Goal: Transaction & Acquisition: Purchase product/service

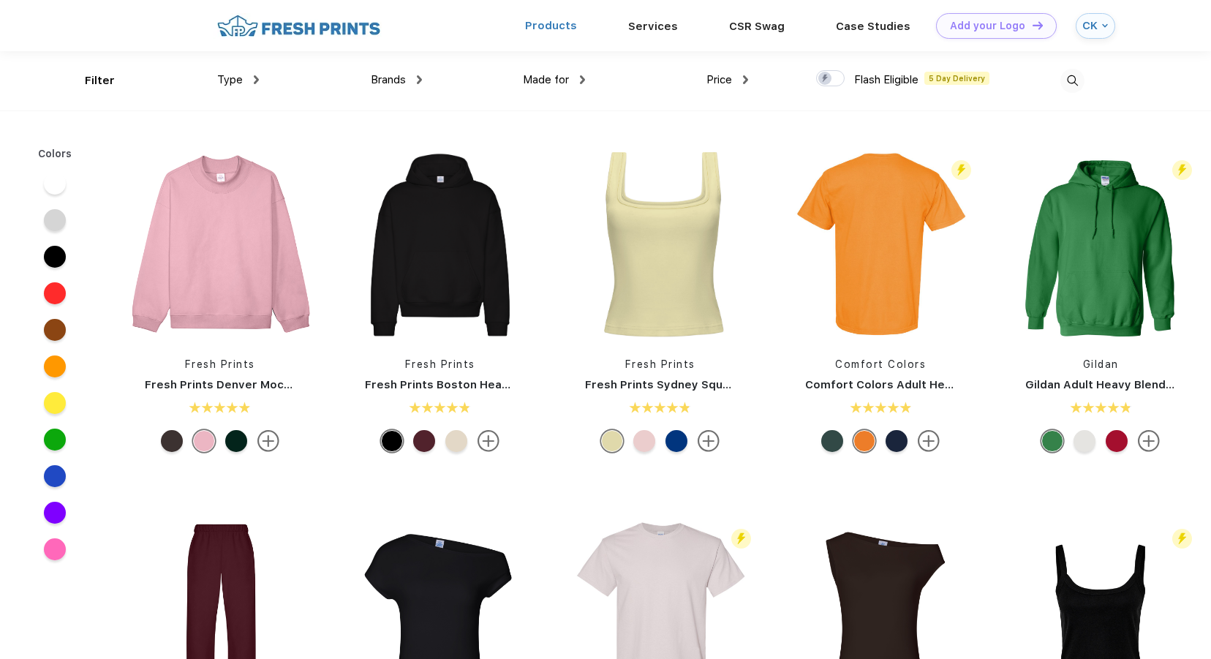
click at [564, 20] on link "Products" at bounding box center [551, 25] width 52 height 13
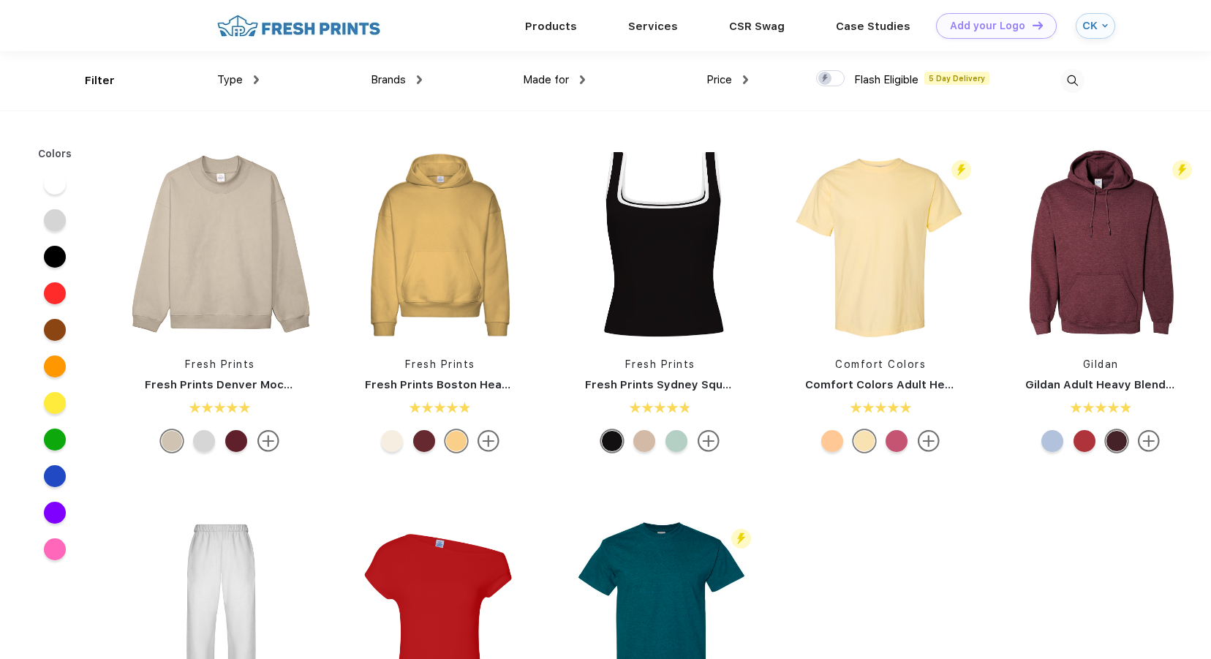
click at [215, 80] on div "Type Shirts Sweaters Bottoms Accessories Hats Tanks Jackets Jerseys Polos" at bounding box center [177, 80] width 163 height 59
click at [230, 77] on span "Type" at bounding box center [230, 78] width 26 height 13
click at [251, 79] on div "Type" at bounding box center [238, 79] width 42 height 17
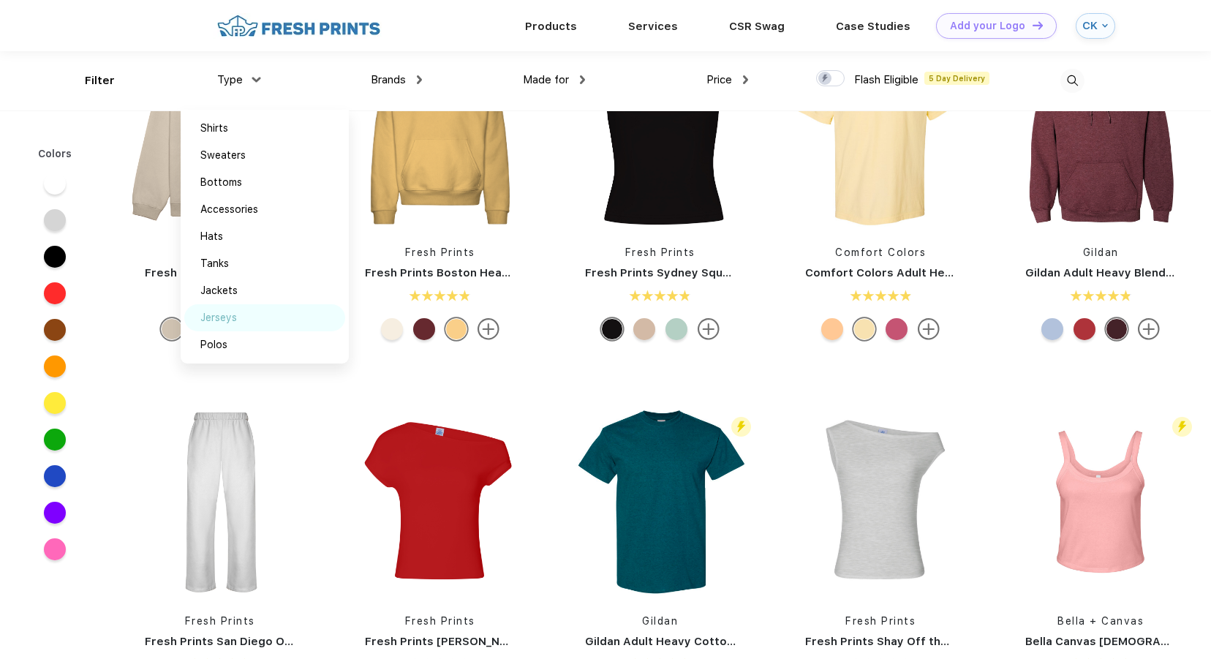
scroll to position [0, 0]
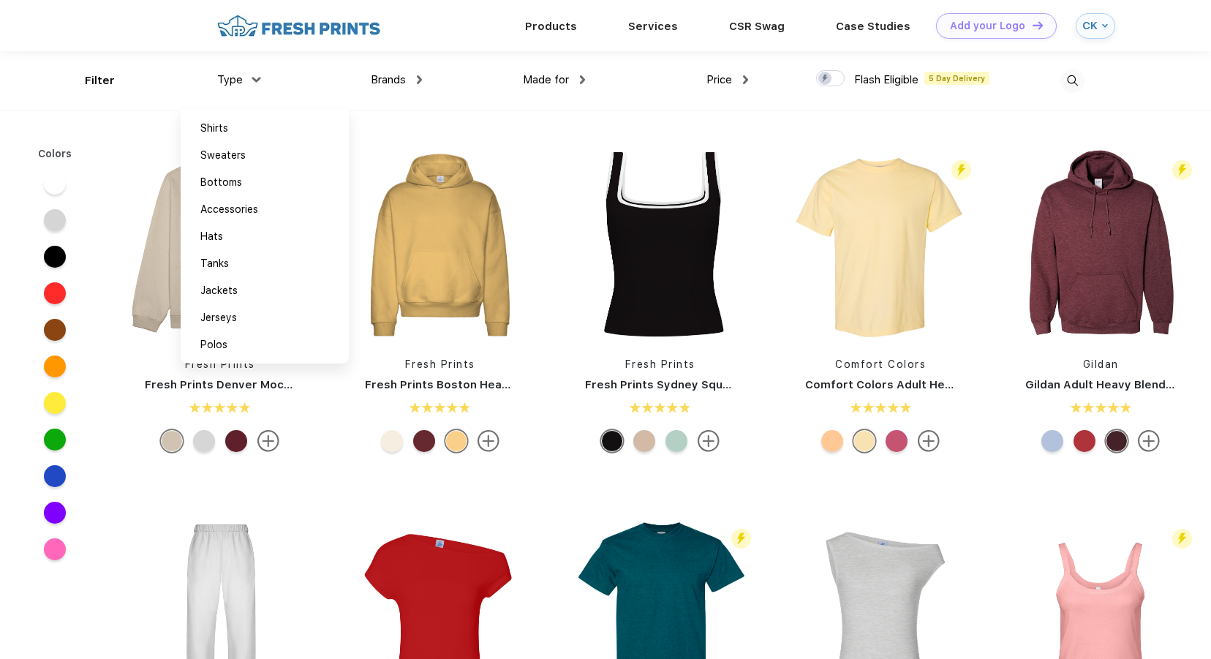
click at [310, 23] on img at bounding box center [299, 26] width 172 height 26
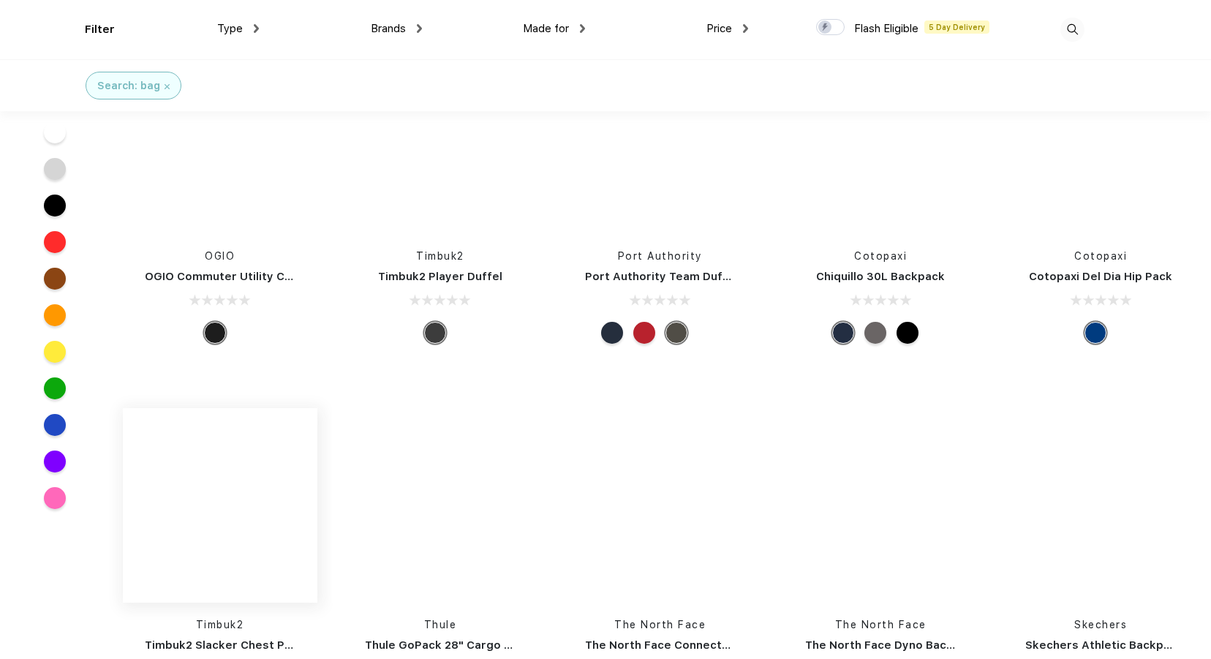
scroll to position [4570, 0]
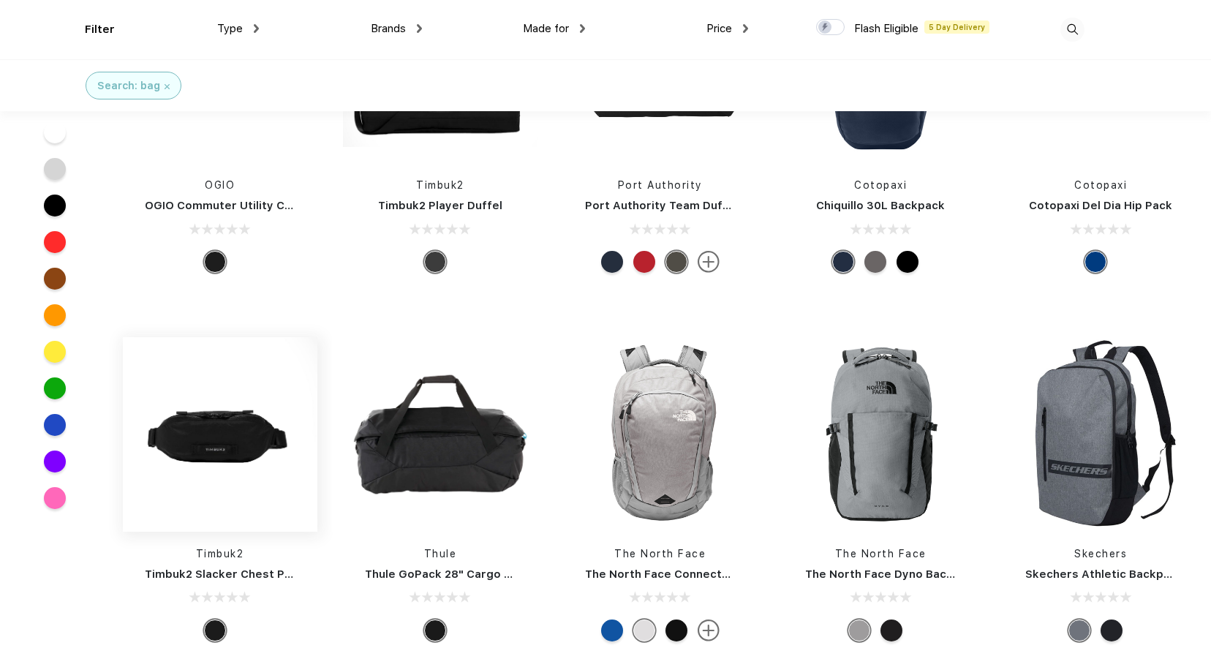
click at [208, 464] on img at bounding box center [220, 434] width 194 height 194
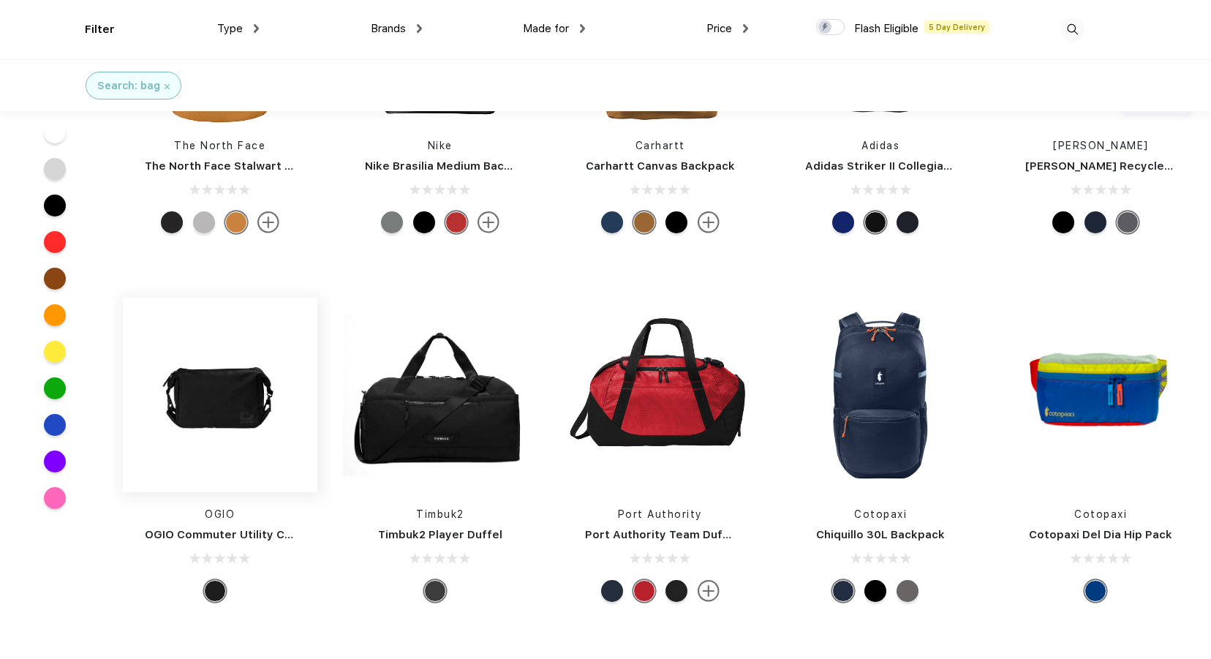
scroll to position [4314, 0]
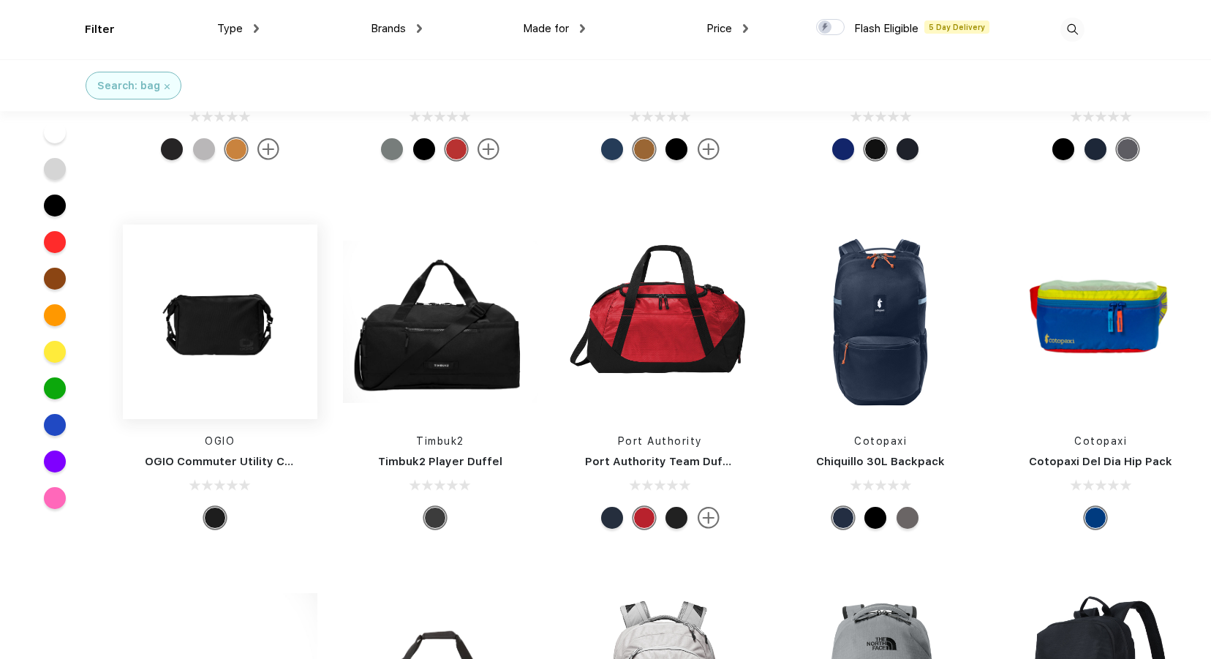
click at [260, 336] on img at bounding box center [220, 321] width 194 height 194
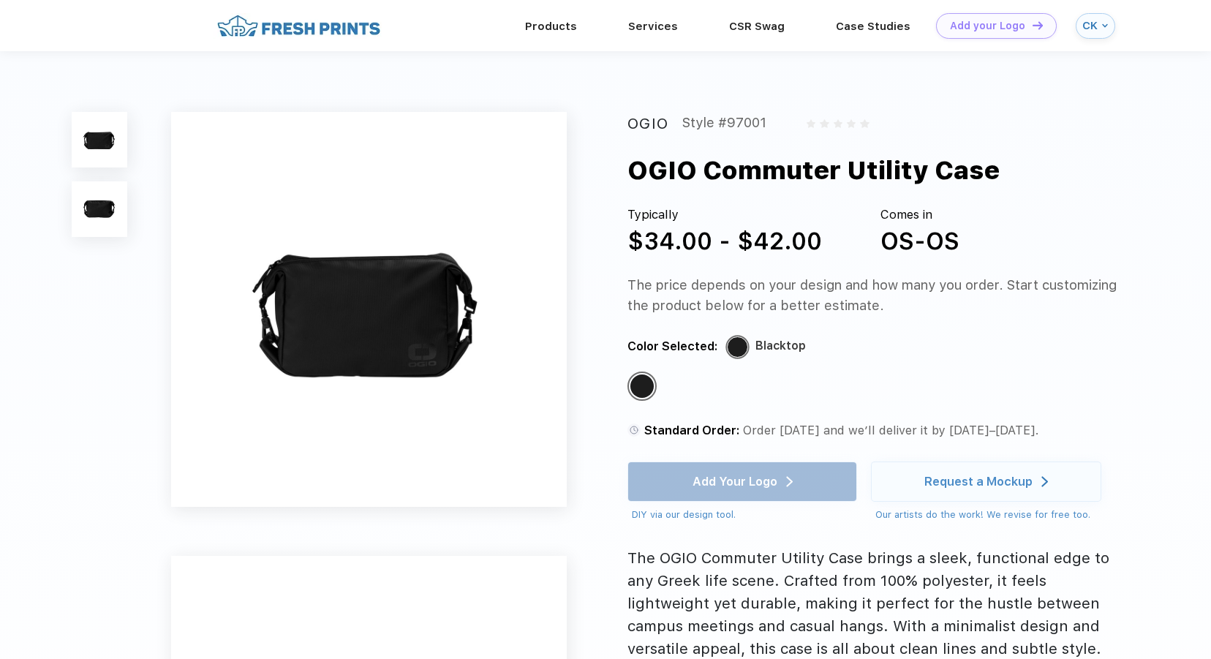
click at [92, 205] on img at bounding box center [100, 209] width 56 height 56
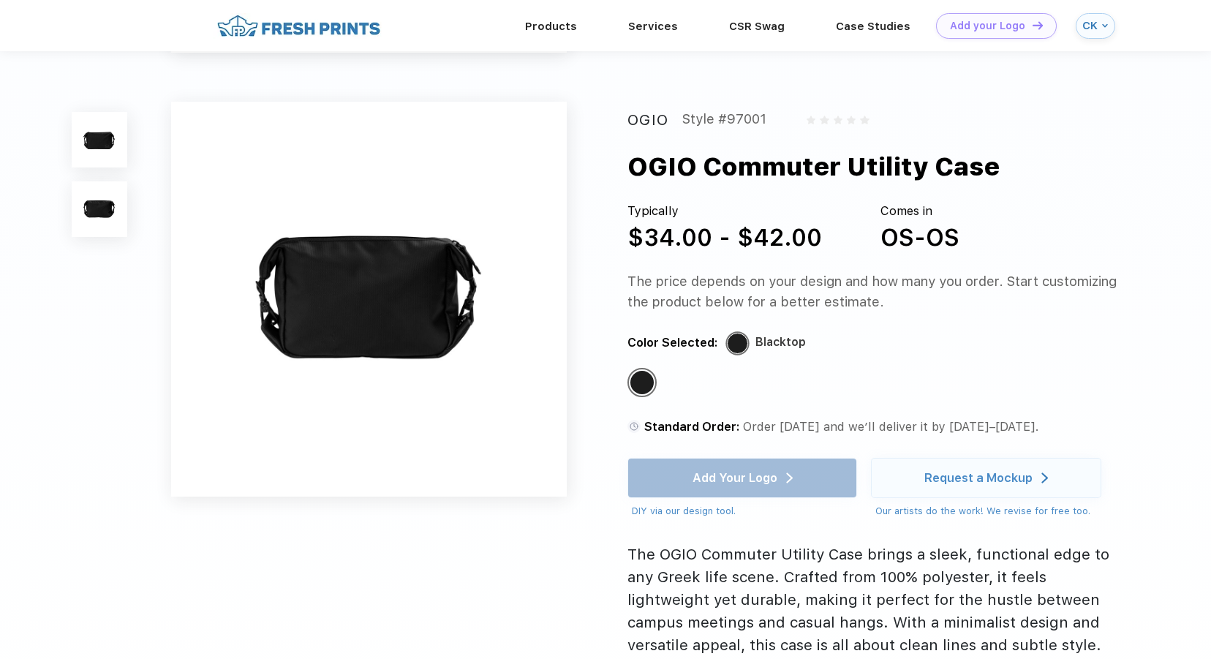
scroll to position [404, 0]
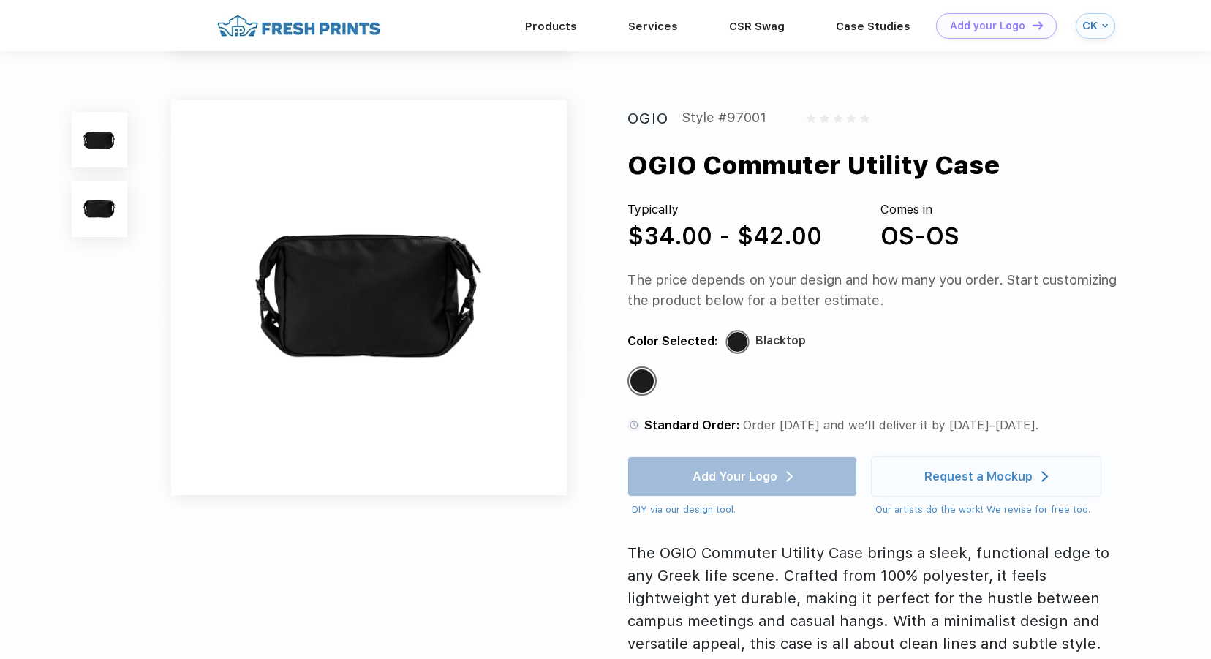
click at [111, 128] on img at bounding box center [100, 140] width 56 height 56
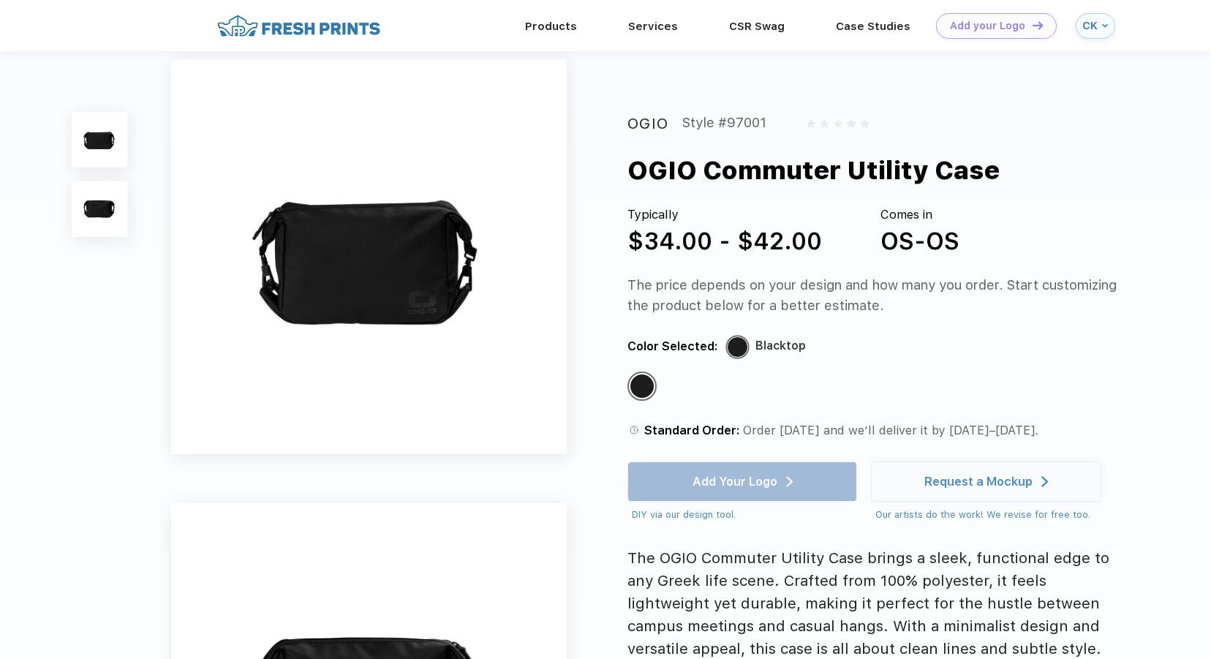
scroll to position [0, 0]
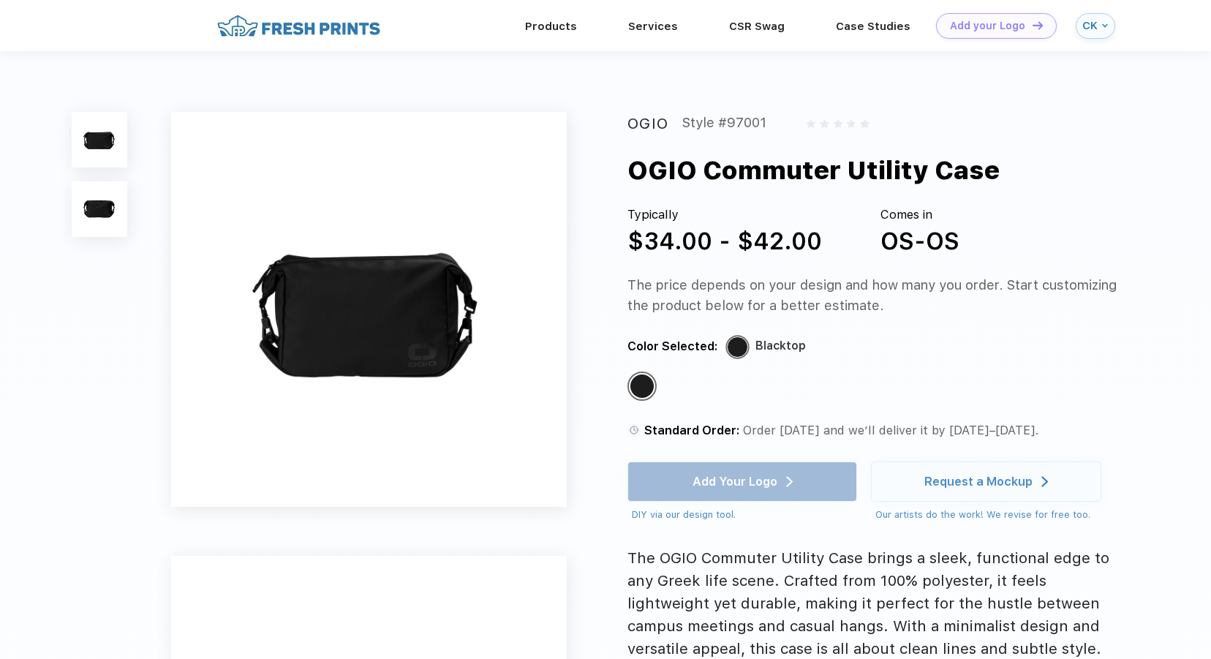
drag, startPoint x: 707, startPoint y: 295, endPoint x: 923, endPoint y: 304, distance: 216.6
click at [923, 304] on div "The price depends on your design and how many you order. Start customizing the …" at bounding box center [875, 295] width 496 height 40
click at [923, 306] on div "The price depends on your design and how many you order. Start customizing the …" at bounding box center [875, 295] width 496 height 40
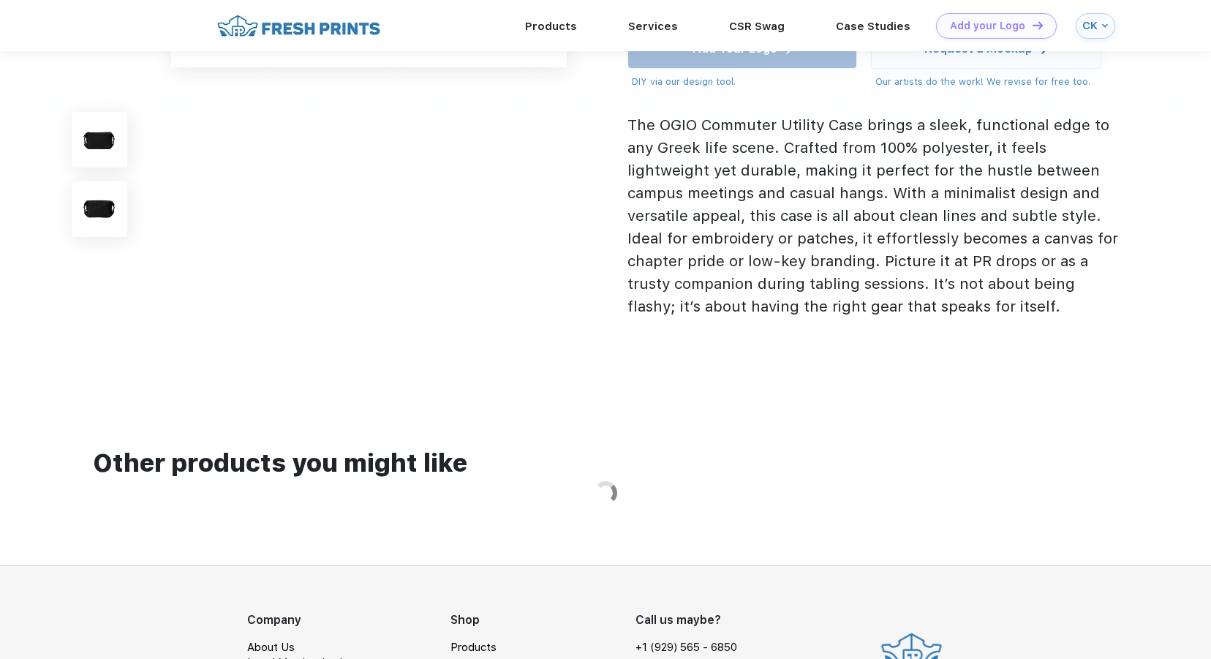
scroll to position [576, 0]
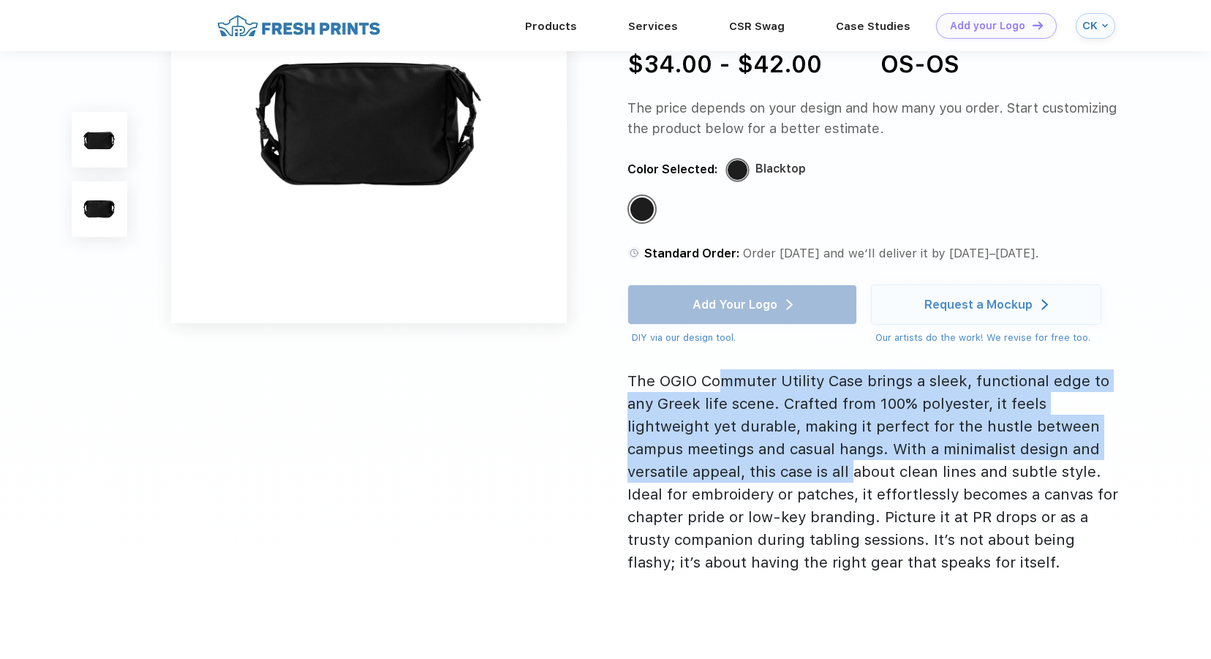
drag, startPoint x: 720, startPoint y: 374, endPoint x: 793, endPoint y: 463, distance: 114.8
click at [793, 463] on div "The OGIO Commuter Utility Case brings a sleek, functional edge to any Greek lif…" at bounding box center [875, 470] width 496 height 204
click at [767, 451] on div "The OGIO Commuter Utility Case brings a sleek, functional edge to any Greek lif…" at bounding box center [875, 470] width 496 height 204
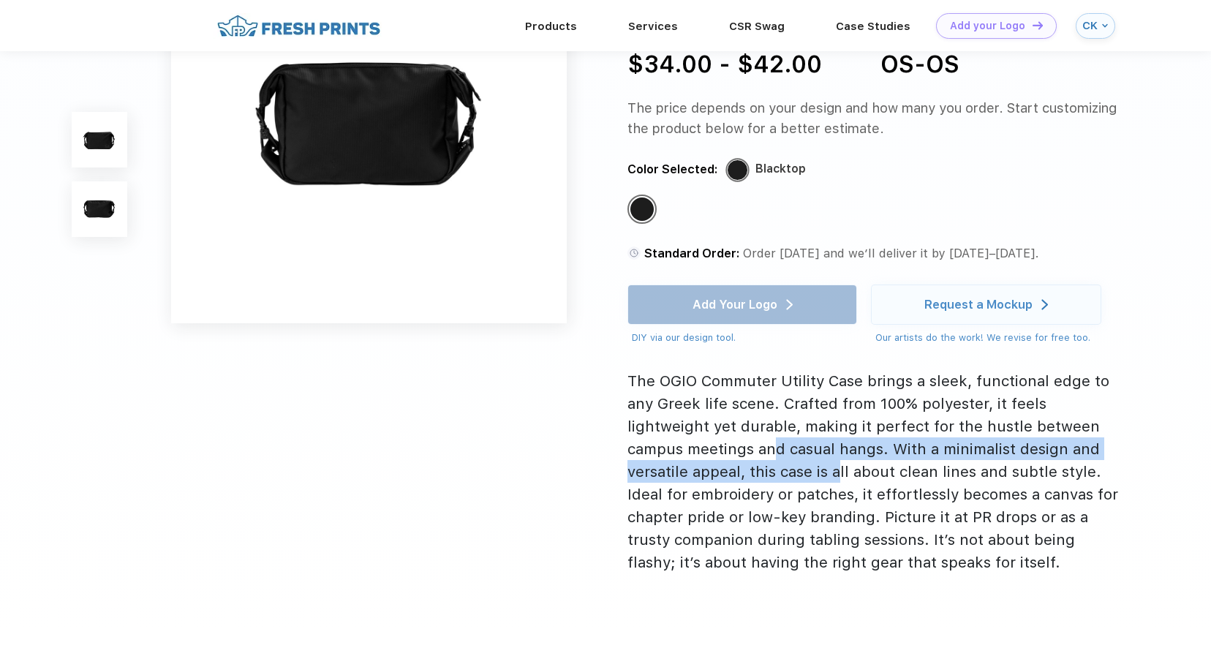
drag, startPoint x: 719, startPoint y: 440, endPoint x: 775, endPoint y: 468, distance: 62.1
click at [775, 468] on div "The OGIO Commuter Utility Case brings a sleek, functional edge to any Greek lif…" at bounding box center [875, 470] width 496 height 204
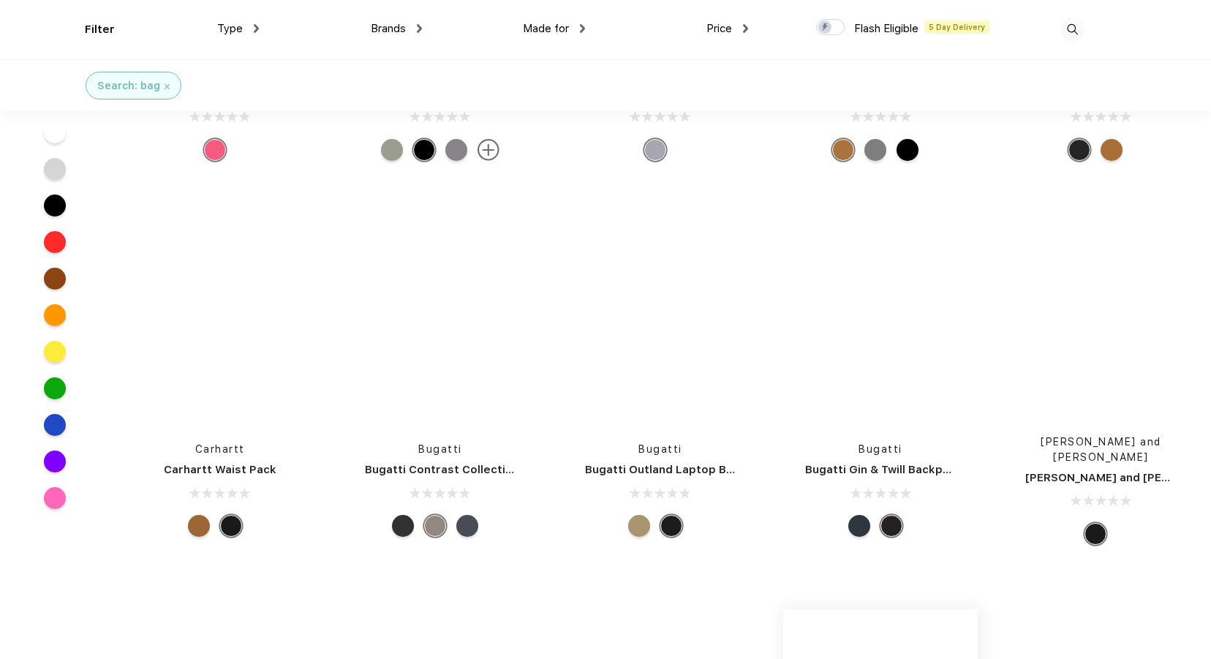
scroll to position [12706, 0]
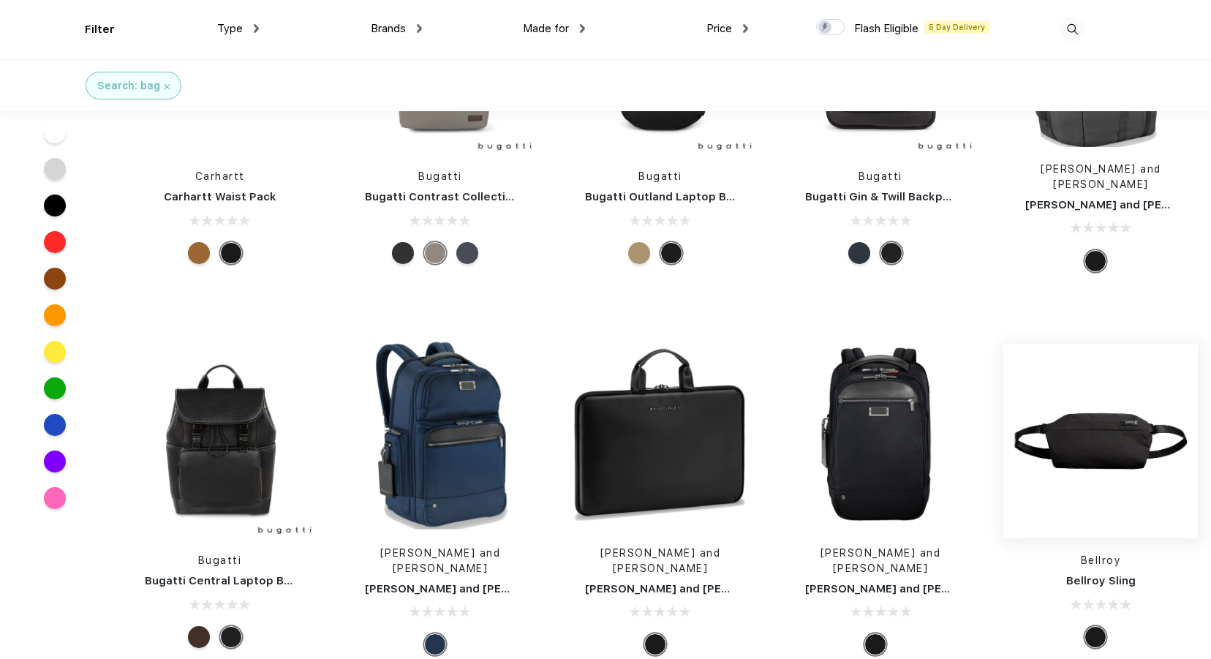
click at [1116, 344] on img at bounding box center [1100, 441] width 194 height 194
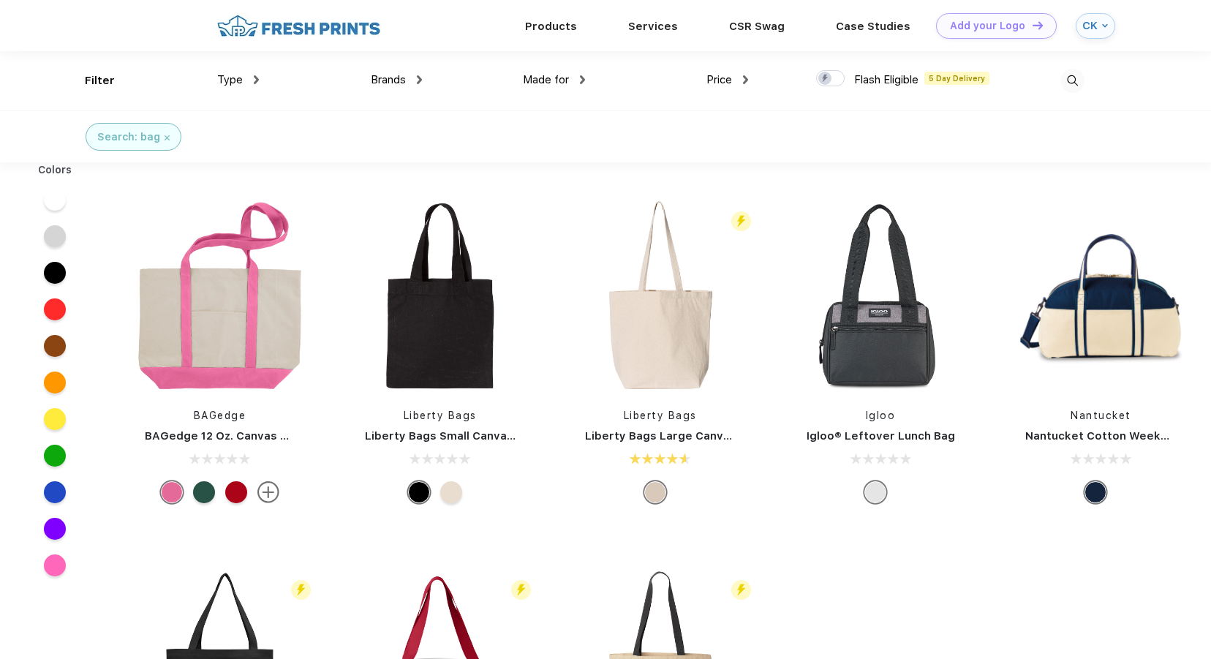
scroll to position [1, 0]
click at [1070, 75] on img at bounding box center [1072, 80] width 24 height 24
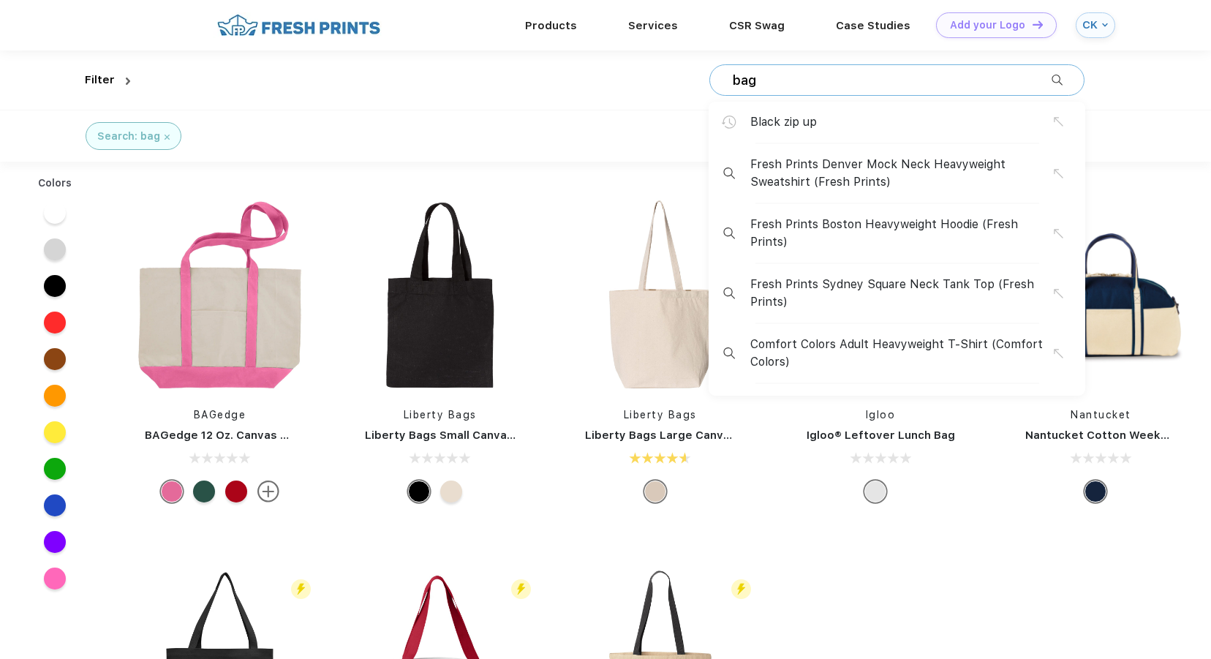
click at [809, 74] on input "bag" at bounding box center [891, 80] width 320 height 16
type input "b"
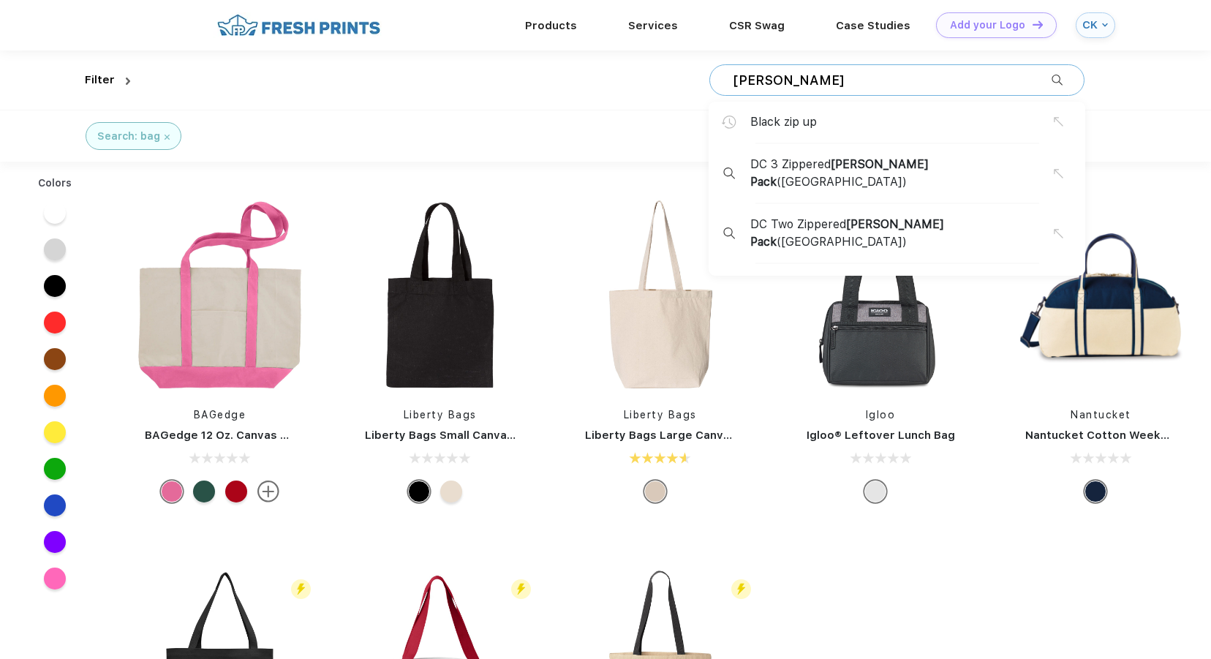
type input "fanny pack"
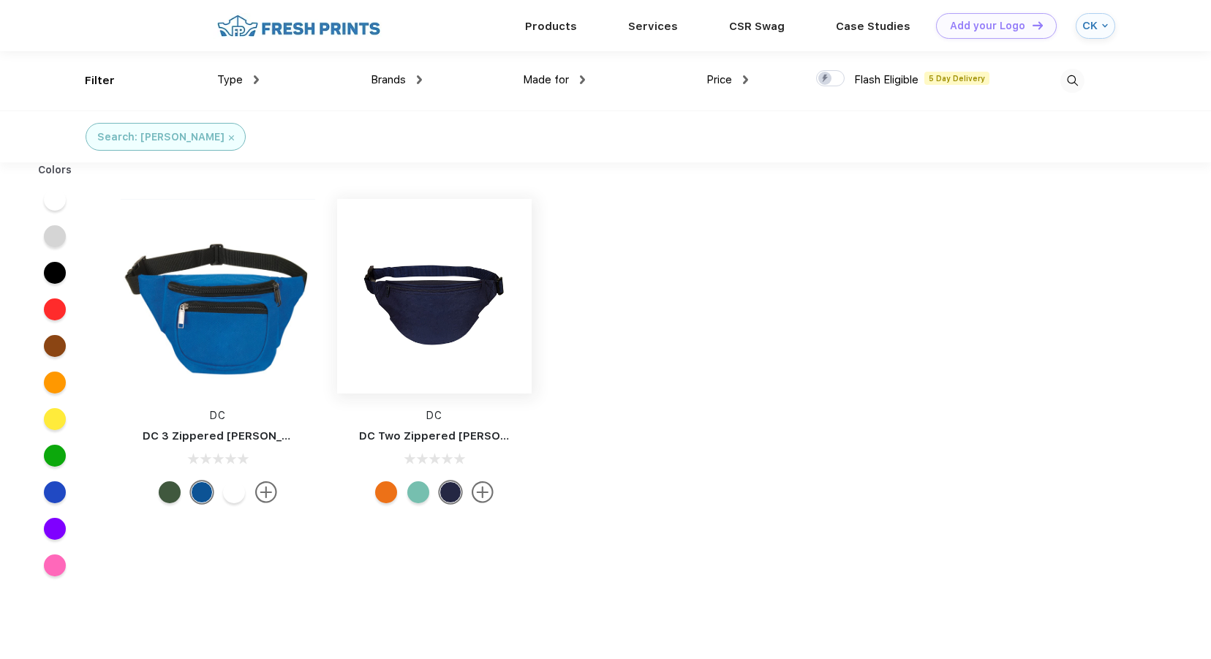
click at [476, 346] on img at bounding box center [434, 296] width 194 height 194
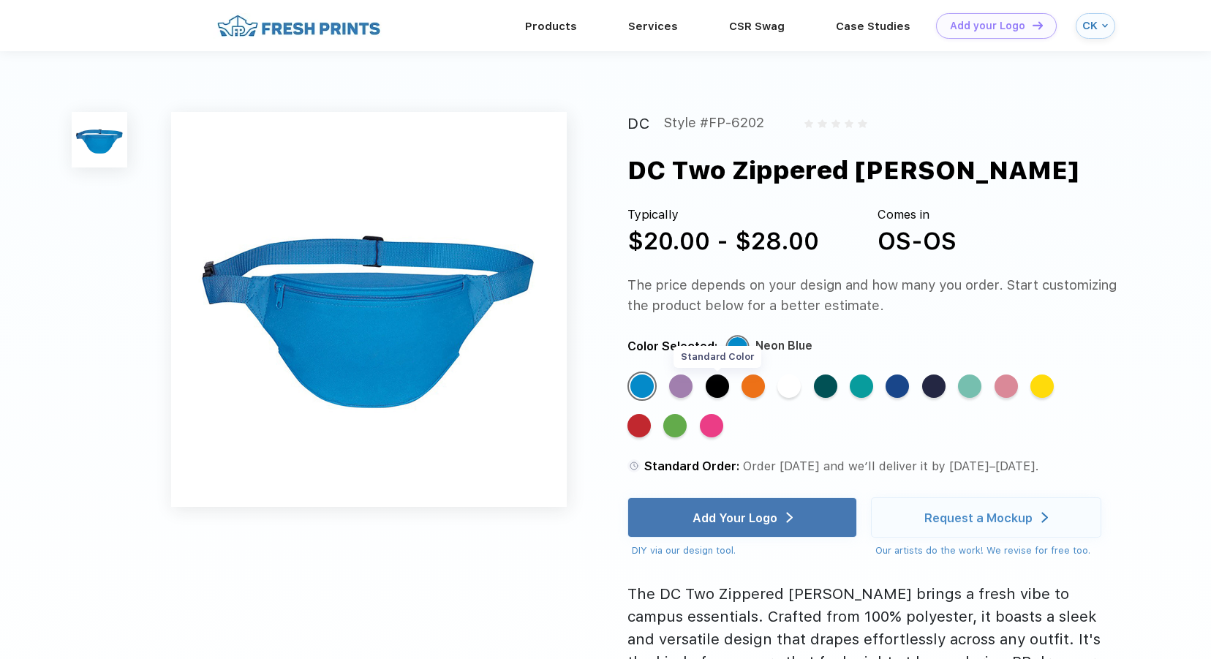
click at [723, 378] on div "Standard Color" at bounding box center [717, 385] width 23 height 23
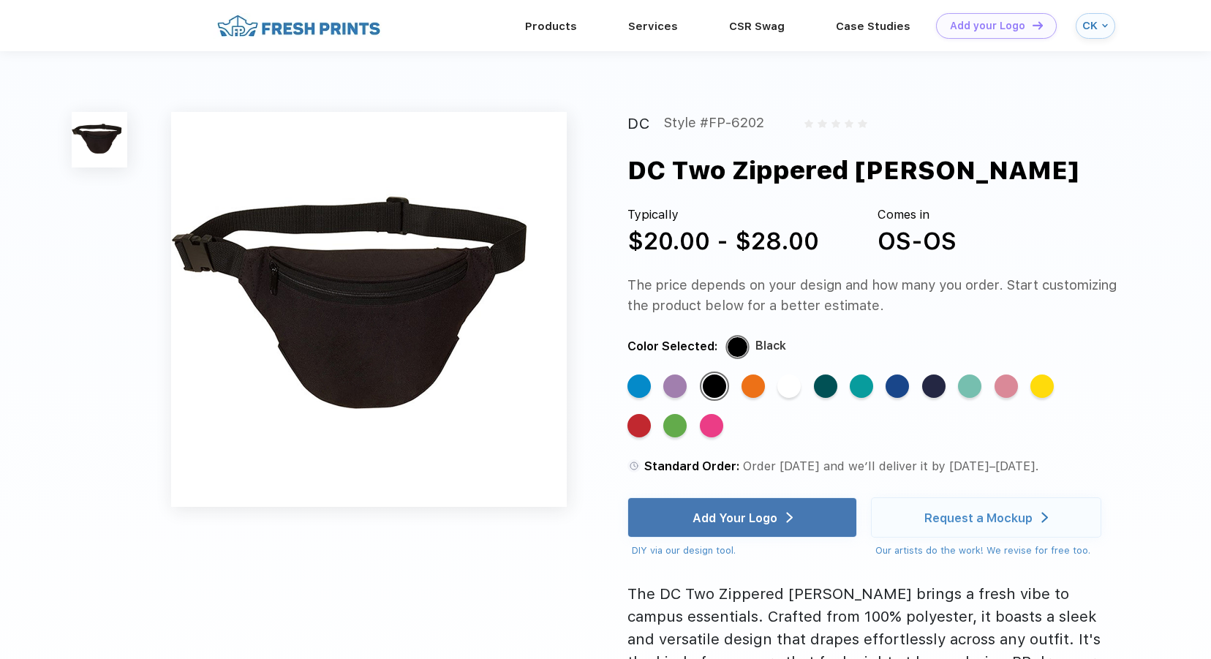
drag, startPoint x: 755, startPoint y: 266, endPoint x: 945, endPoint y: 314, distance: 195.2
click at [945, 314] on div "DC Style #FP-6202 DC Two Zippered Fanny Pack Typically $20.00 - $28.00 Comes in…" at bounding box center [875, 460] width 496 height 697
click at [920, 362] on div "DC Style #FP-6202 DC Two Zippered Fanny Pack Typically $20.00 - $28.00 Comes in…" at bounding box center [875, 460] width 496 height 697
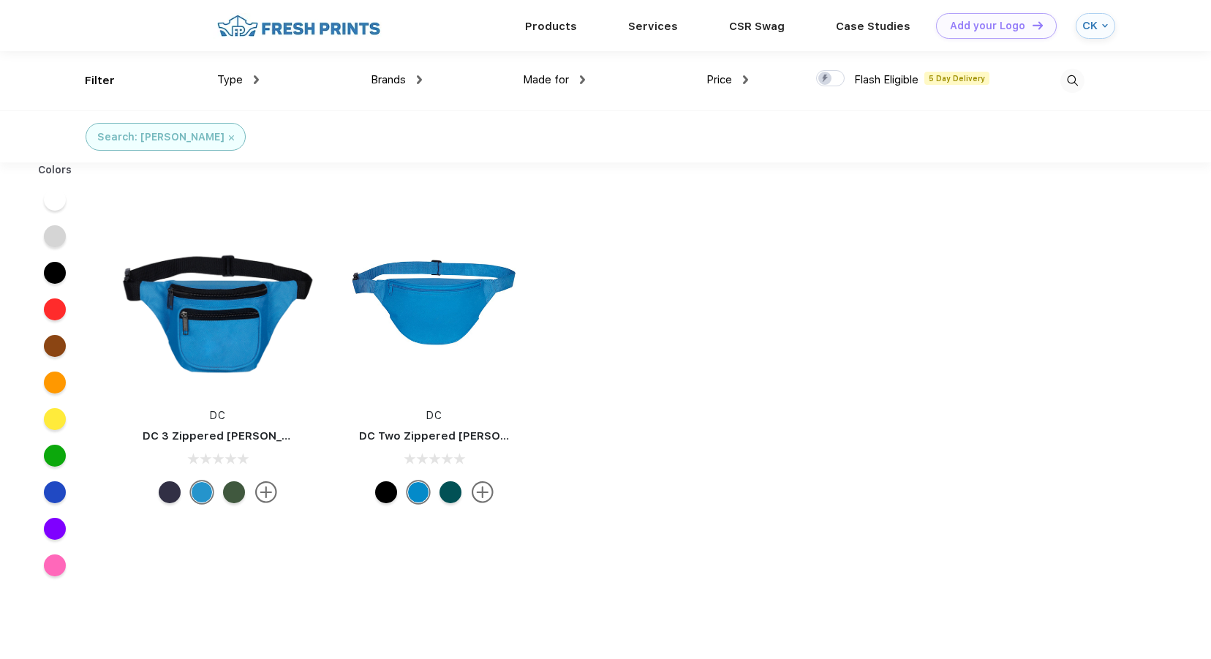
scroll to position [1, 0]
click at [1076, 80] on img at bounding box center [1072, 80] width 24 height 24
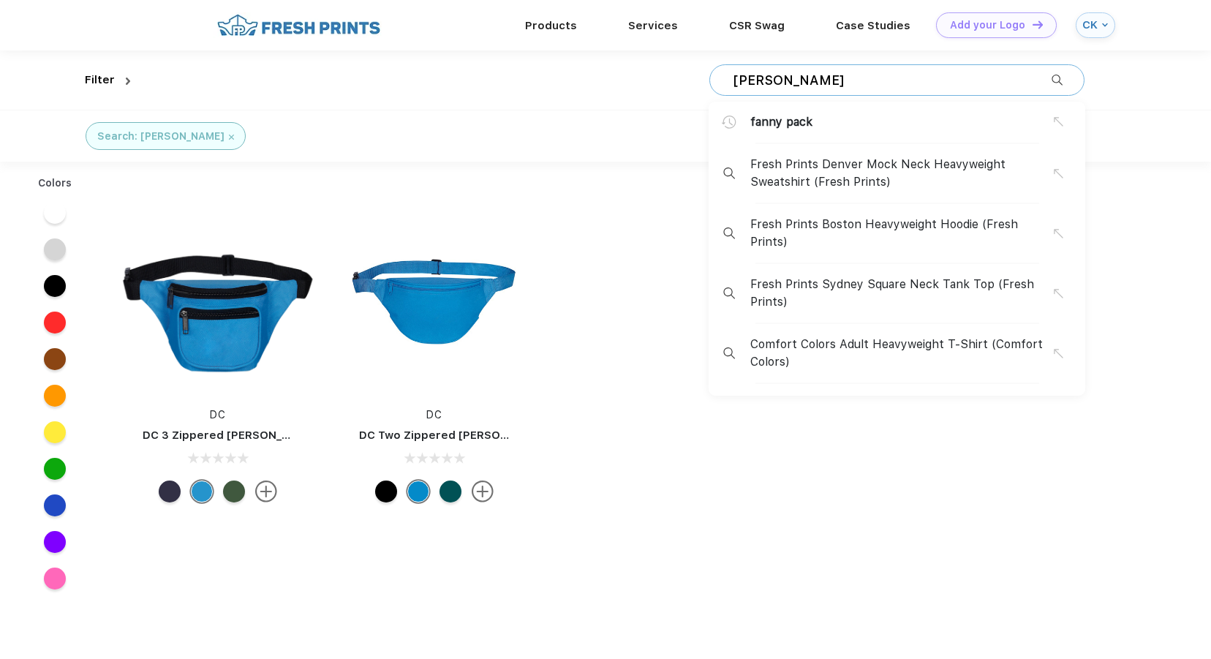
drag, startPoint x: 767, startPoint y: 77, endPoint x: 693, endPoint y: 74, distance: 73.9
click at [693, 74] on div "fanny pack fanny pack Fresh Prints Denver Mock Neck Heavyweight Sweatshirt (Fre…" at bounding box center [610, 79] width 948 height 59
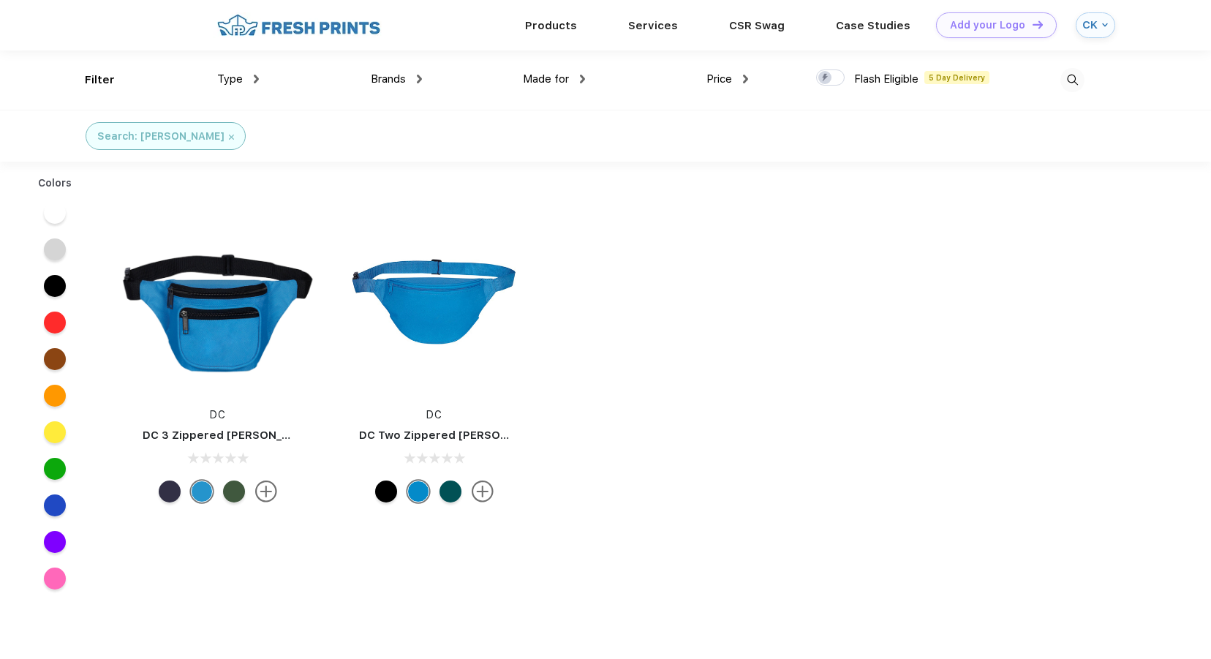
click at [1077, 77] on img at bounding box center [1072, 80] width 24 height 24
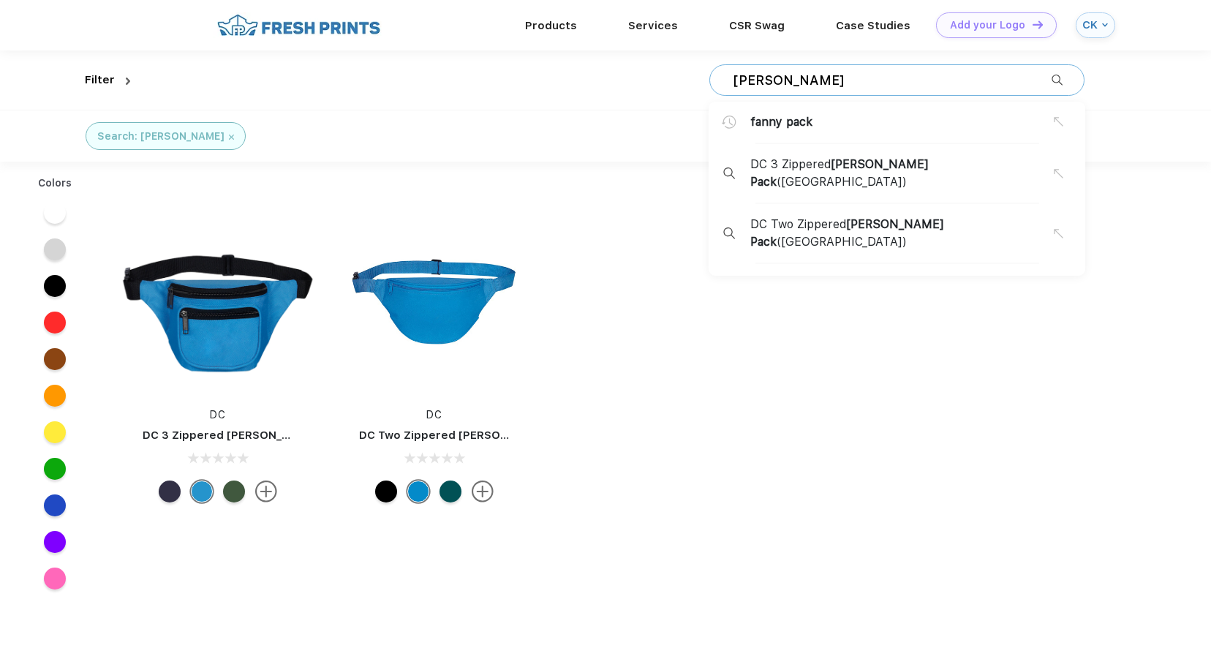
click at [765, 79] on input "fanny pack" at bounding box center [891, 80] width 320 height 16
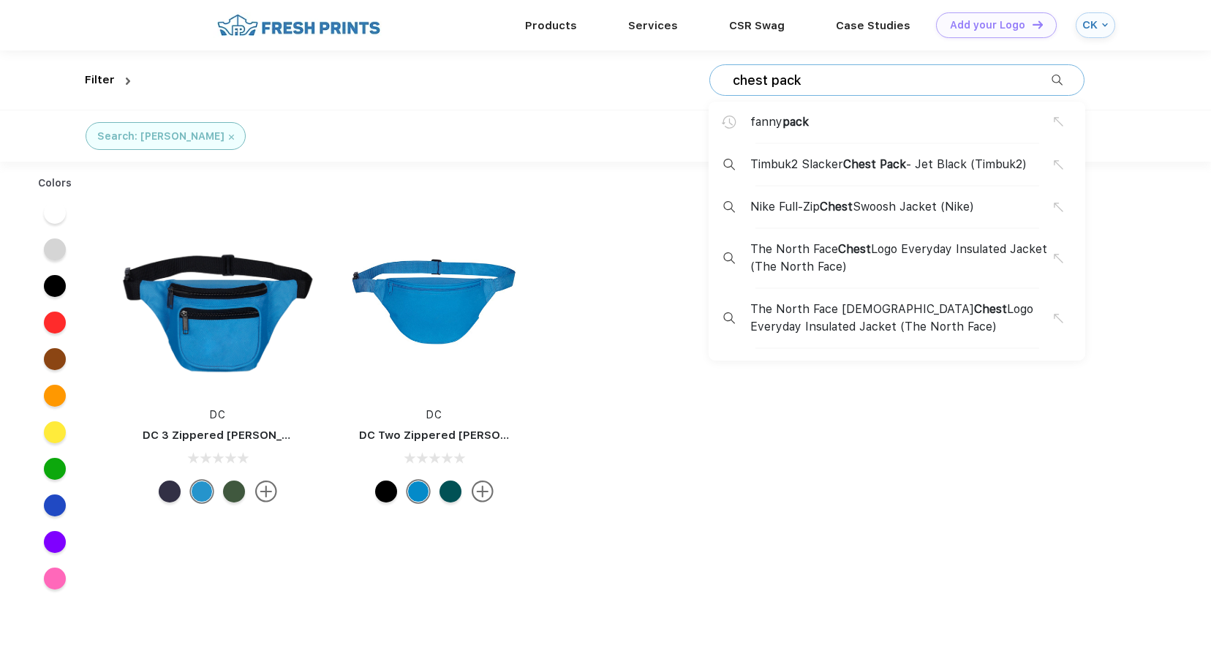
type input "chest pack"
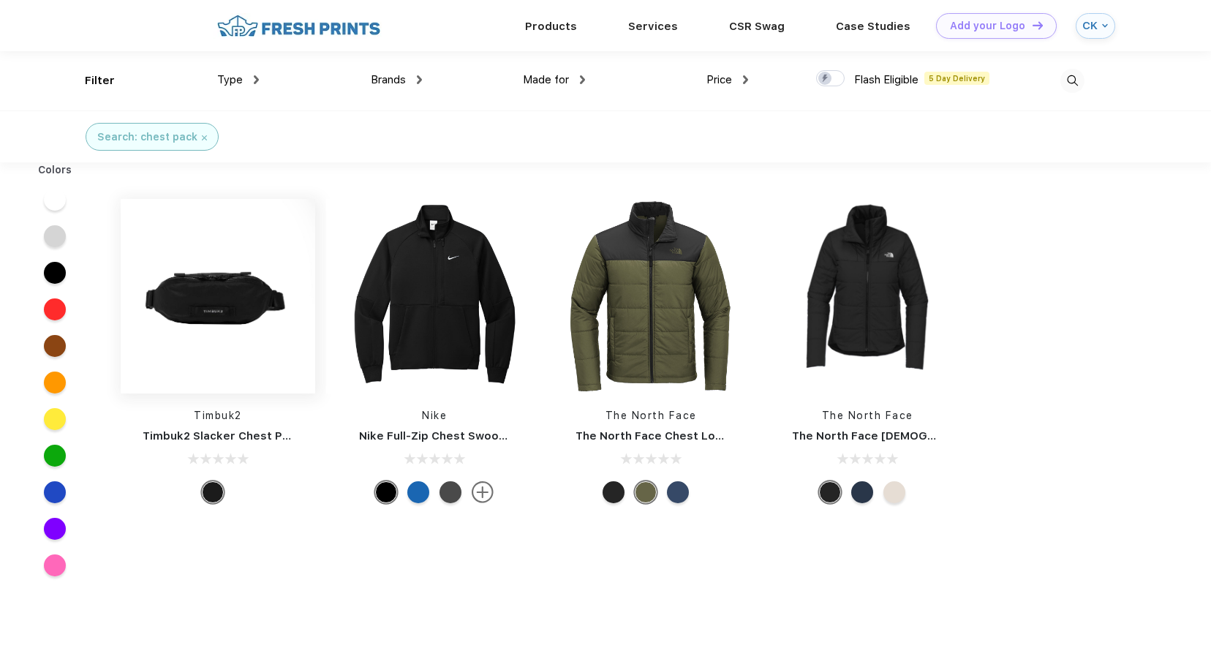
click at [248, 290] on img at bounding box center [218, 296] width 194 height 194
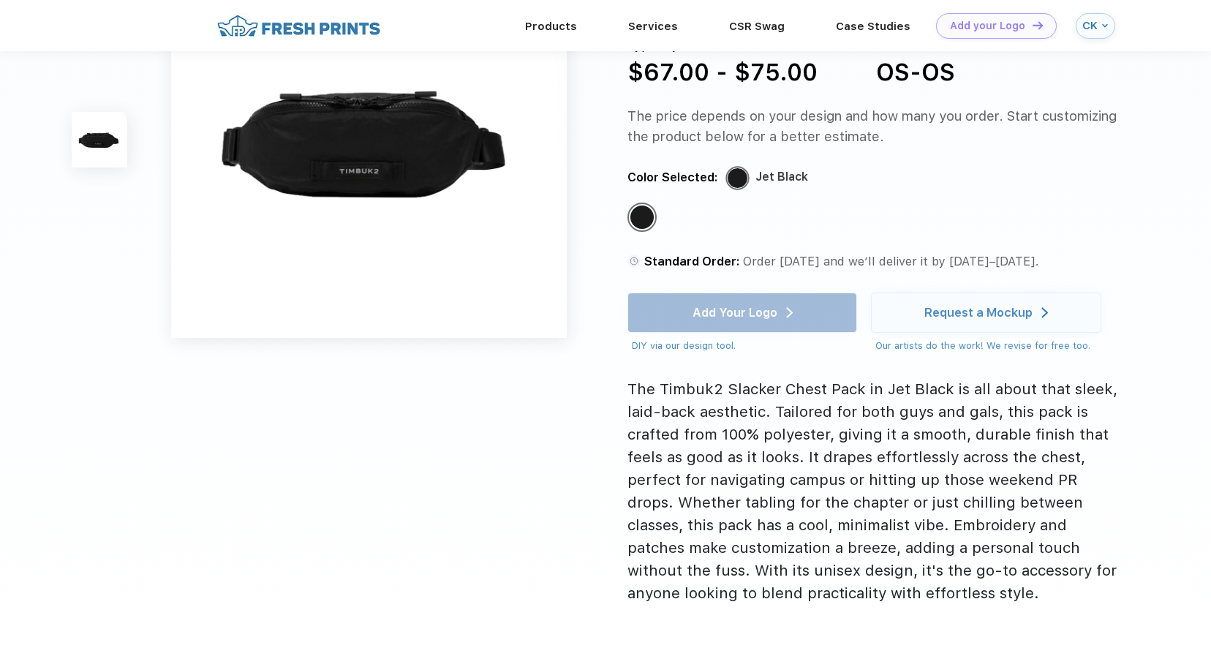
scroll to position [151, 0]
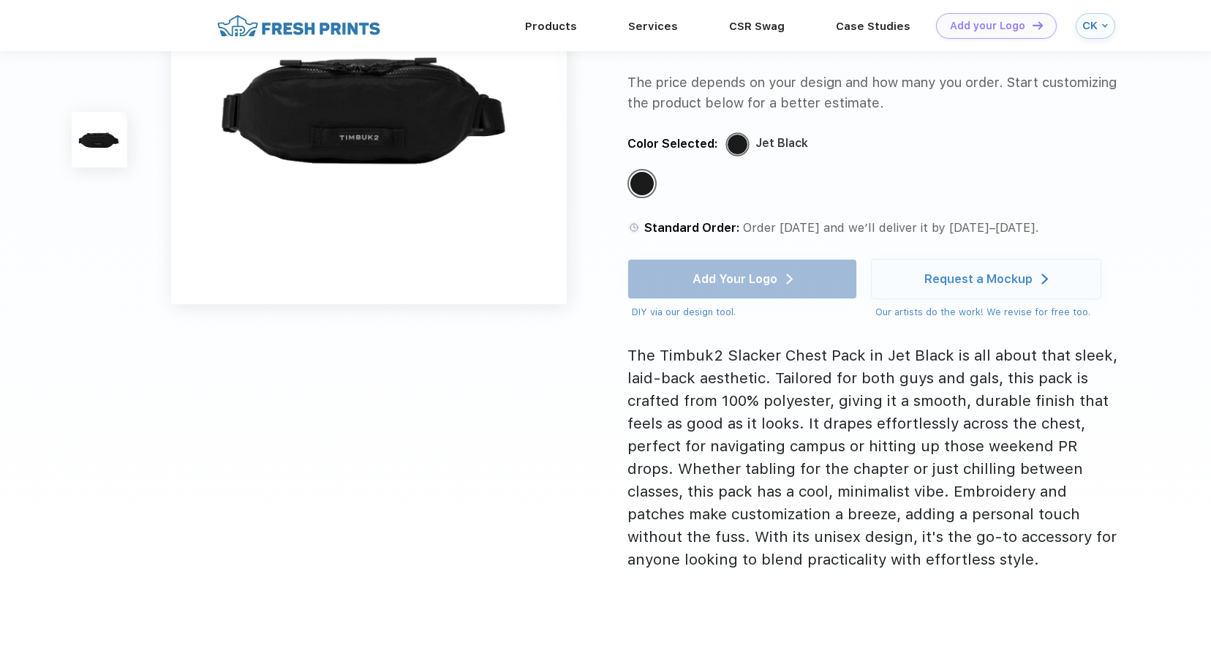
click at [714, 387] on div "The Timbuk2 Slacker Chest Pack in Jet Black is all about that sleek, laid-back …" at bounding box center [875, 457] width 496 height 227
click at [644, 198] on div "Standard Color" at bounding box center [641, 183] width 29 height 29
click at [648, 192] on div "Standard Color" at bounding box center [641, 183] width 23 height 23
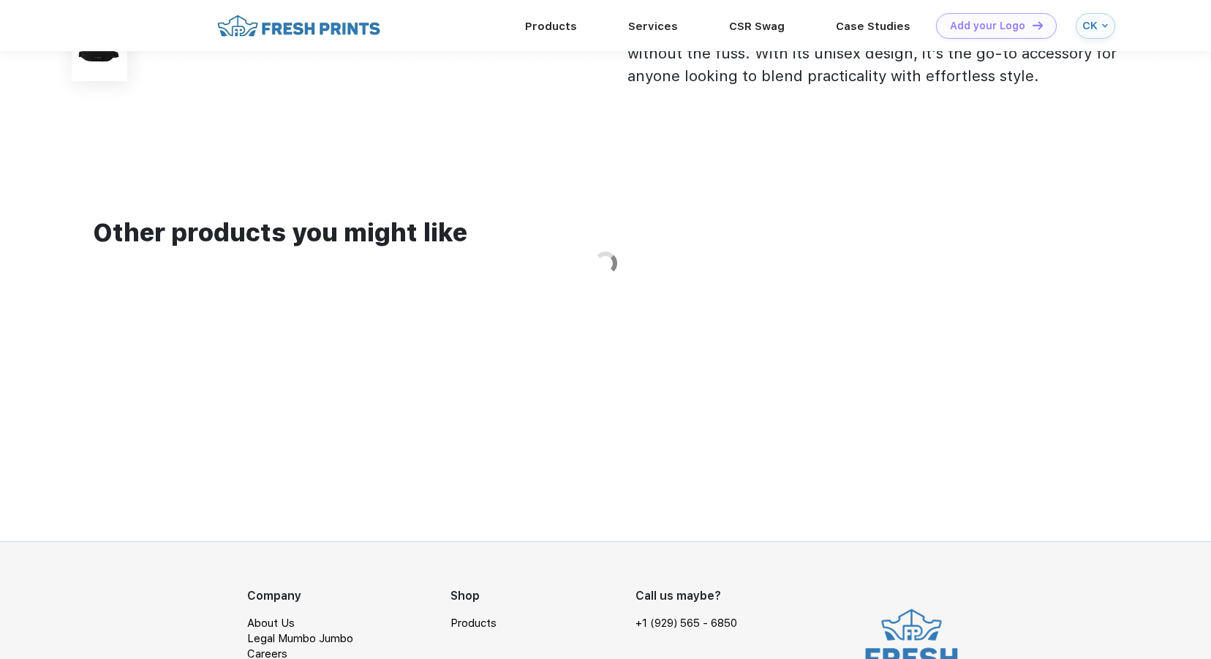
scroll to position [577, 0]
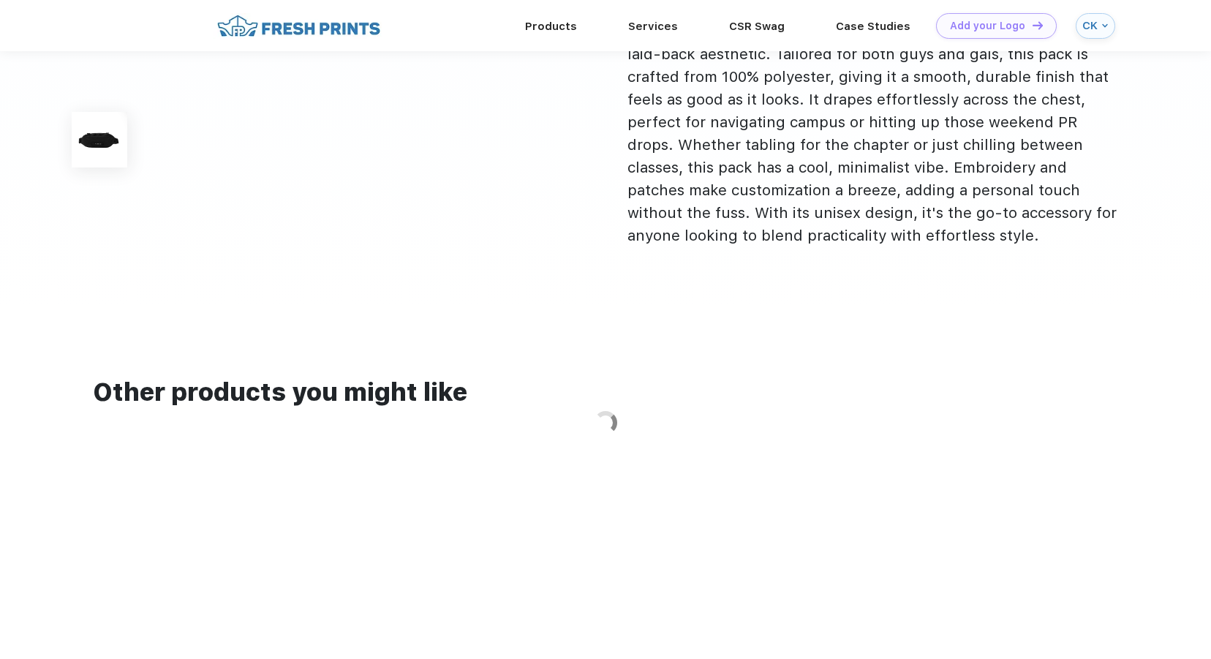
scroll to position [731, 0]
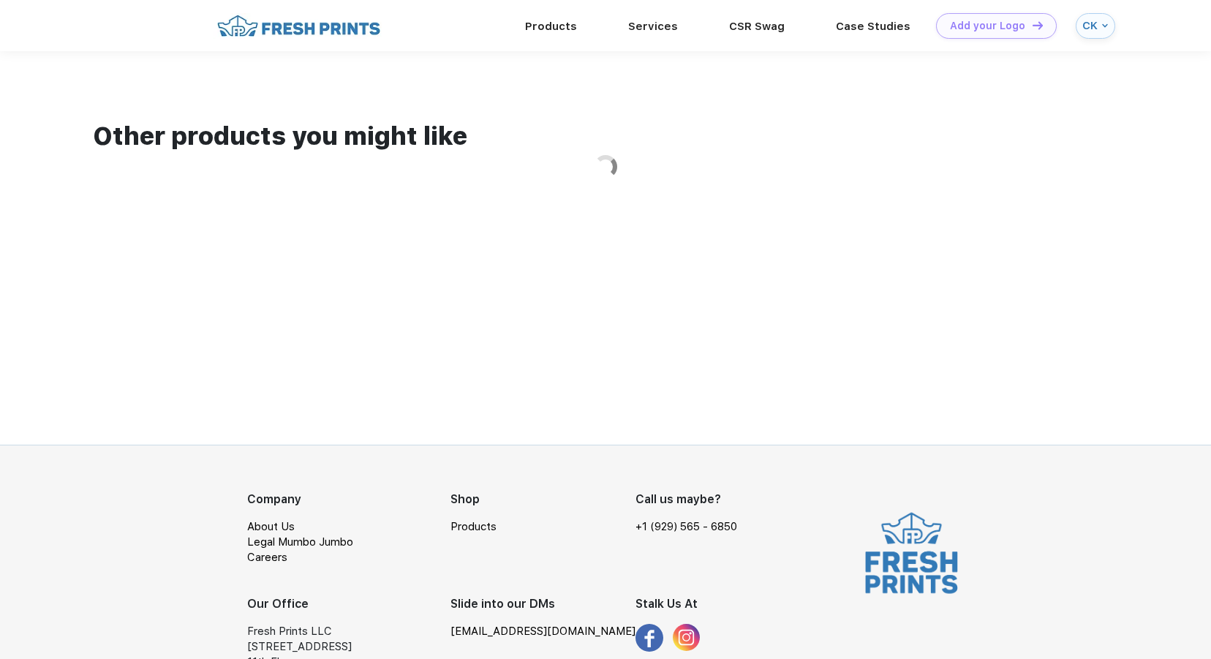
click at [287, 12] on div "Products Services CSR Swag Case Studies Natural Light [PERSON_NAME] Own Add you…" at bounding box center [635, 25] width 860 height 51
click at [294, 35] on img at bounding box center [299, 26] width 172 height 26
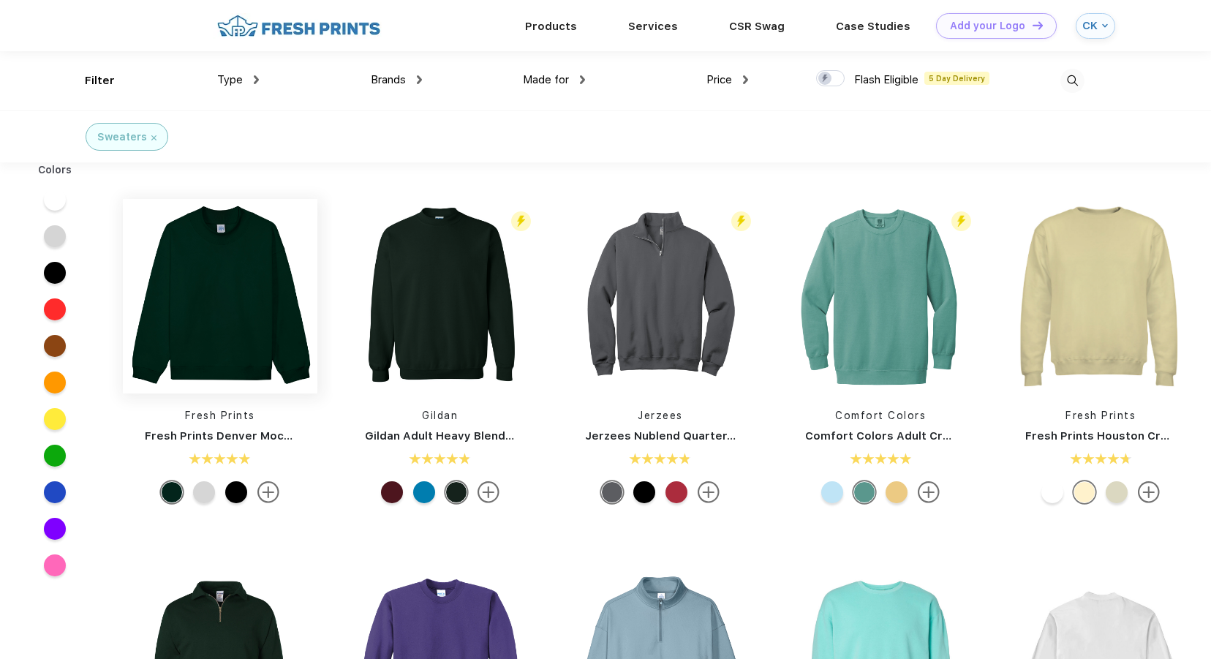
click at [228, 269] on img at bounding box center [220, 296] width 194 height 194
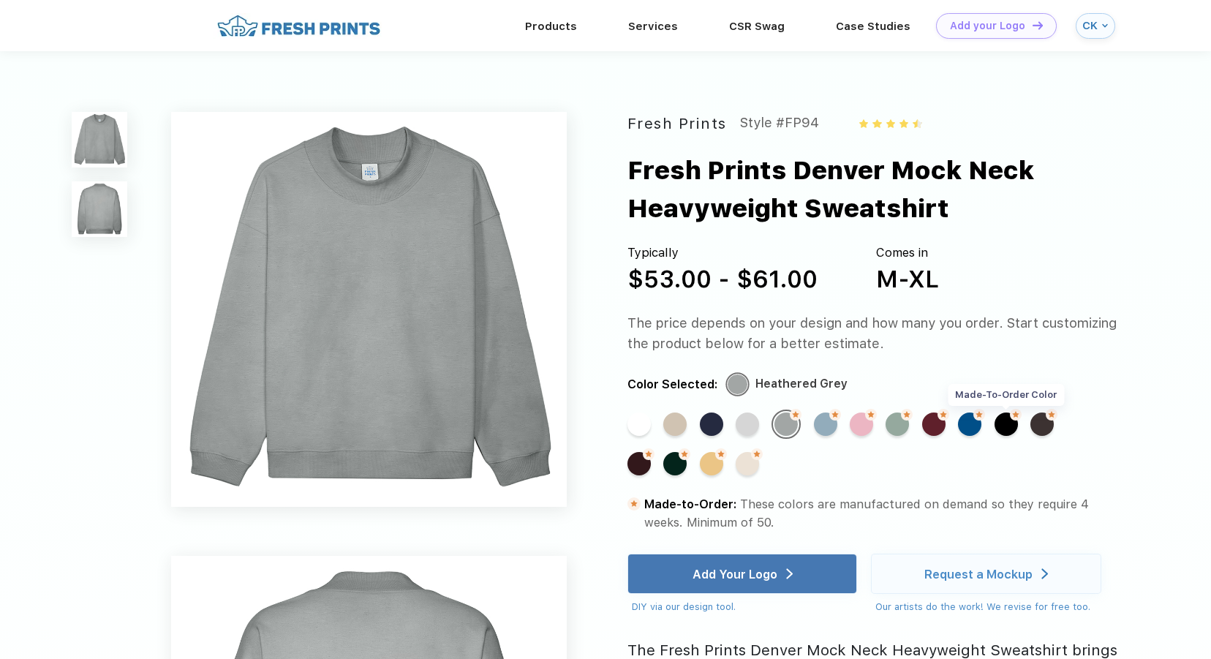
click at [1018, 419] on img at bounding box center [1016, 415] width 12 height 12
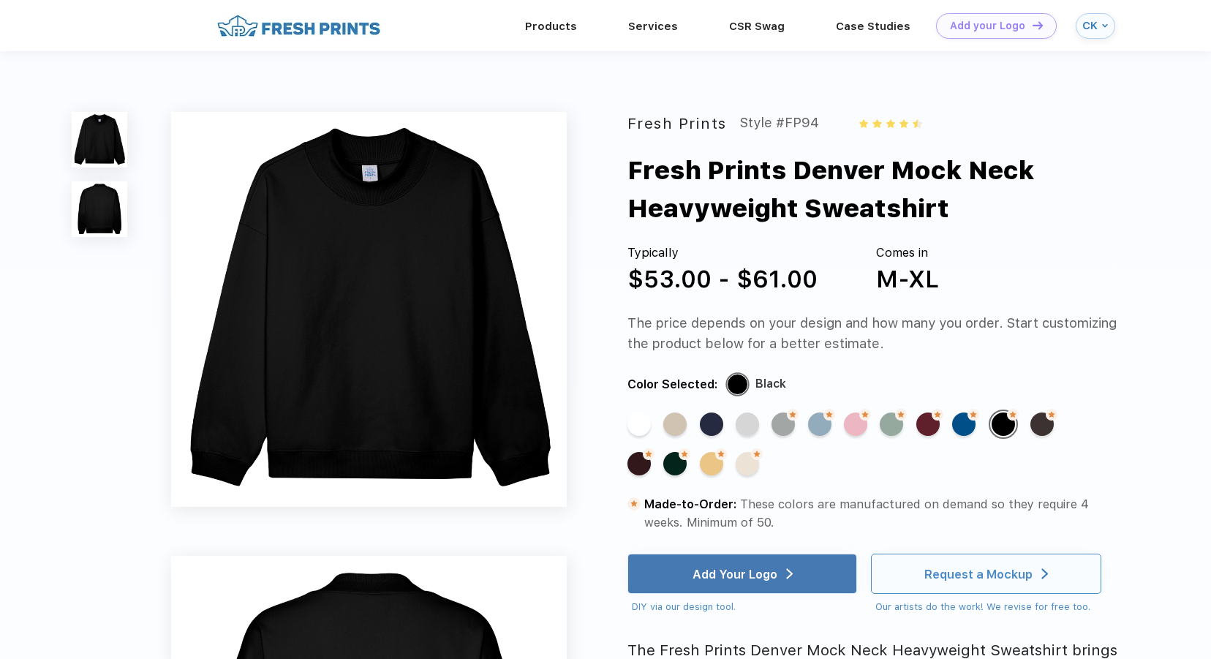
click at [923, 582] on div "Request a Mockup" at bounding box center [986, 573] width 230 height 40
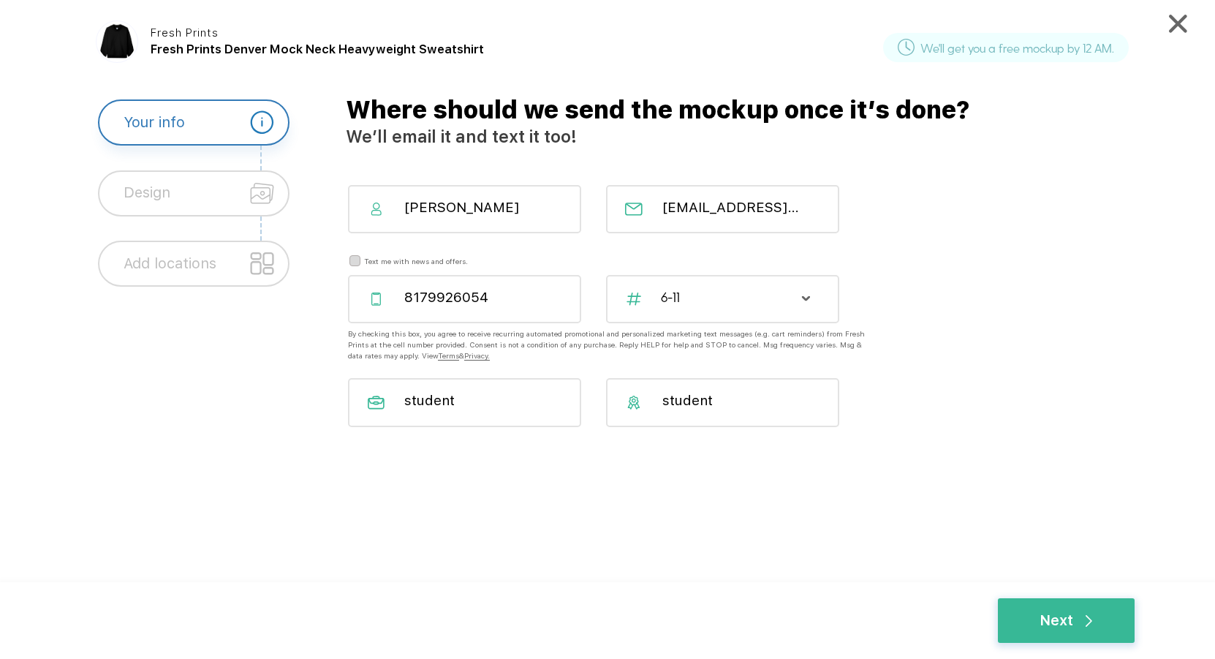
click at [1024, 591] on div "Next" at bounding box center [1066, 612] width 137 height 61
click at [1043, 599] on div "Next" at bounding box center [1066, 620] width 137 height 45
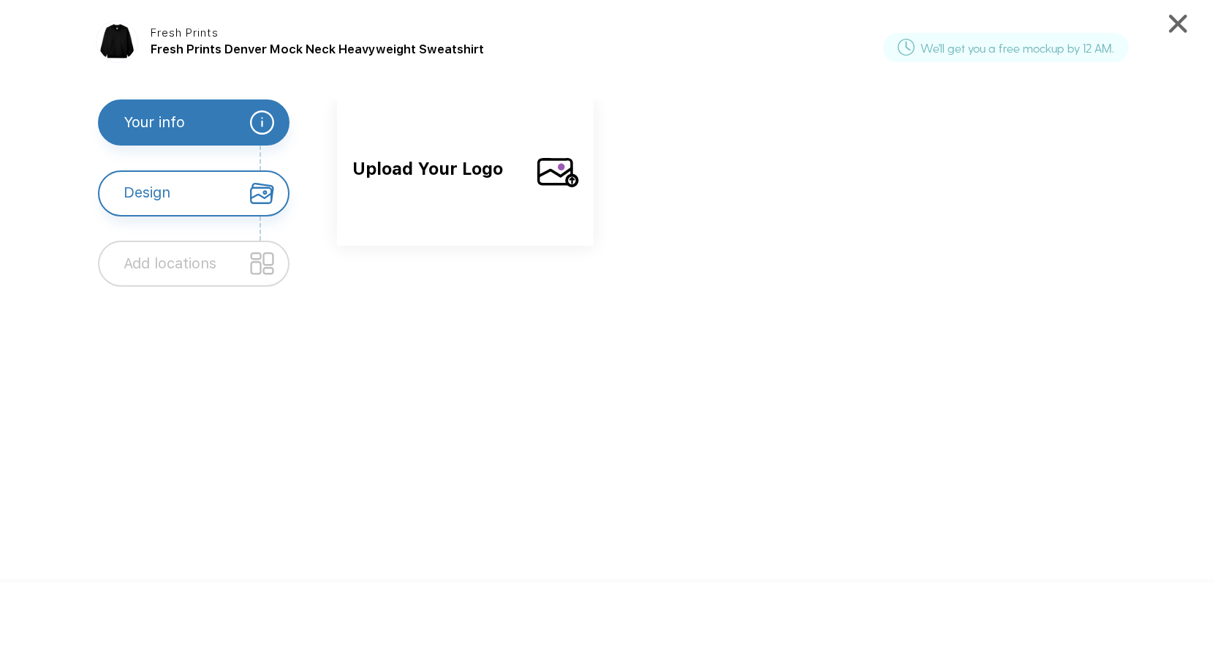
click at [250, 202] on img at bounding box center [262, 193] width 24 height 24
click at [500, 205] on span "Upload Your Logo" at bounding box center [438, 183] width 173 height 55
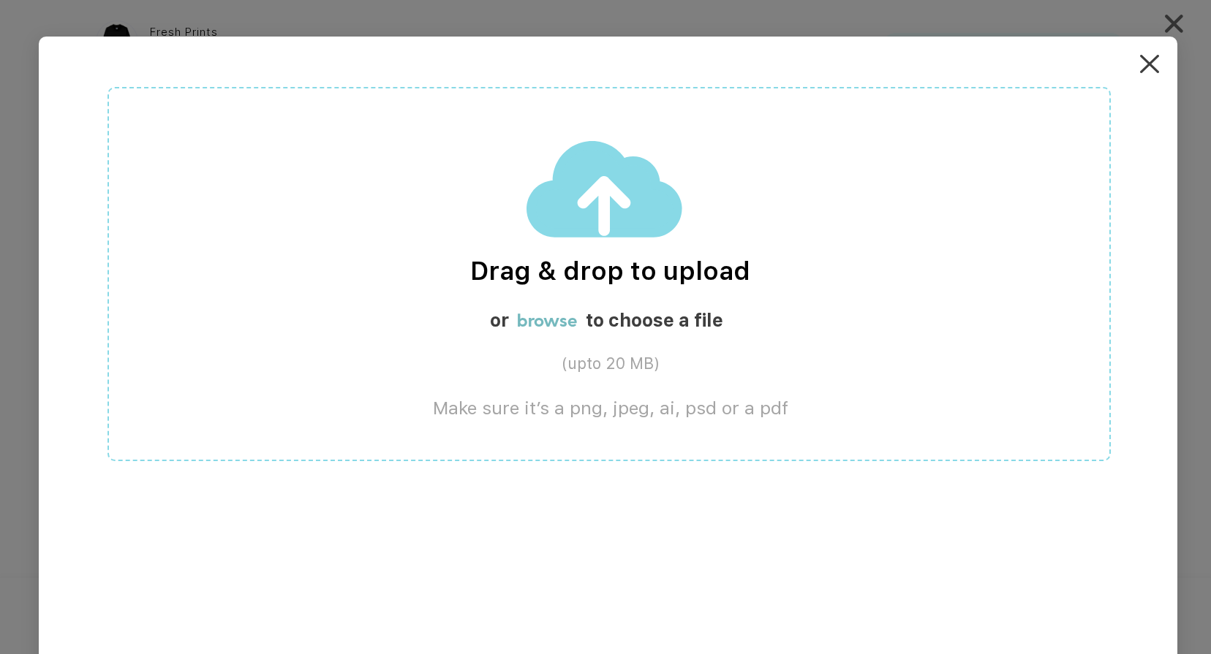
click at [559, 322] on label "browse" at bounding box center [547, 320] width 60 height 22
click at [1157, 60] on img at bounding box center [1149, 64] width 18 height 18
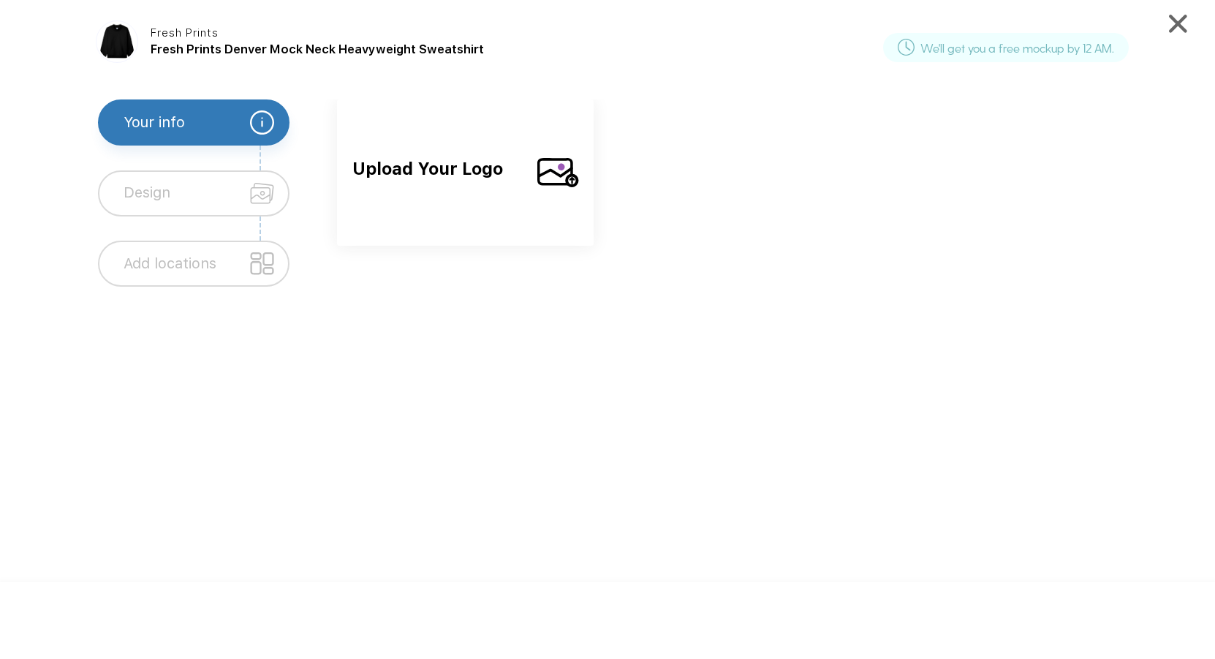
click at [1174, 31] on img at bounding box center [1178, 24] width 18 height 18
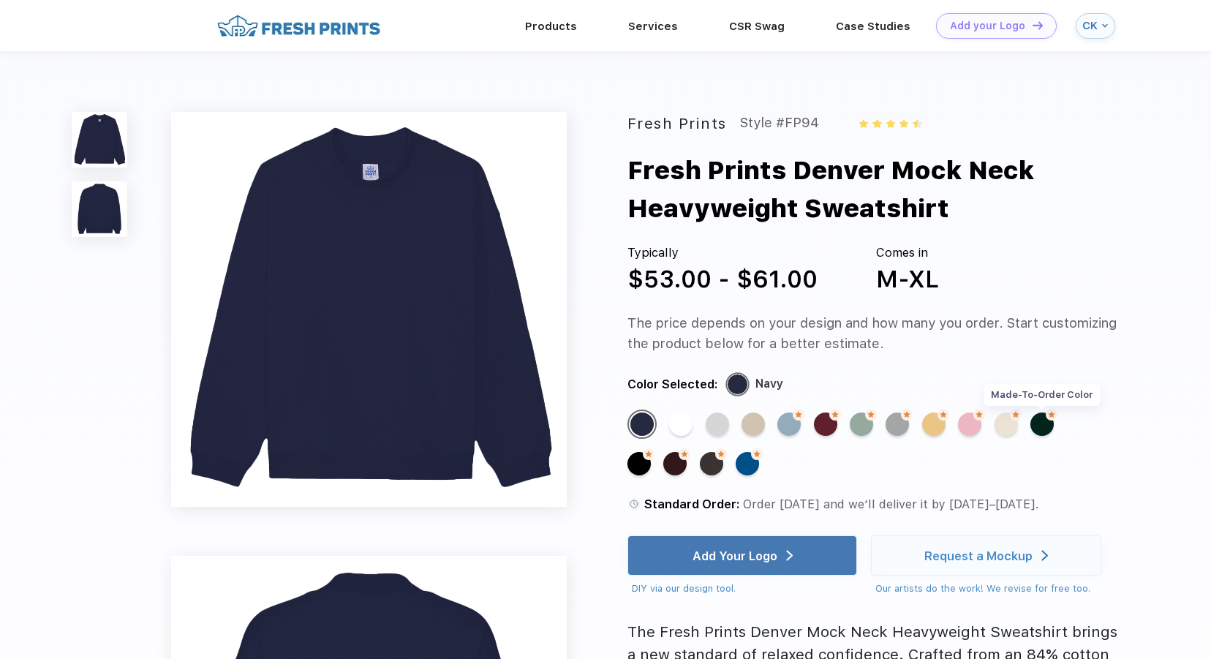
click at [1046, 423] on div "Made-to-Order Color" at bounding box center [1041, 423] width 23 height 23
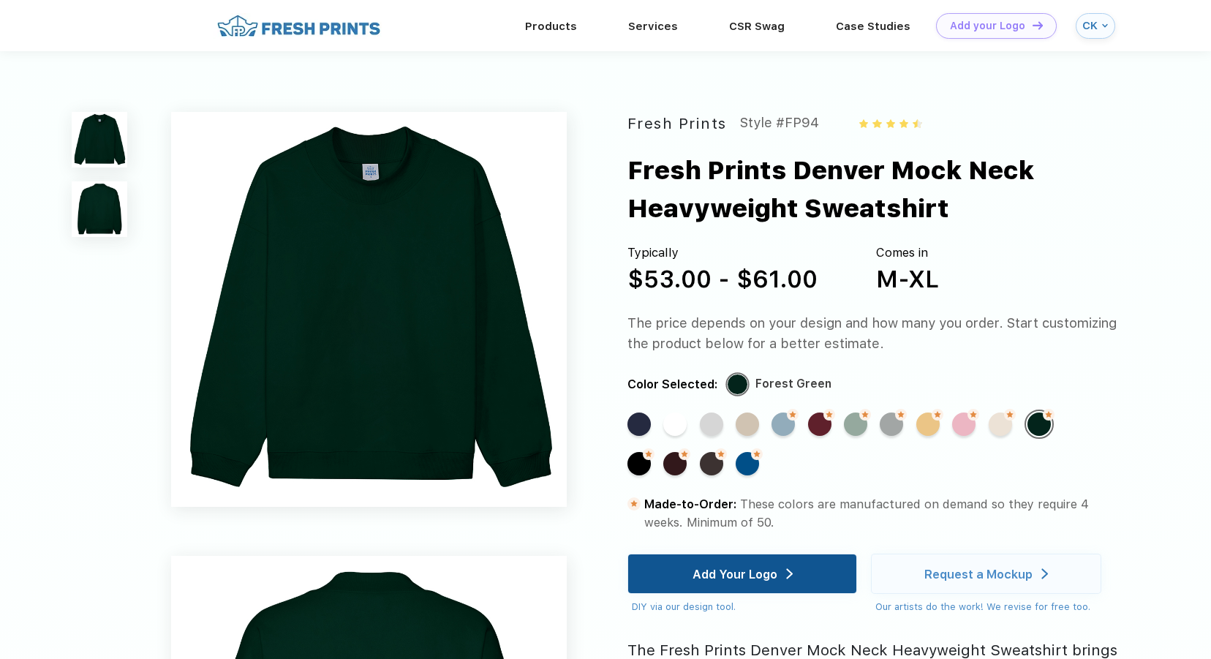
click at [793, 579] on img at bounding box center [789, 573] width 7 height 11
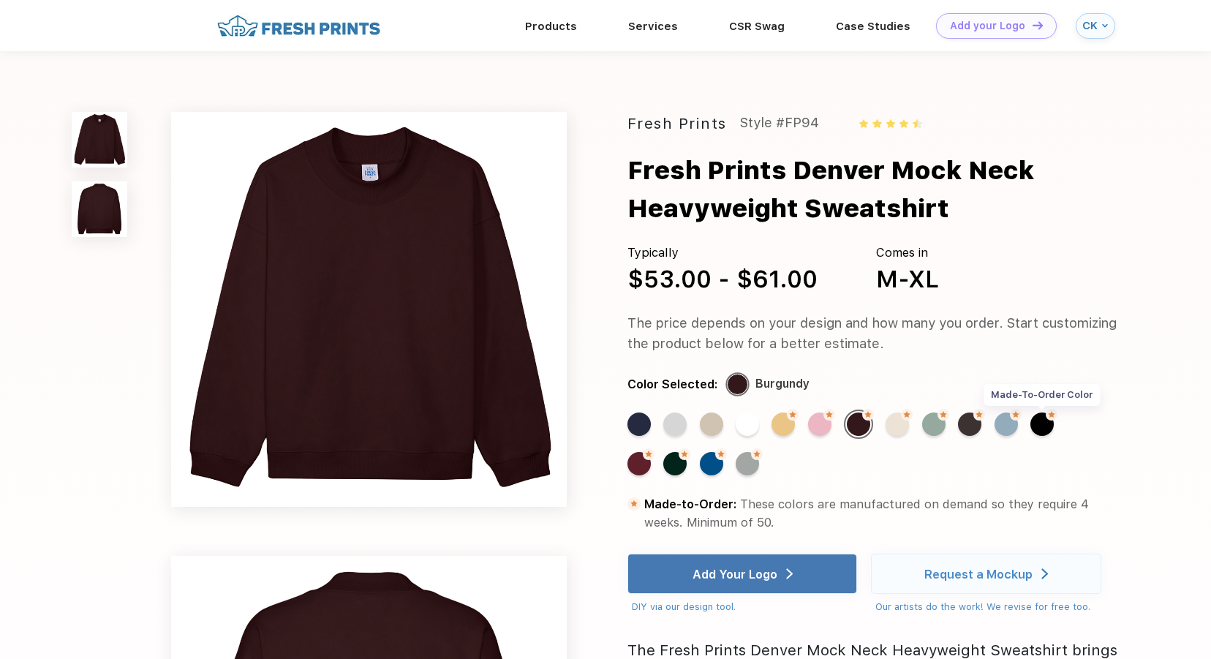
click at [1034, 429] on div "Made-to-Order Color" at bounding box center [1041, 423] width 23 height 23
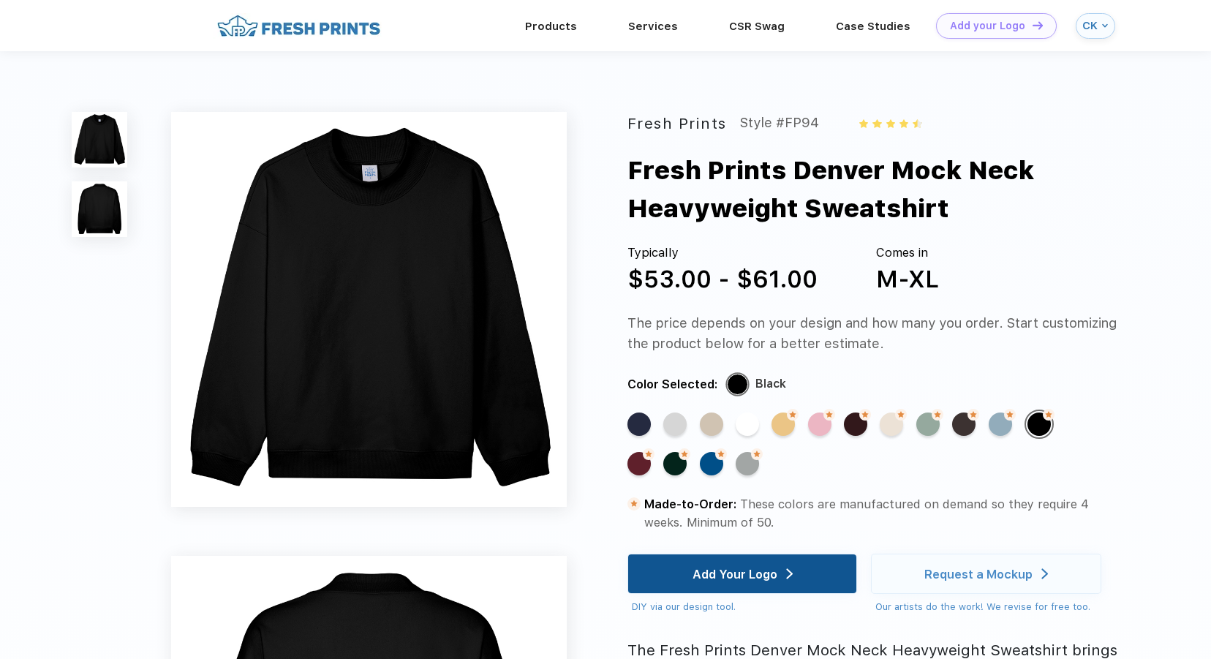
click at [765, 562] on div "Add Your Logo" at bounding box center [742, 573] width 100 height 39
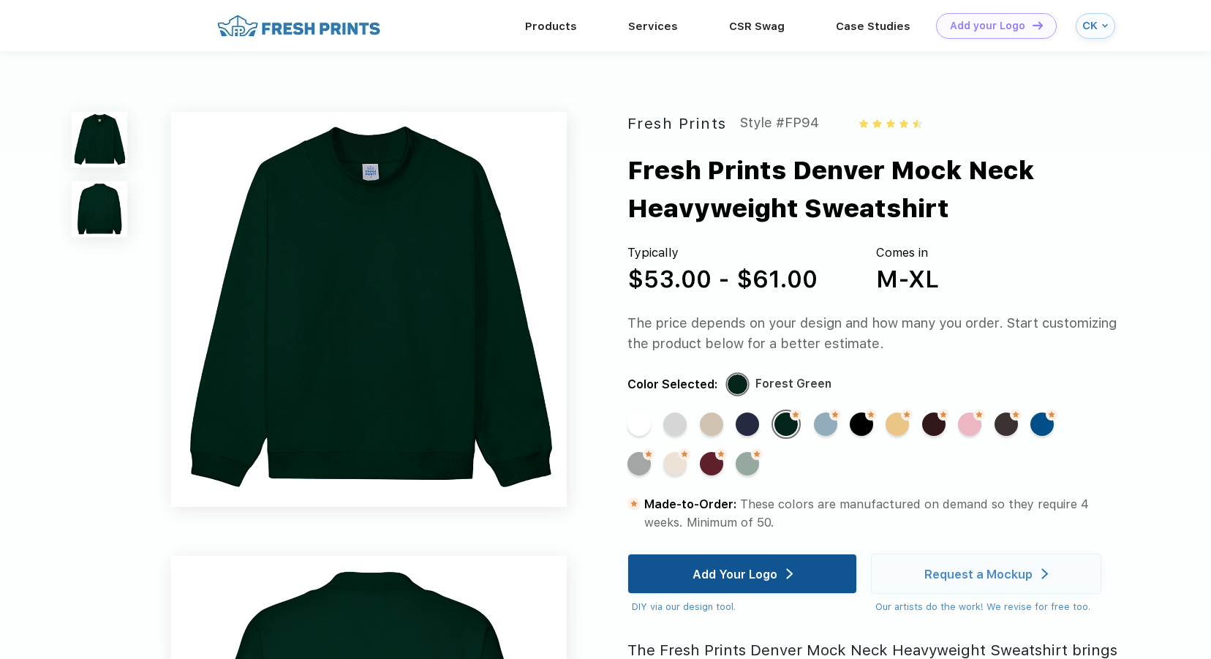
click at [787, 579] on img at bounding box center [789, 573] width 7 height 11
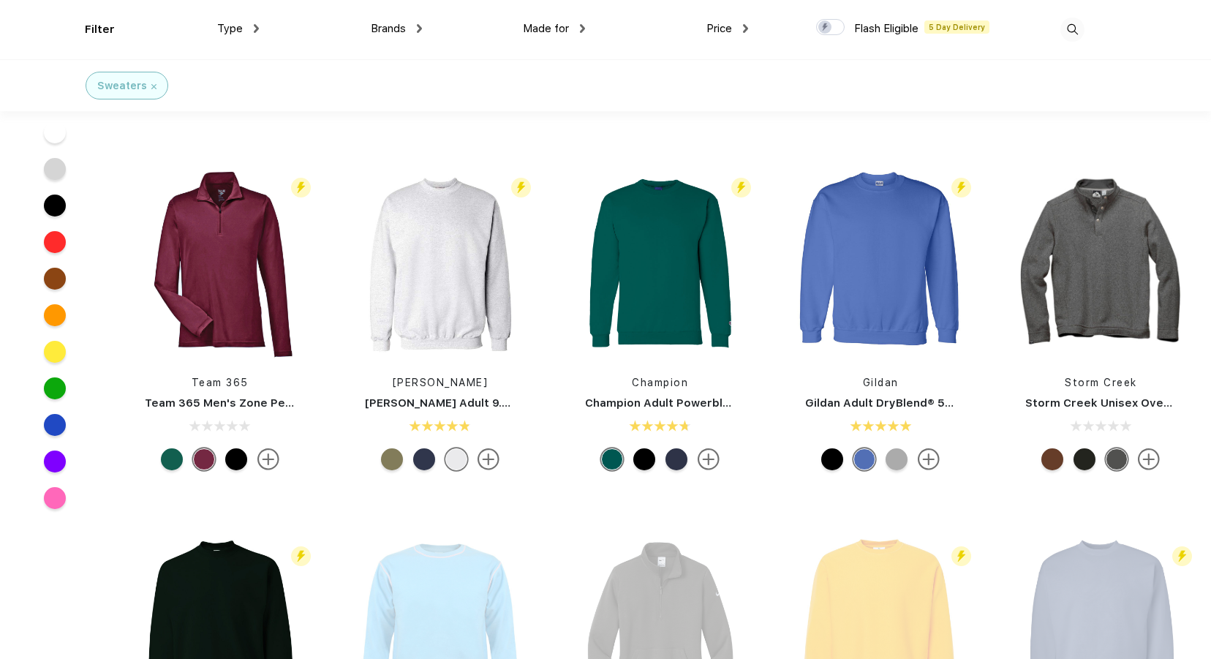
scroll to position [732, 0]
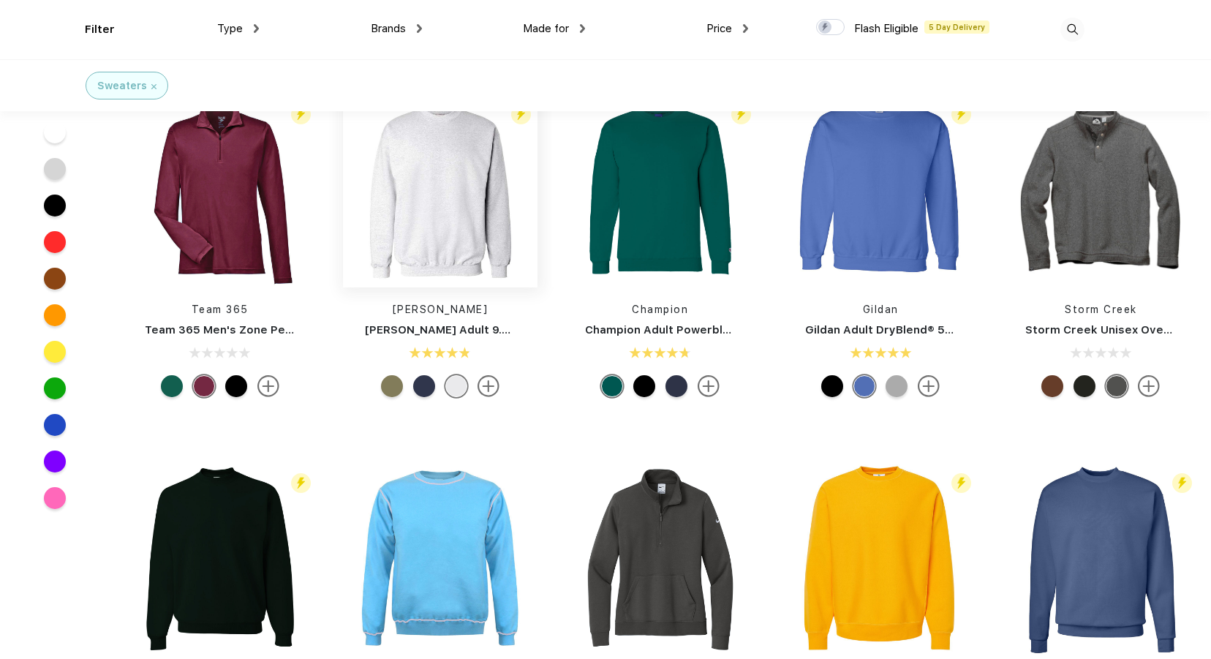
click at [420, 263] on img at bounding box center [440, 190] width 194 height 194
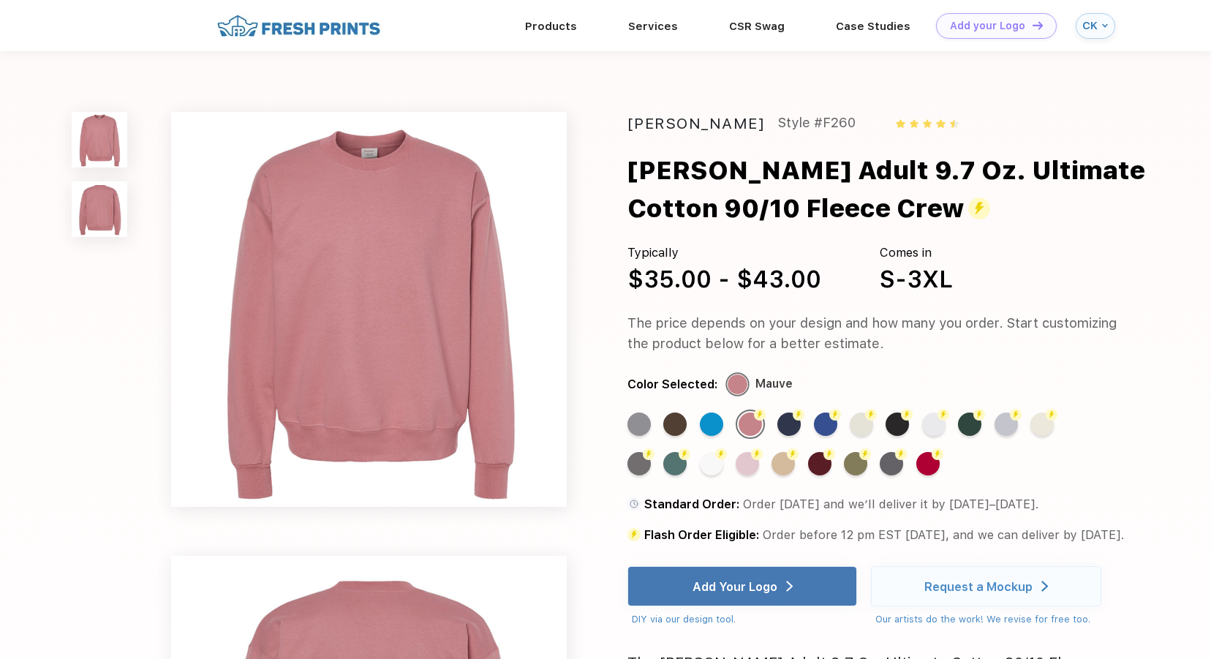
scroll to position [658, 0]
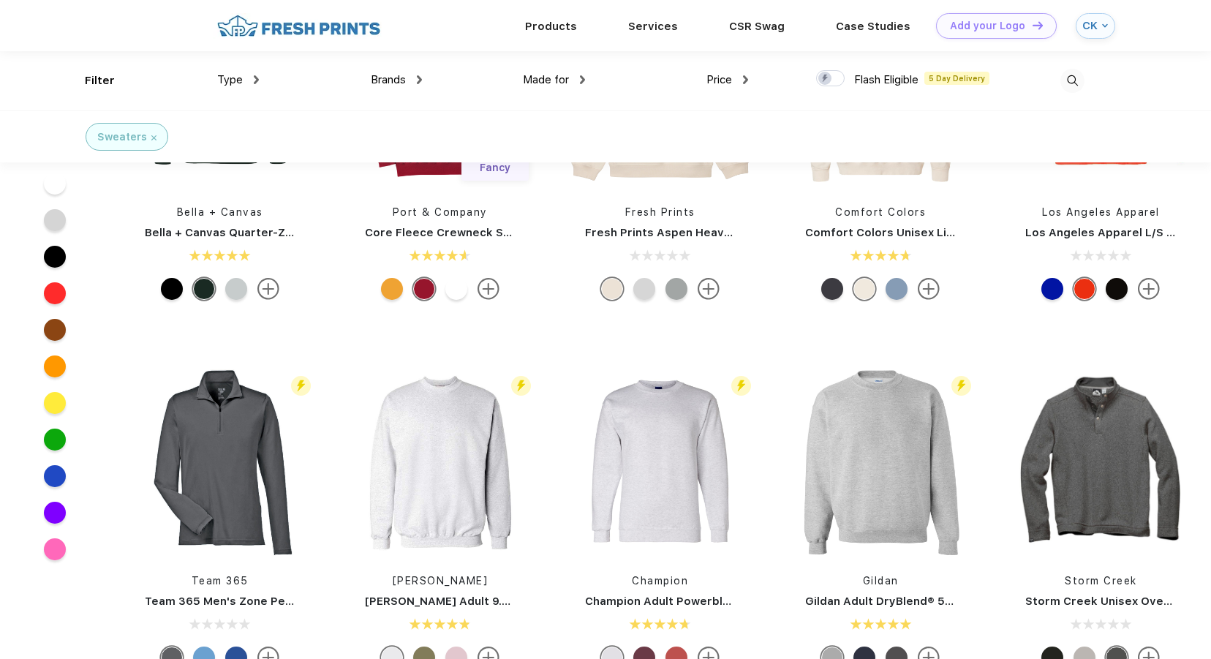
scroll to position [292, 0]
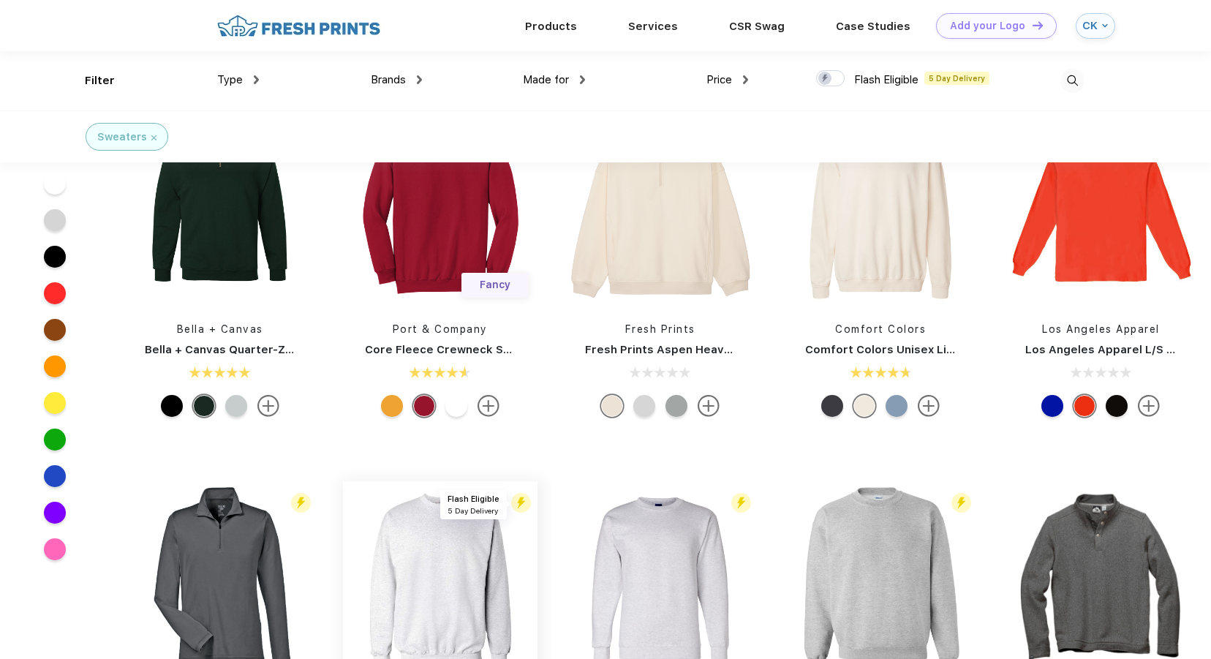
click at [444, 496] on span "Flash Eligible 5 Day Delivery" at bounding box center [473, 504] width 67 height 29
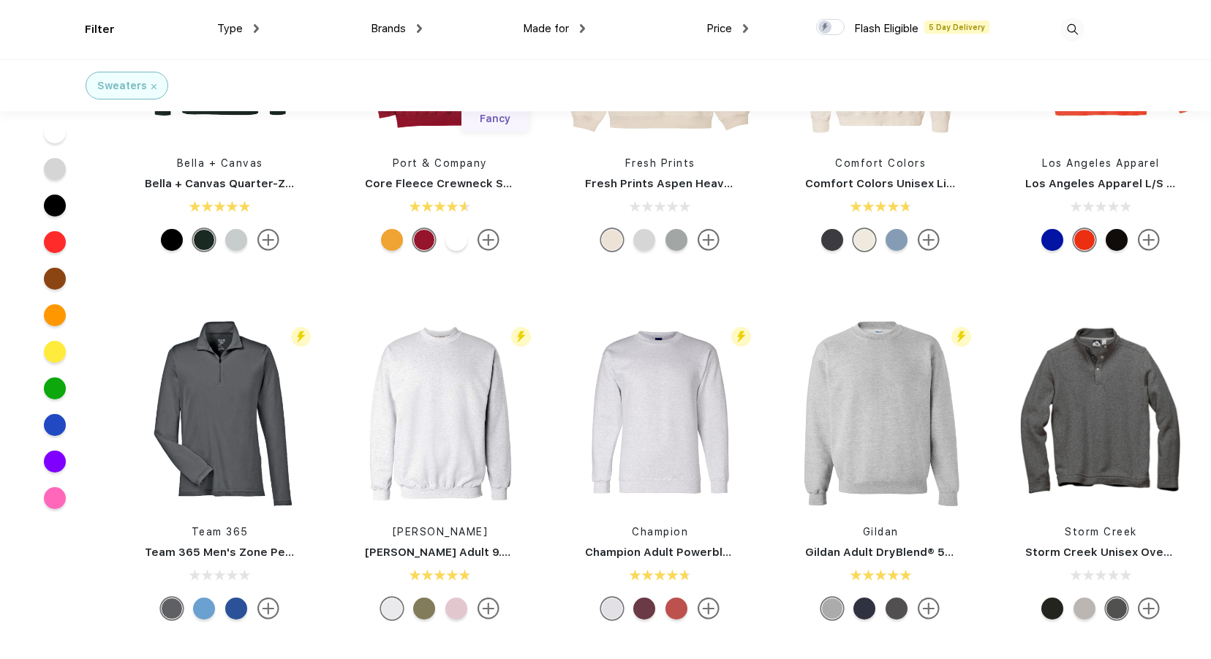
scroll to position [512, 0]
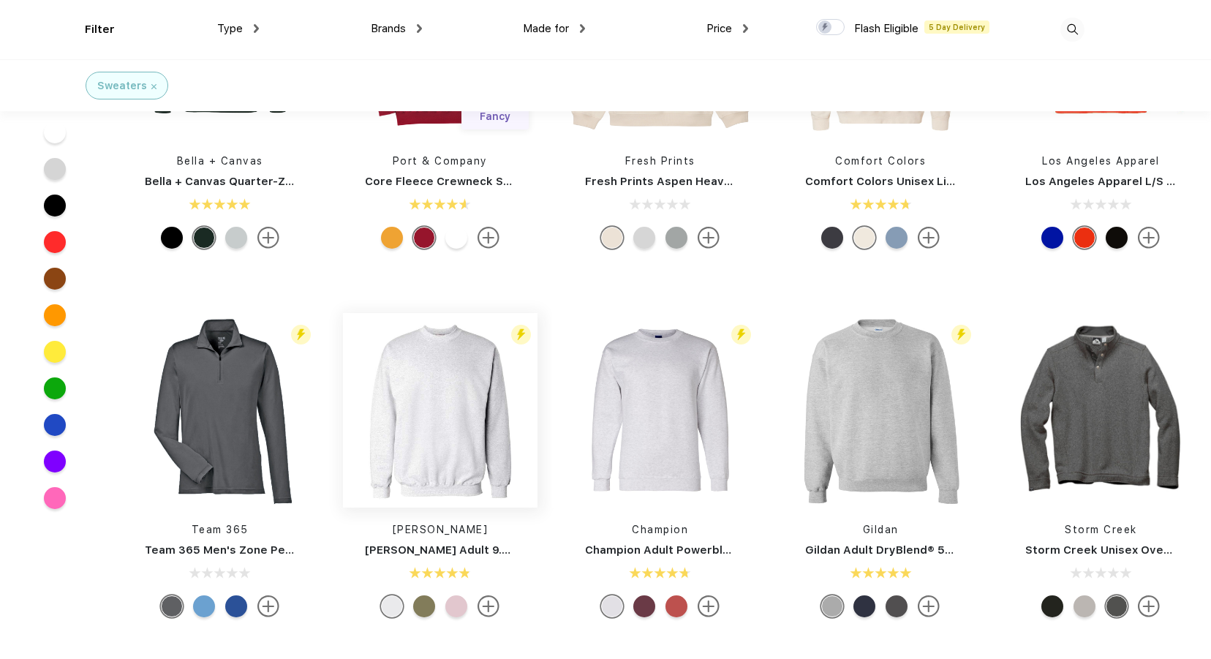
click at [446, 438] on img at bounding box center [440, 410] width 194 height 194
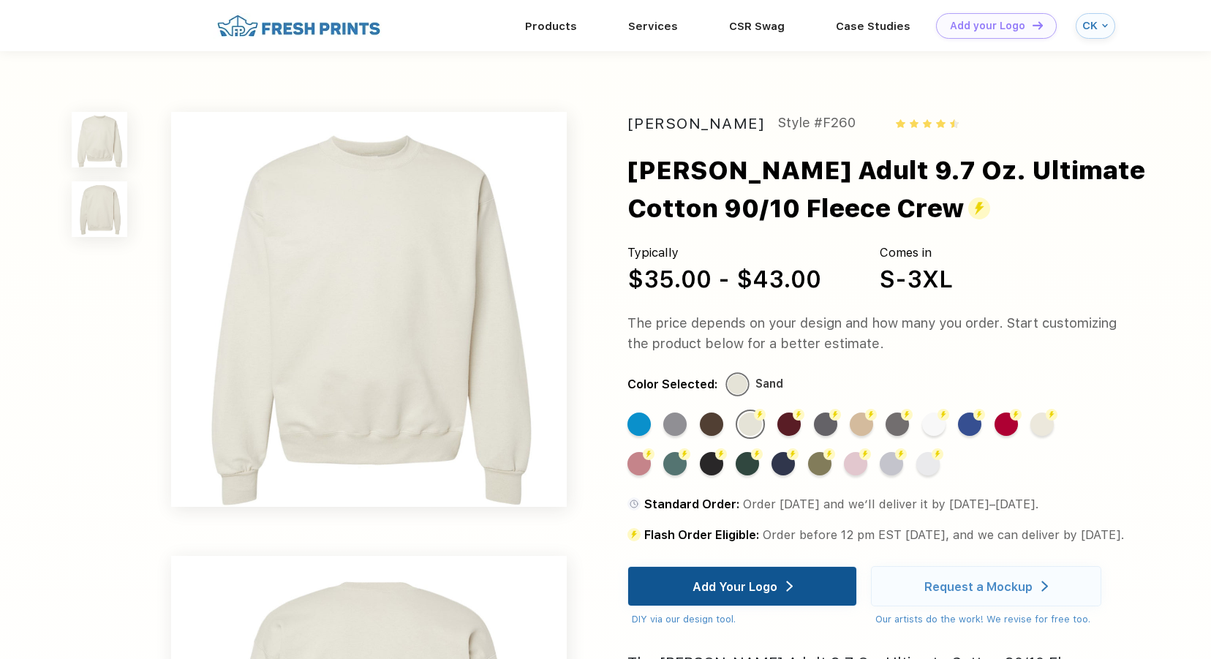
click at [790, 581] on div "Add Your Logo" at bounding box center [742, 586] width 100 height 39
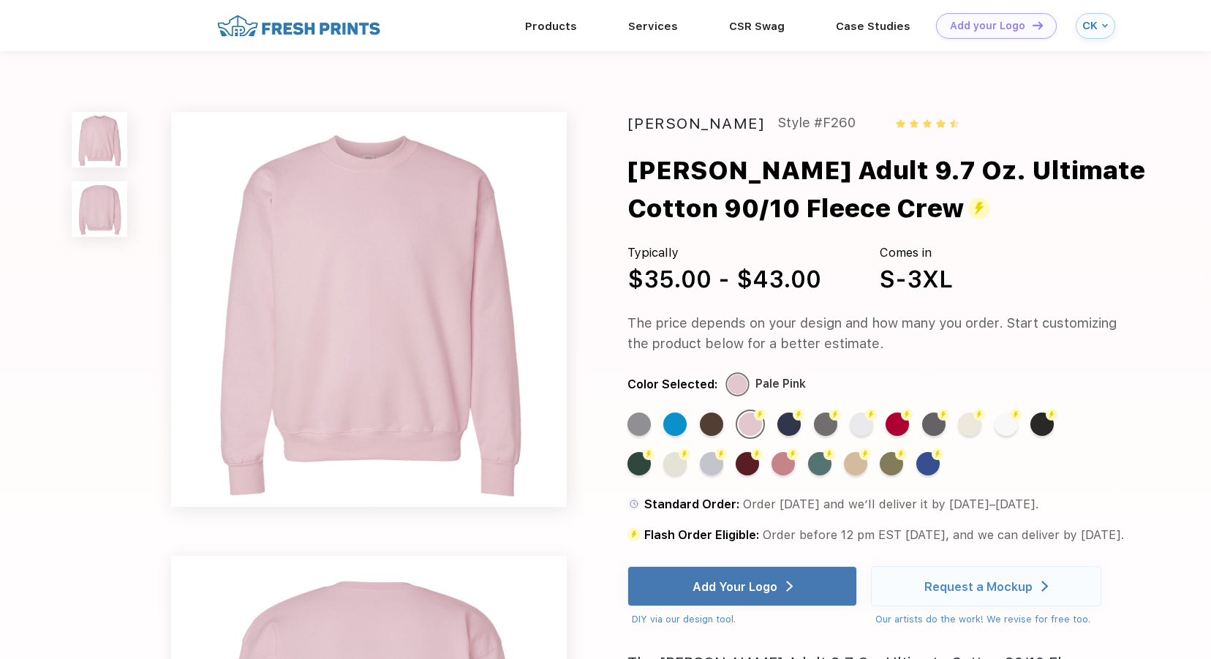
click at [326, 17] on img at bounding box center [299, 26] width 172 height 26
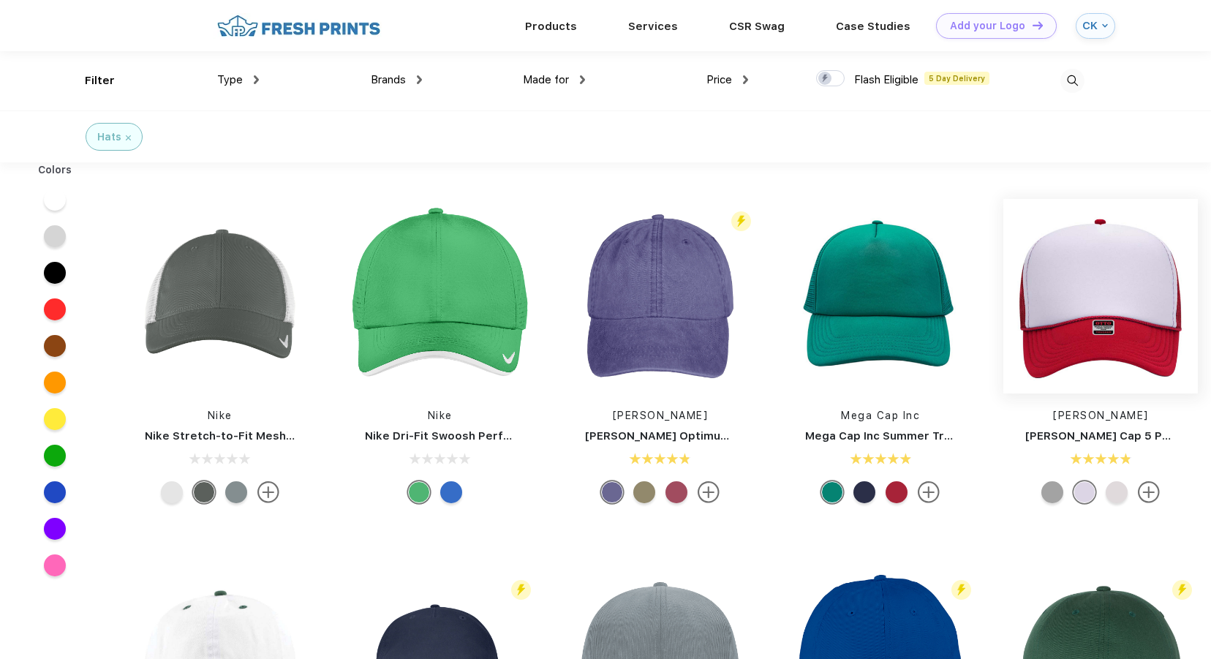
click at [1056, 281] on img at bounding box center [1100, 296] width 194 height 194
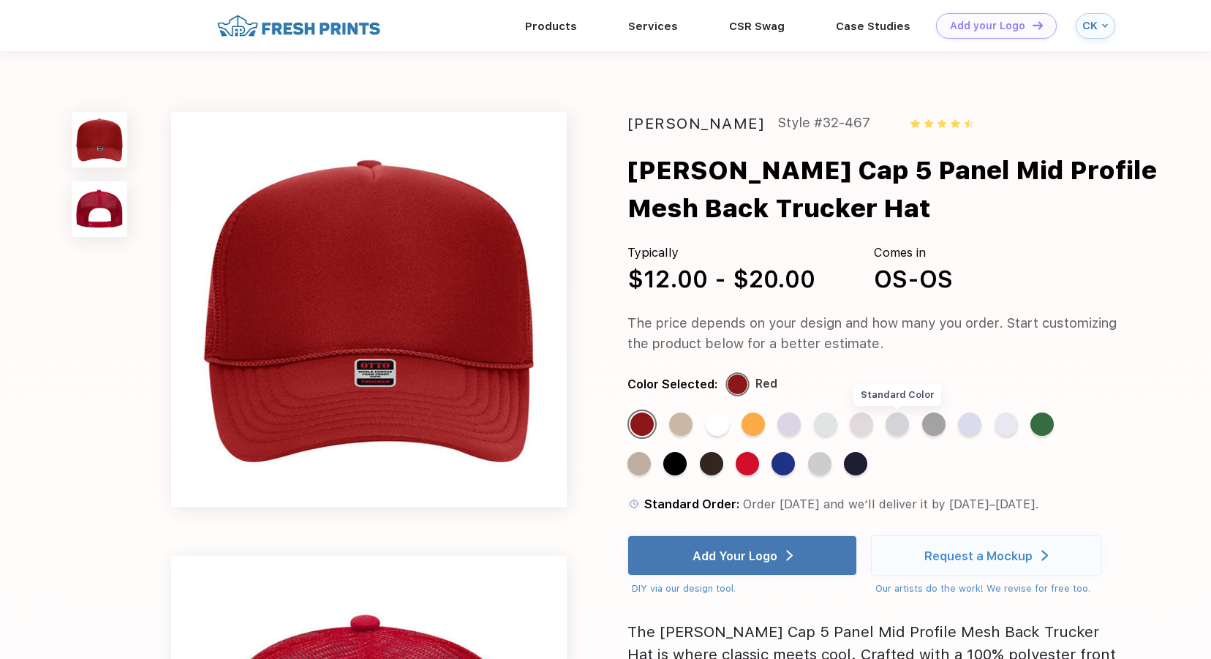
click at [898, 423] on div "Standard Color" at bounding box center [896, 423] width 23 height 23
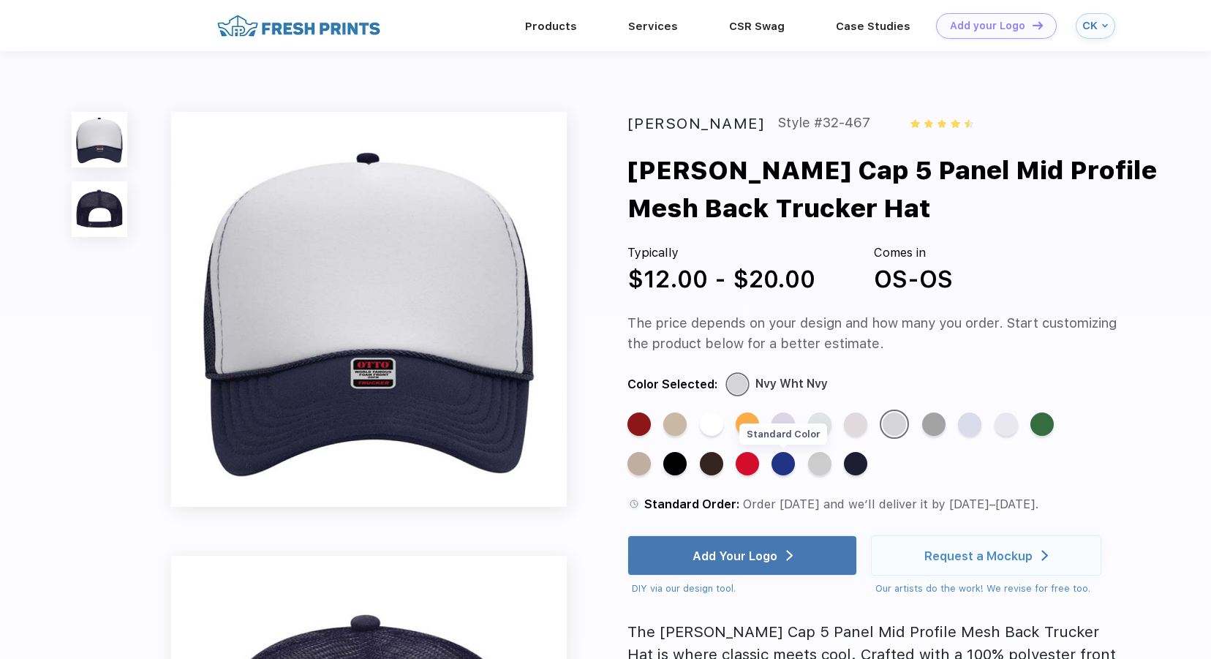
click at [782, 460] on div "Standard Color" at bounding box center [782, 463] width 23 height 23
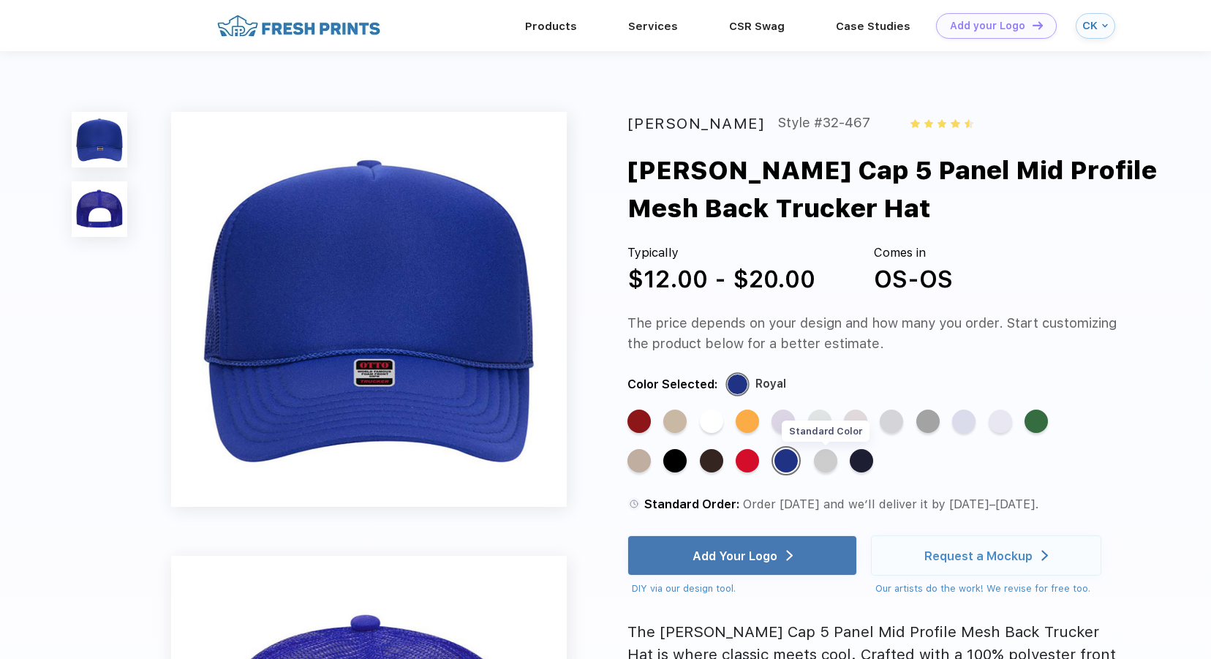
click at [814, 466] on div "Standard Color" at bounding box center [825, 460] width 23 height 23
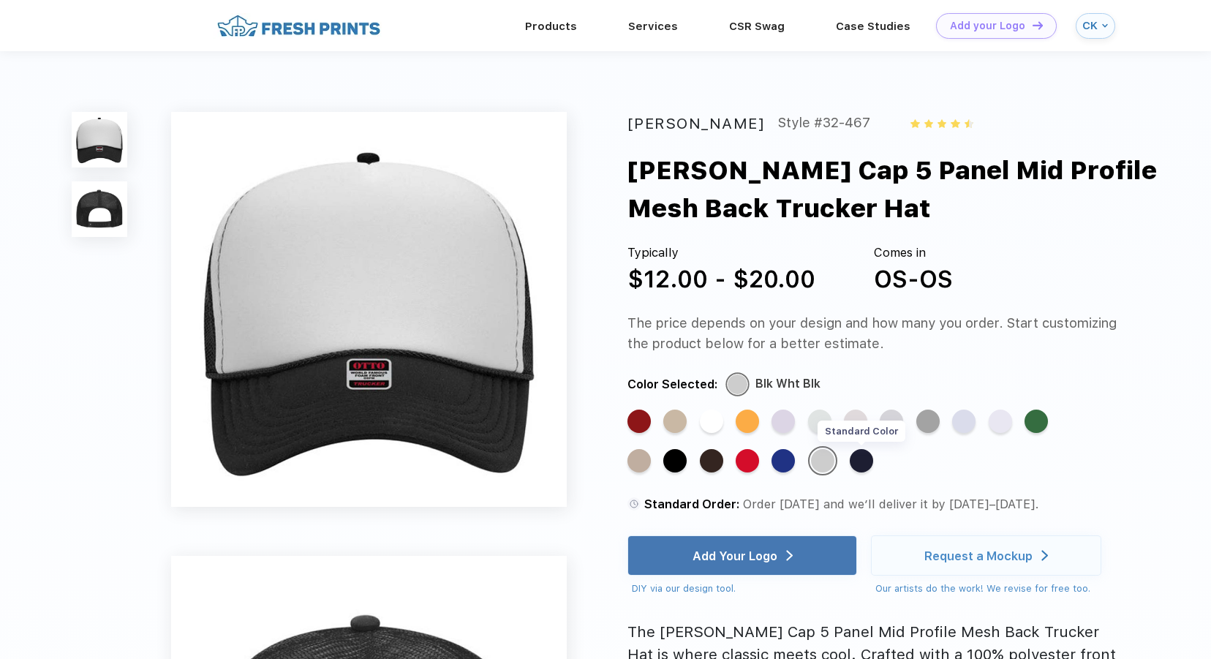
click at [850, 460] on div "Standard Color" at bounding box center [861, 460] width 23 height 23
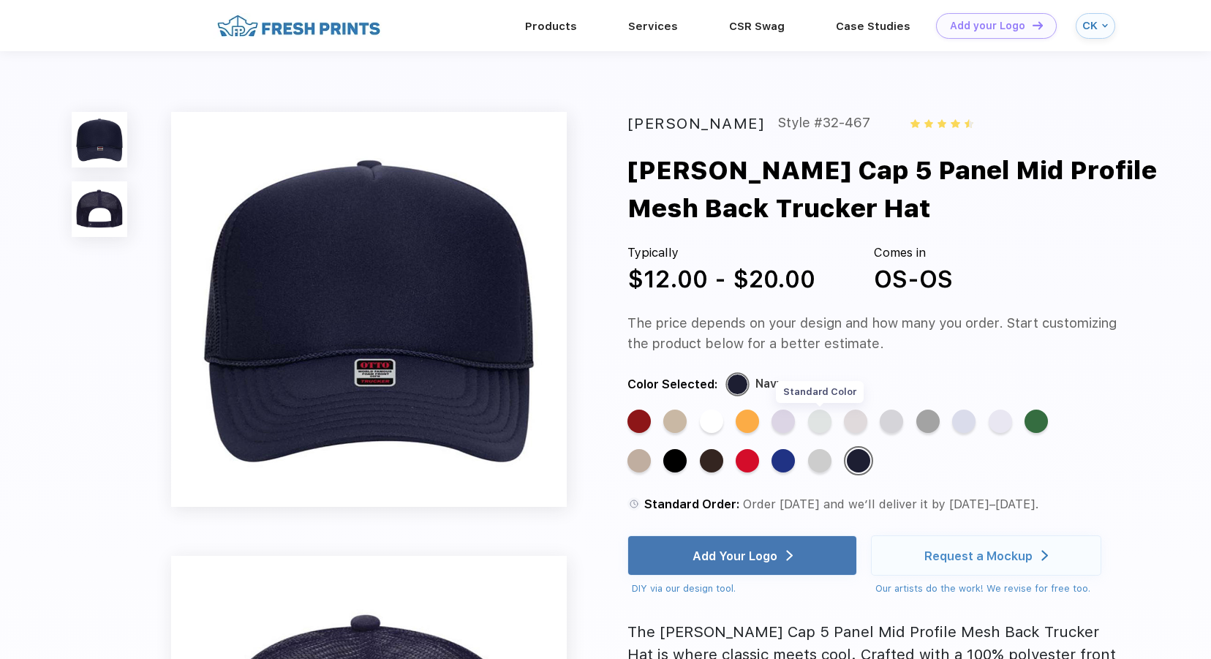
click at [817, 422] on div "Standard Color" at bounding box center [819, 420] width 23 height 23
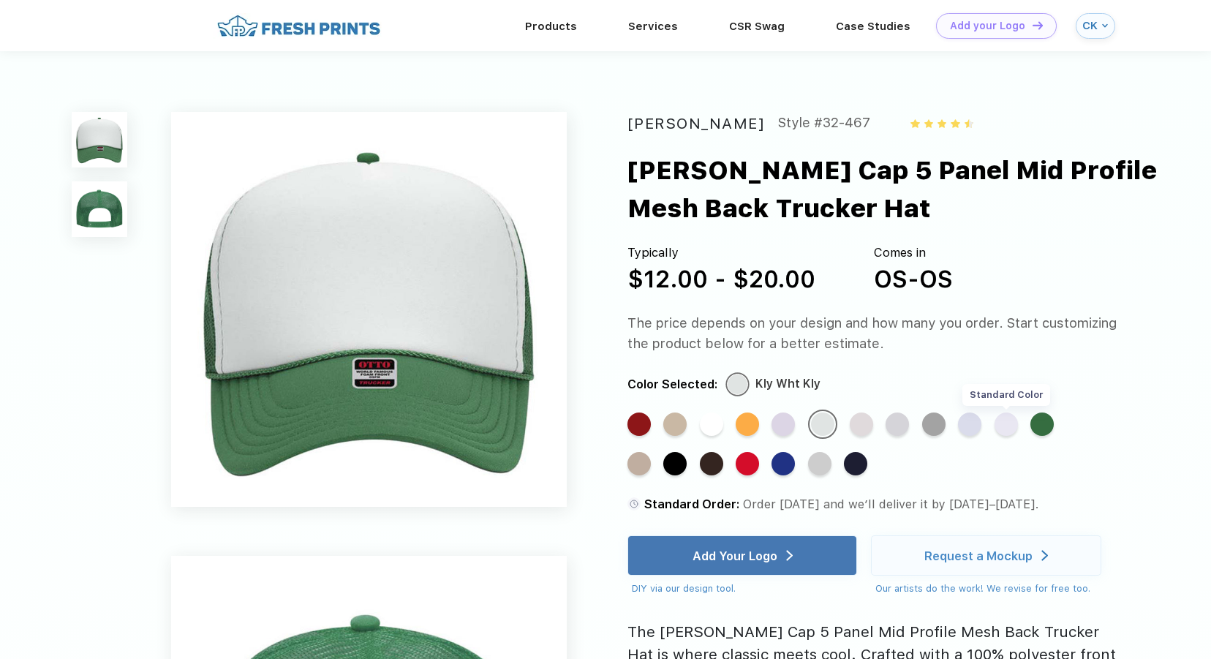
click at [1005, 423] on div "Standard Color" at bounding box center [1005, 423] width 23 height 23
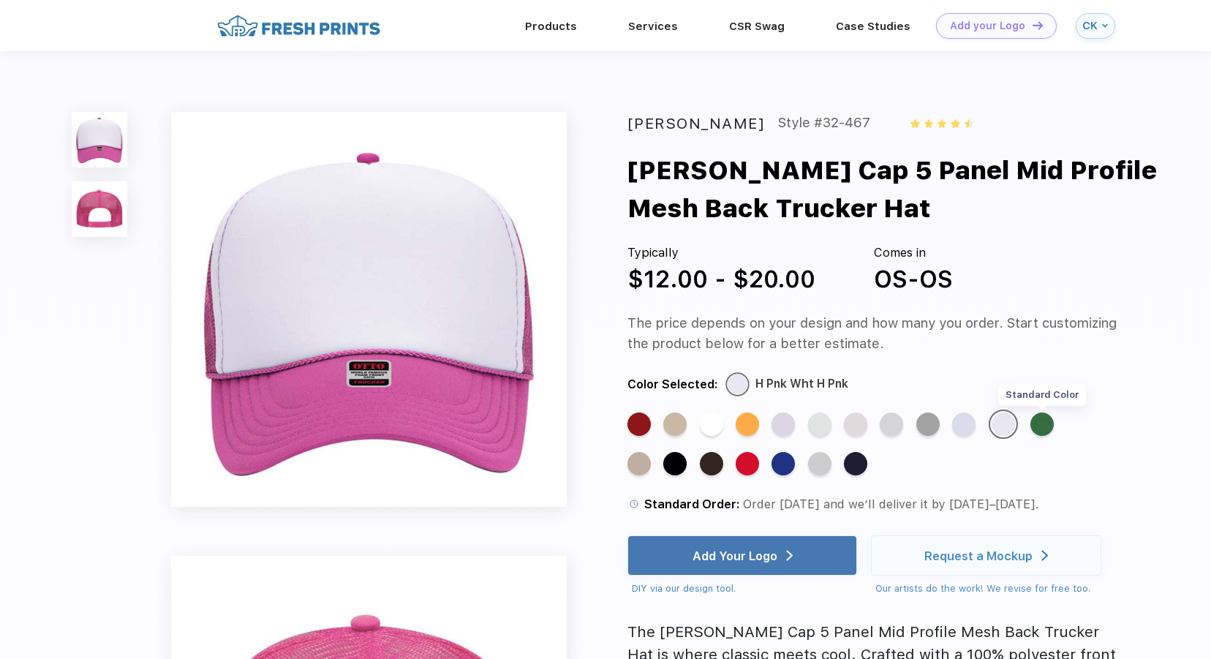
click at [1039, 416] on div "Standard Color" at bounding box center [1041, 423] width 23 height 23
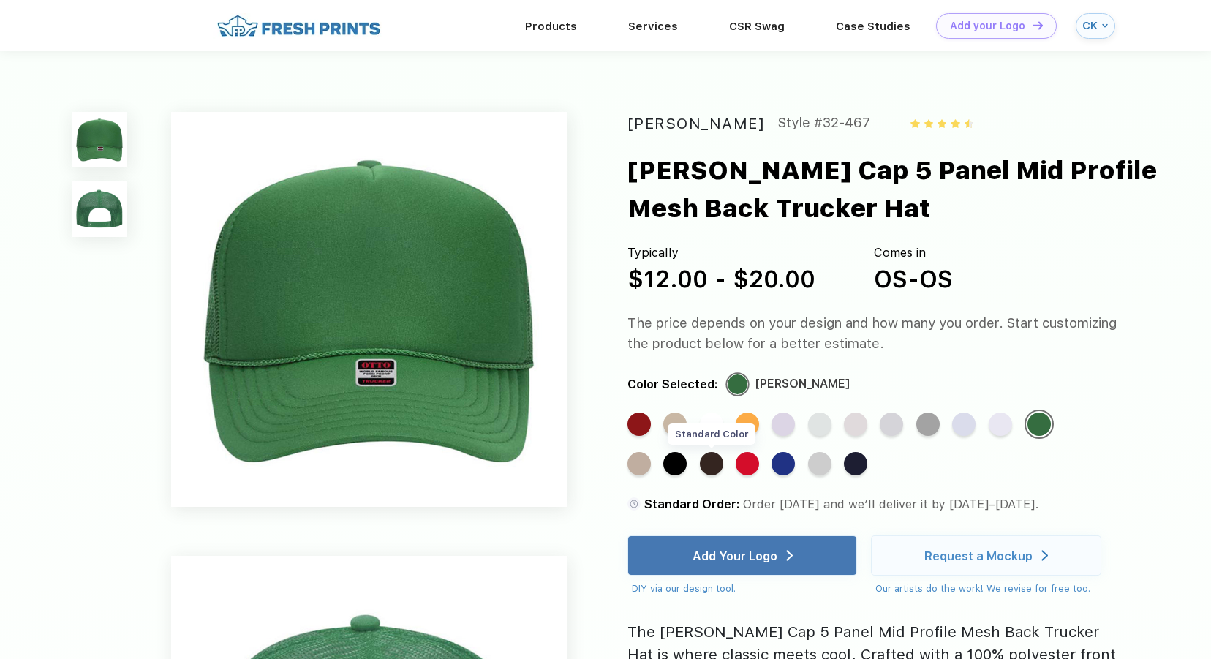
click at [707, 463] on div "Standard Color" at bounding box center [711, 463] width 23 height 23
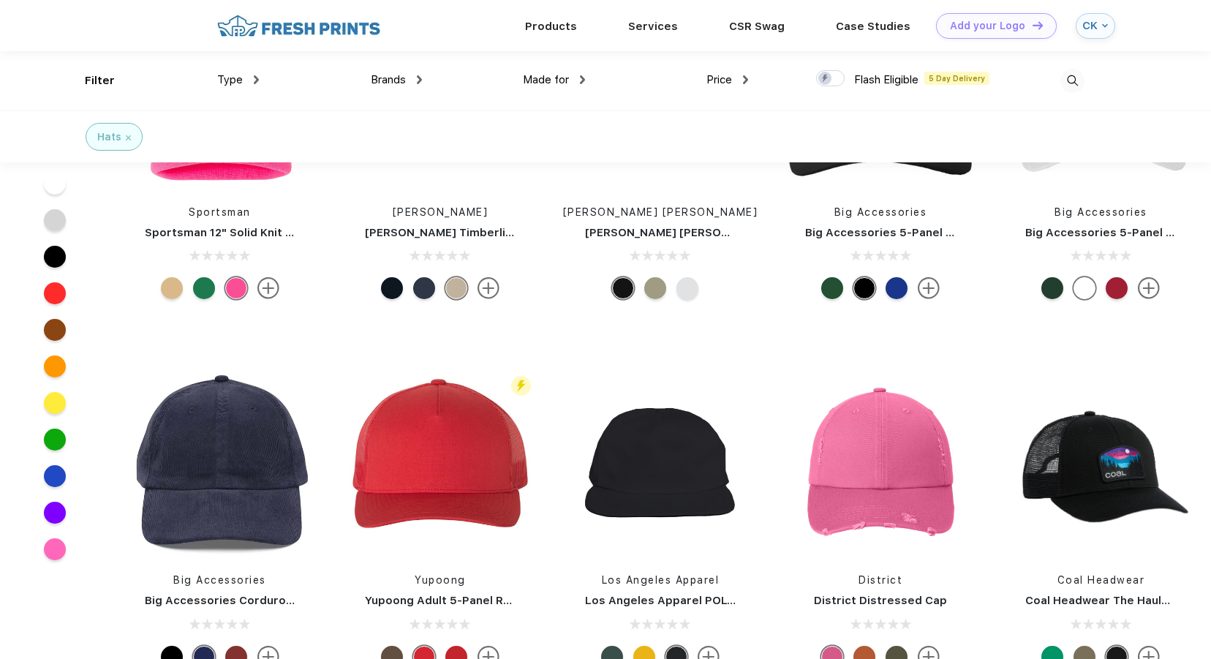
scroll to position [1062, 0]
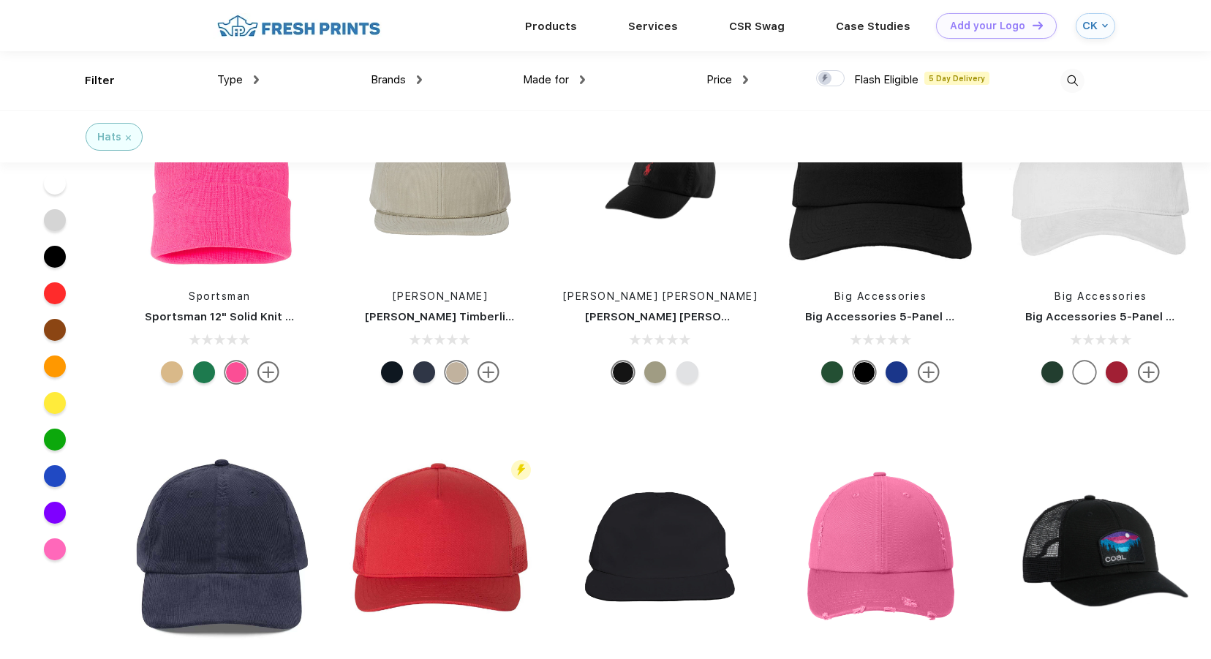
click at [1069, 85] on img at bounding box center [1072, 81] width 24 height 24
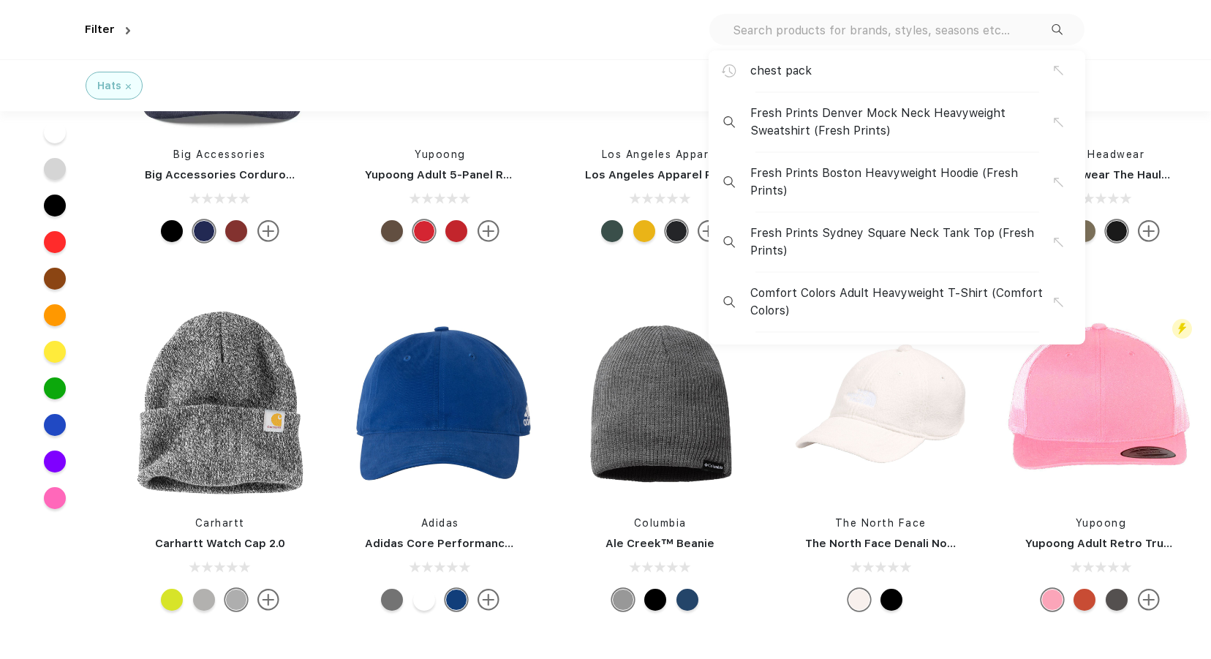
scroll to position [1638, 0]
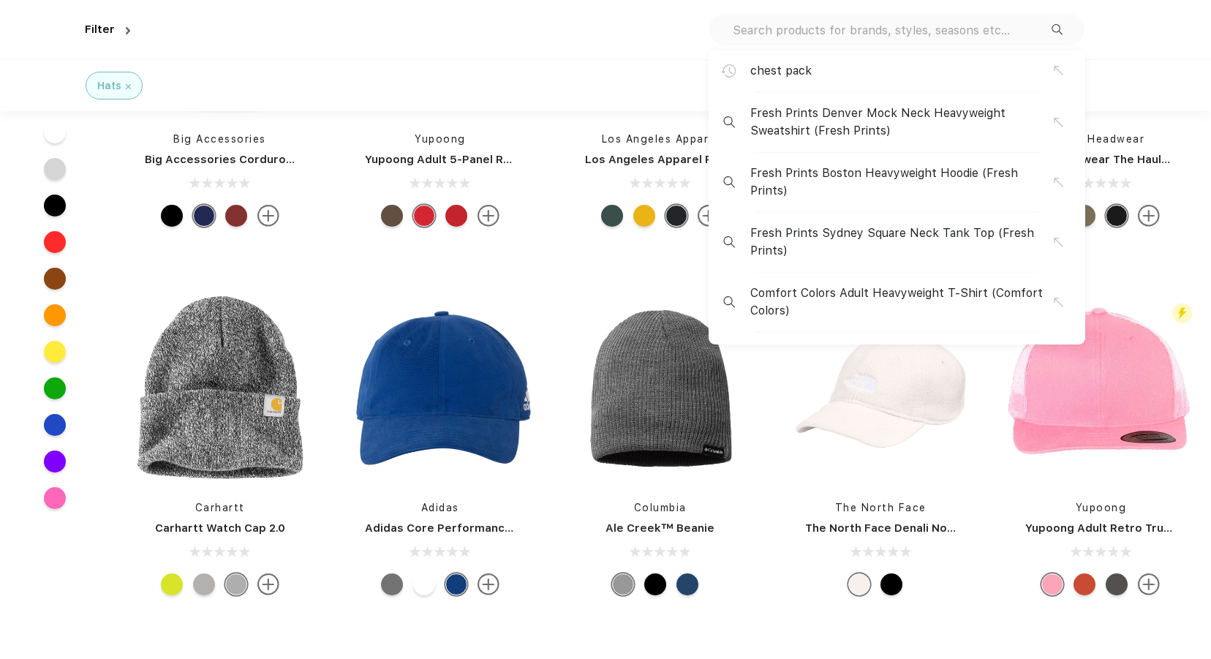
click at [941, 39] on div "chest pack Fresh Prints Denver Mock Neck Heavyweight Sweatshirt (Fresh Prints) …" at bounding box center [896, 29] width 375 height 31
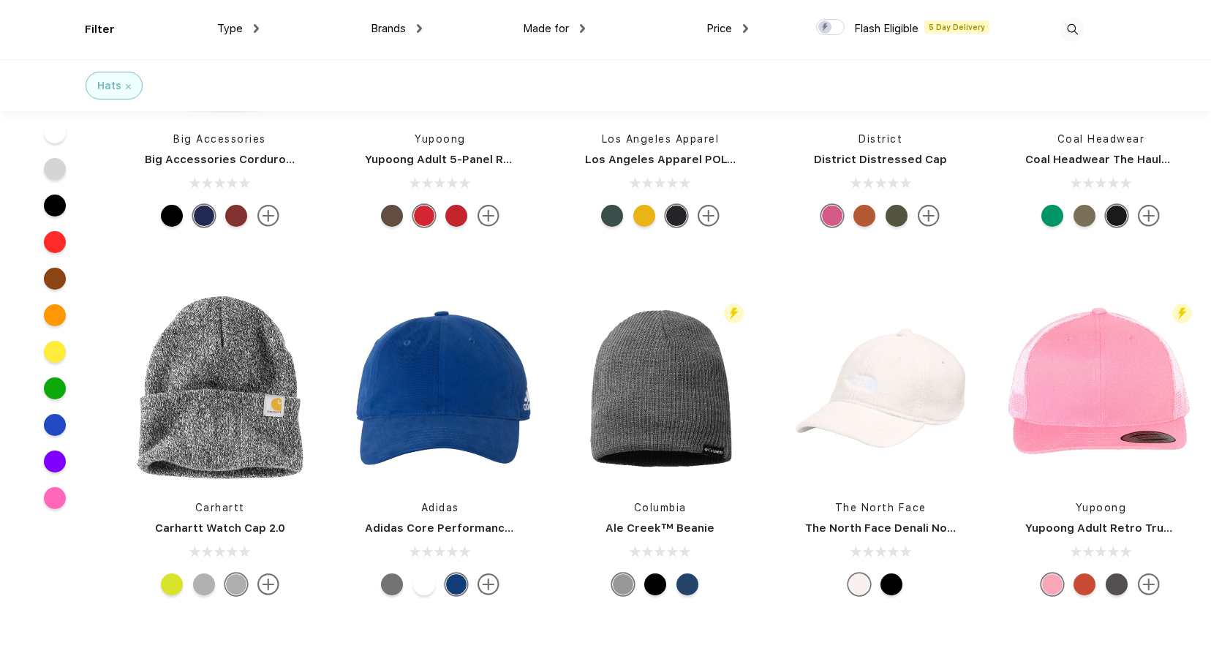
click at [1090, 19] on div "Filter Type Shirts Sweaters Bottoms Accessories Hats Tanks Jackets Jerseys Polo…" at bounding box center [605, 29] width 1041 height 59
click at [1081, 26] on img at bounding box center [1072, 30] width 24 height 24
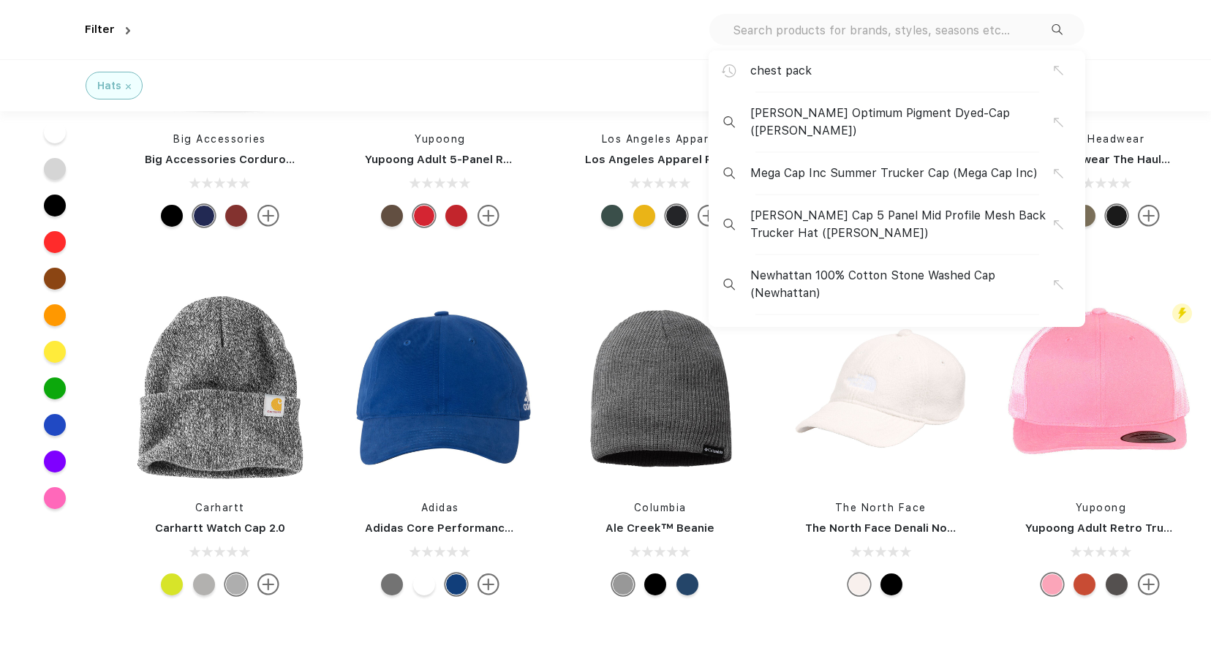
click at [900, 11] on div "chest pack Adams Optimum Pigment Dyed-Cap (Adams) Mega Cap Inc Summer Trucker C…" at bounding box center [610, 29] width 948 height 59
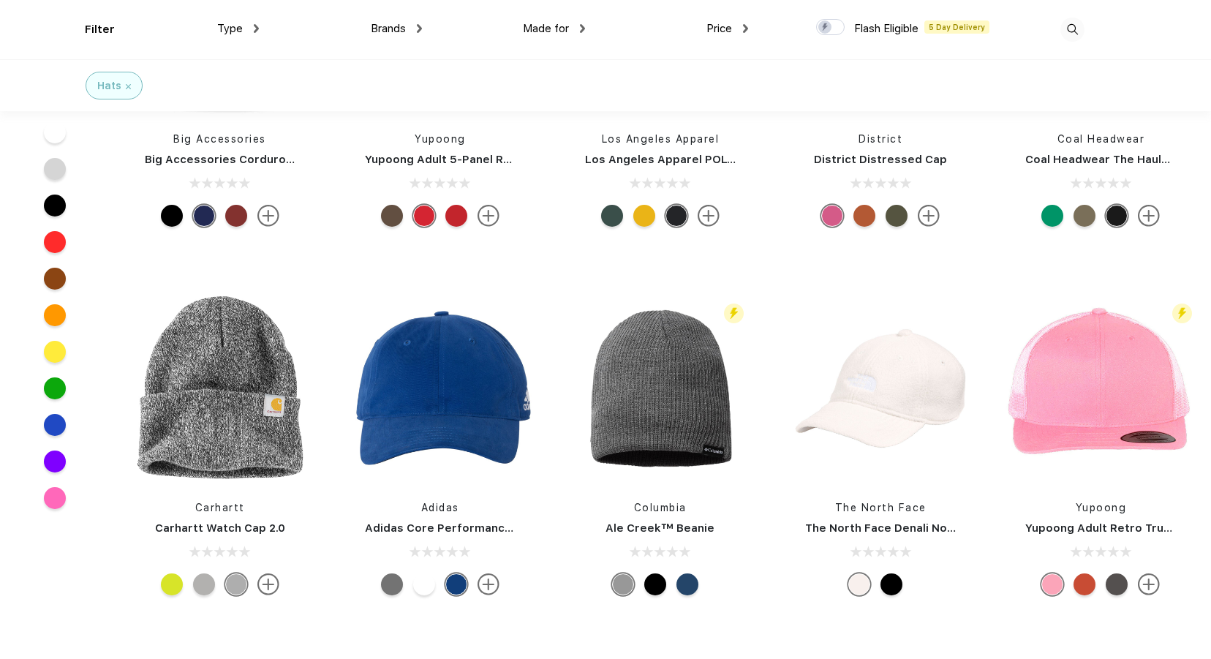
click at [1089, 24] on div "Filter Type Shirts Sweaters Bottoms Accessories Hats Tanks Jackets Jerseys Polo…" at bounding box center [605, 29] width 1041 height 59
click at [1084, 30] on img at bounding box center [1072, 30] width 24 height 24
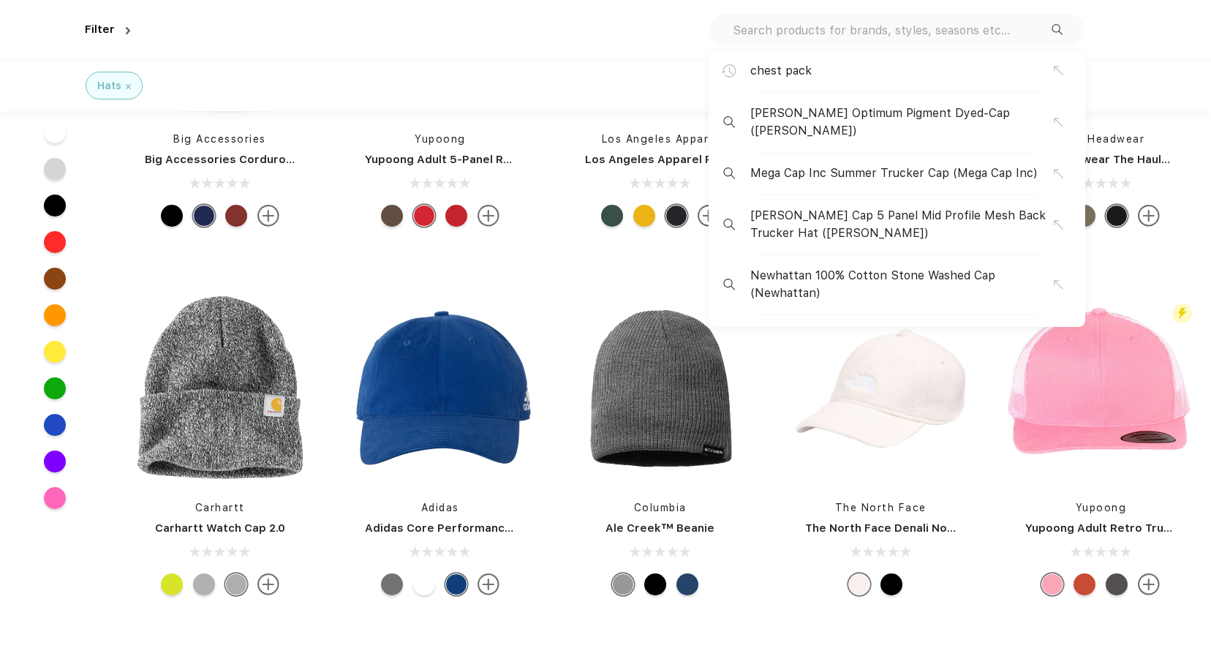
click at [934, 34] on input "text" at bounding box center [891, 30] width 320 height 16
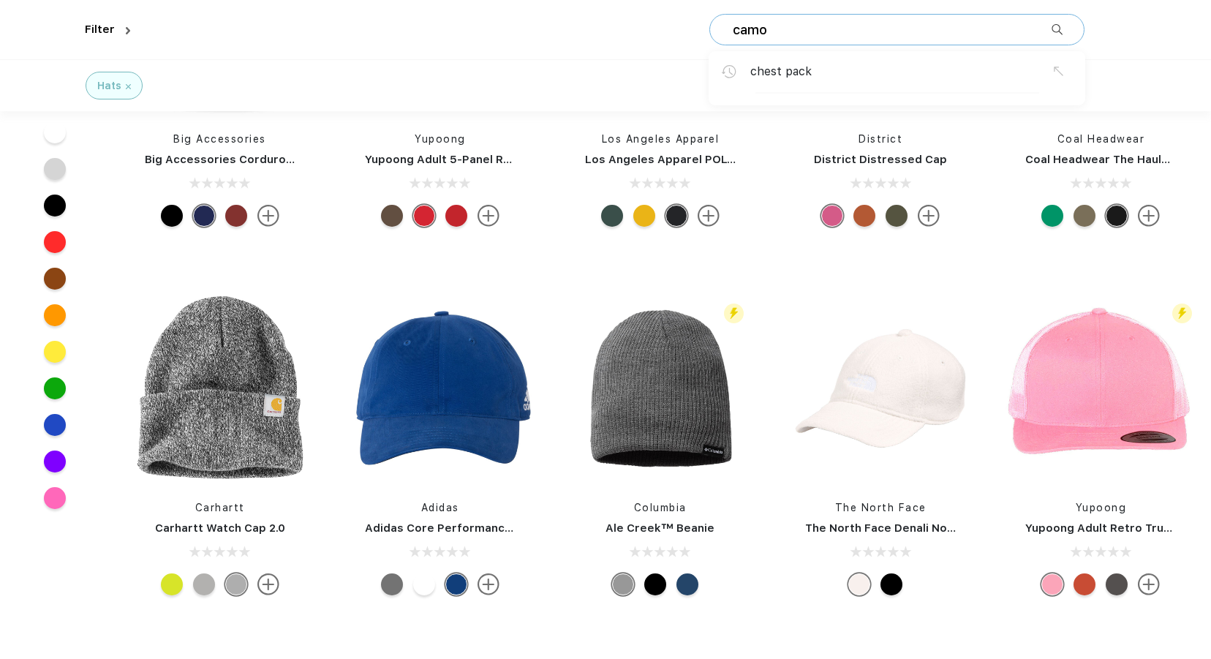
type input "camo"
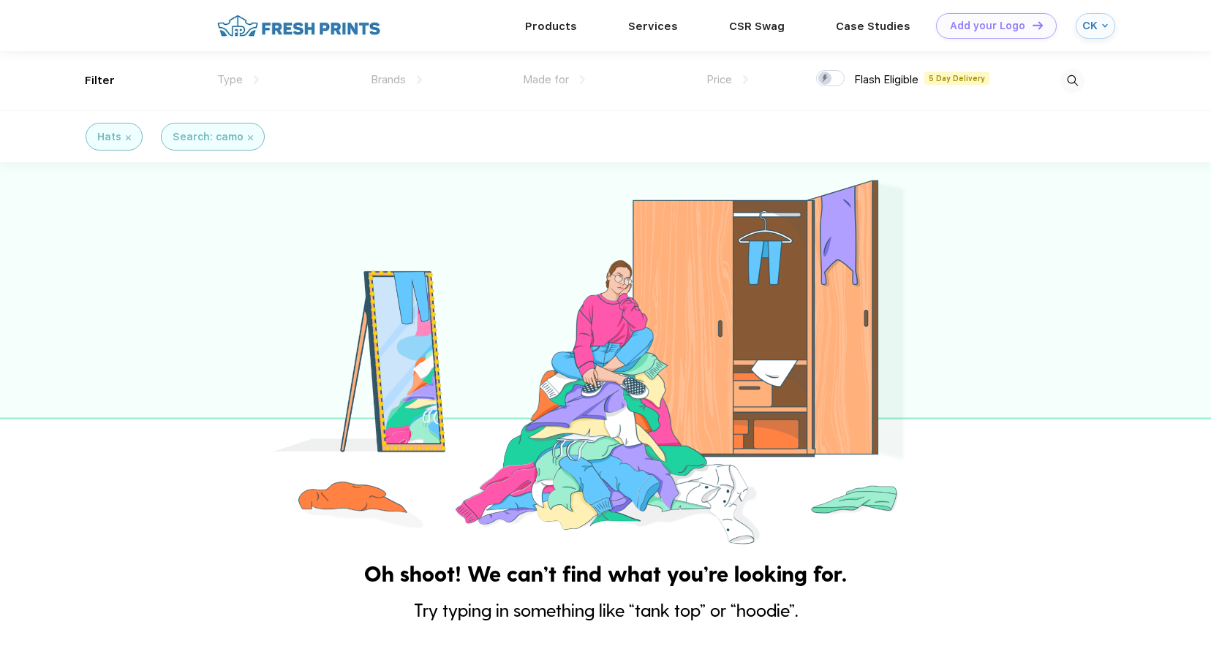
click at [1079, 79] on img at bounding box center [1072, 81] width 24 height 24
click at [527, 27] on div "Products" at bounding box center [550, 25] width 103 height 19
click at [576, 37] on div "Products" at bounding box center [550, 25] width 103 height 51
click at [569, 30] on link "Products" at bounding box center [551, 25] width 52 height 13
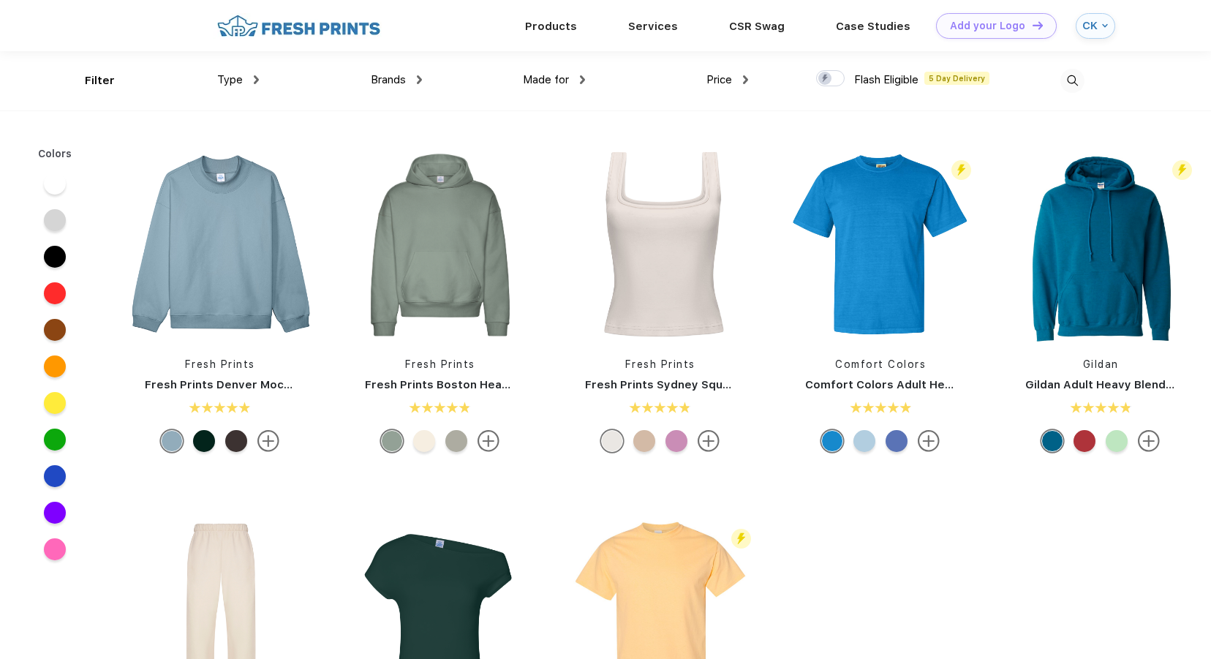
scroll to position [1, 0]
click at [307, 30] on img at bounding box center [299, 25] width 172 height 26
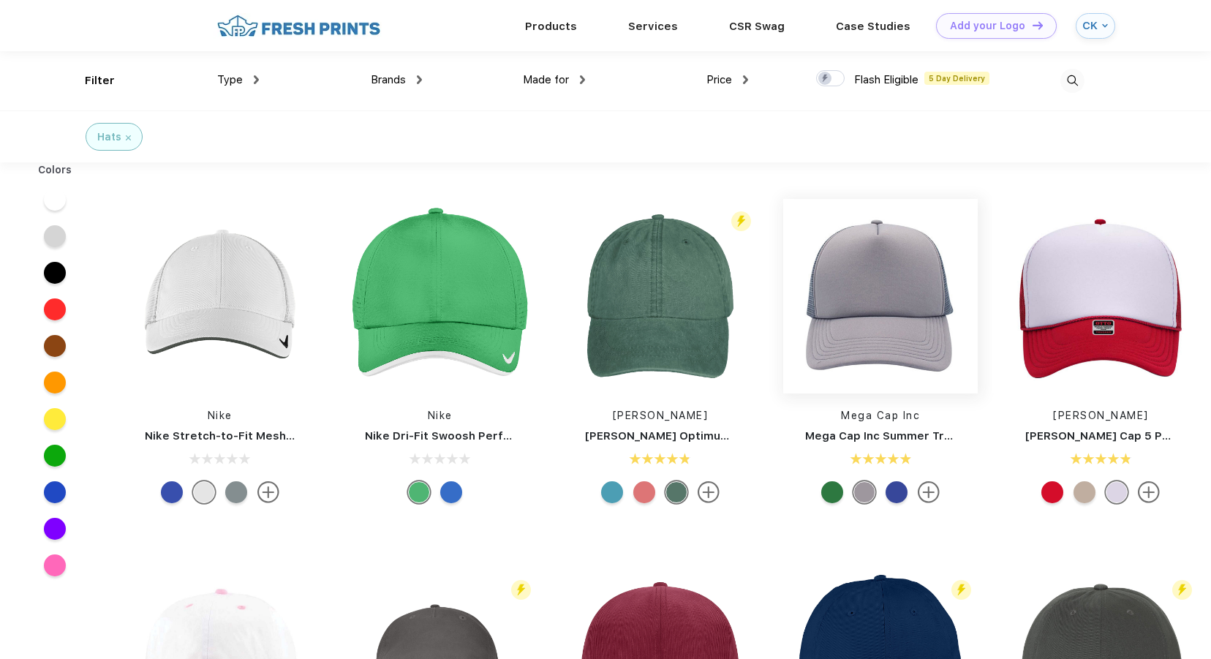
click at [823, 307] on img at bounding box center [880, 296] width 194 height 194
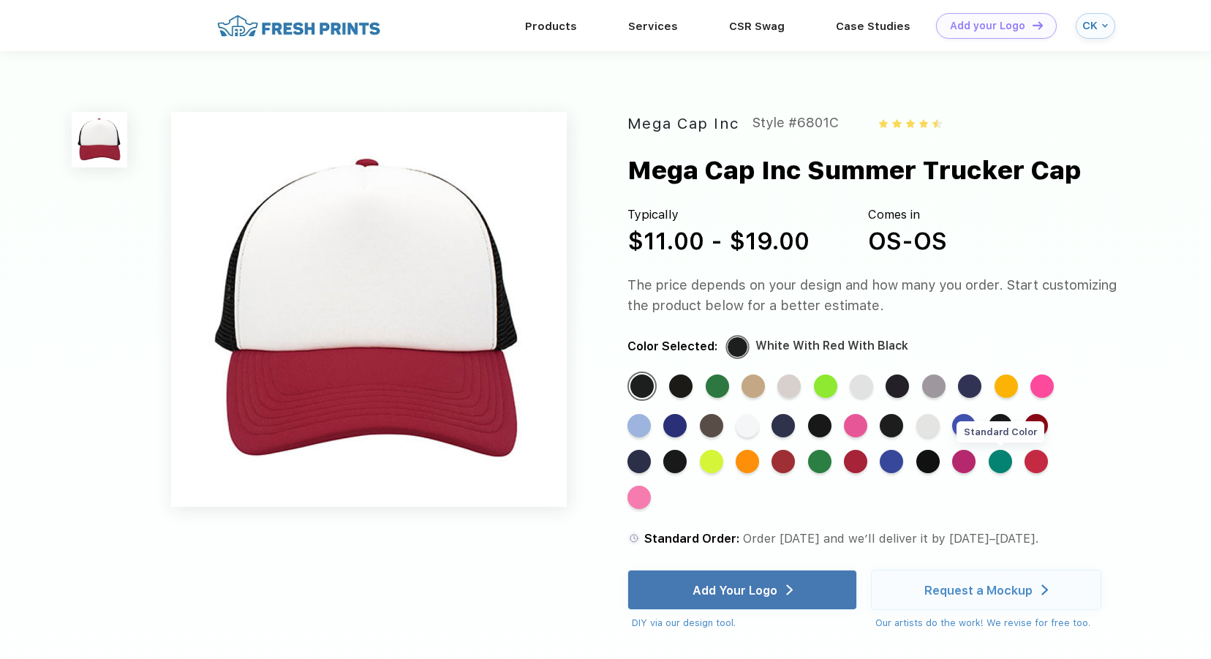
click at [988, 458] on div "Standard Color" at bounding box center [999, 461] width 23 height 23
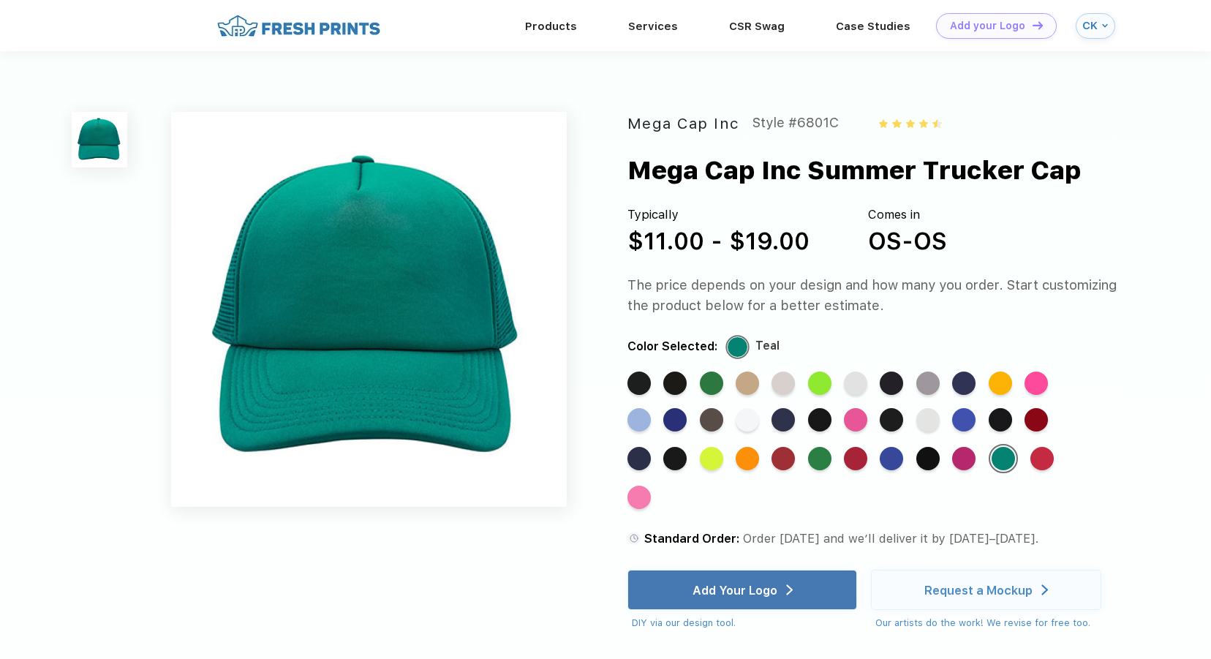
drag, startPoint x: 738, startPoint y: 458, endPoint x: 561, endPoint y: 412, distance: 182.1
click at [730, 456] on div "Standard Color Standard Color Standard Color Standard Color Standard Color Stan…" at bounding box center [861, 446] width 469 height 151
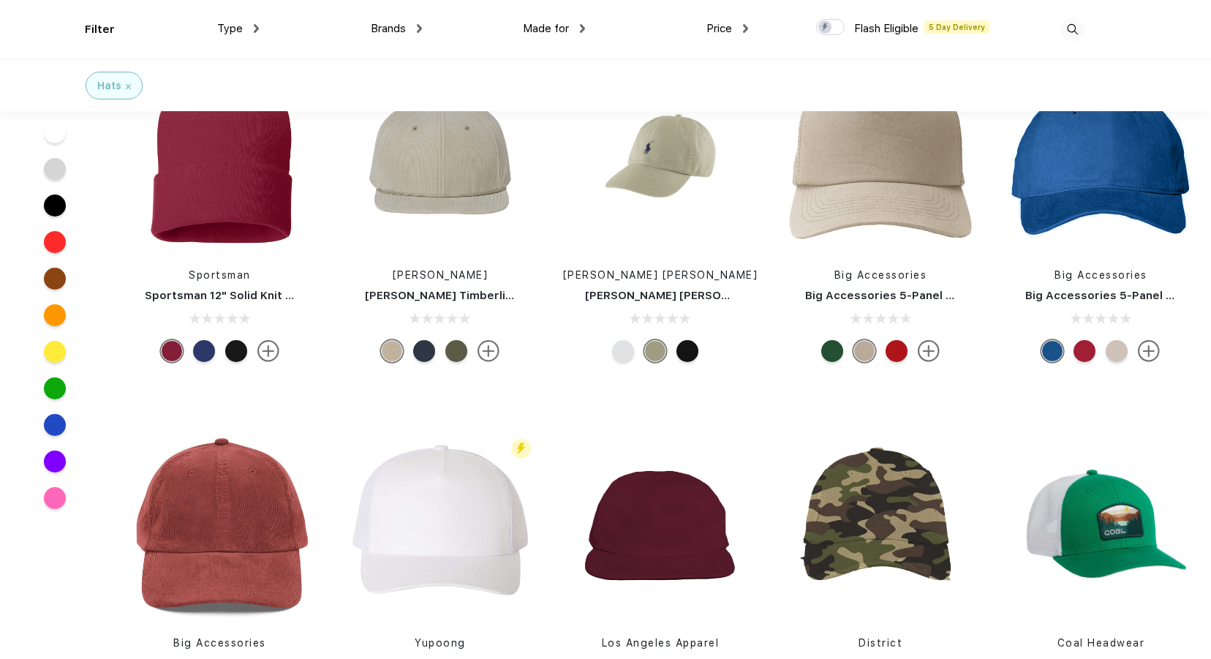
scroll to position [1342, 0]
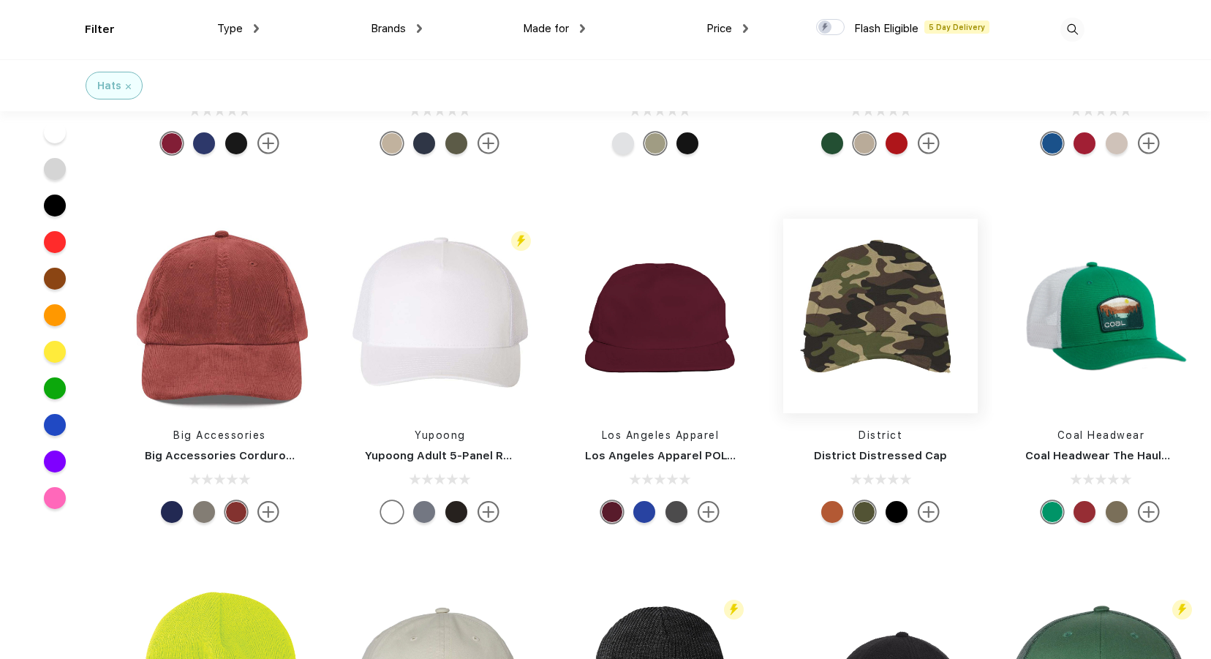
click at [850, 345] on img at bounding box center [880, 316] width 194 height 194
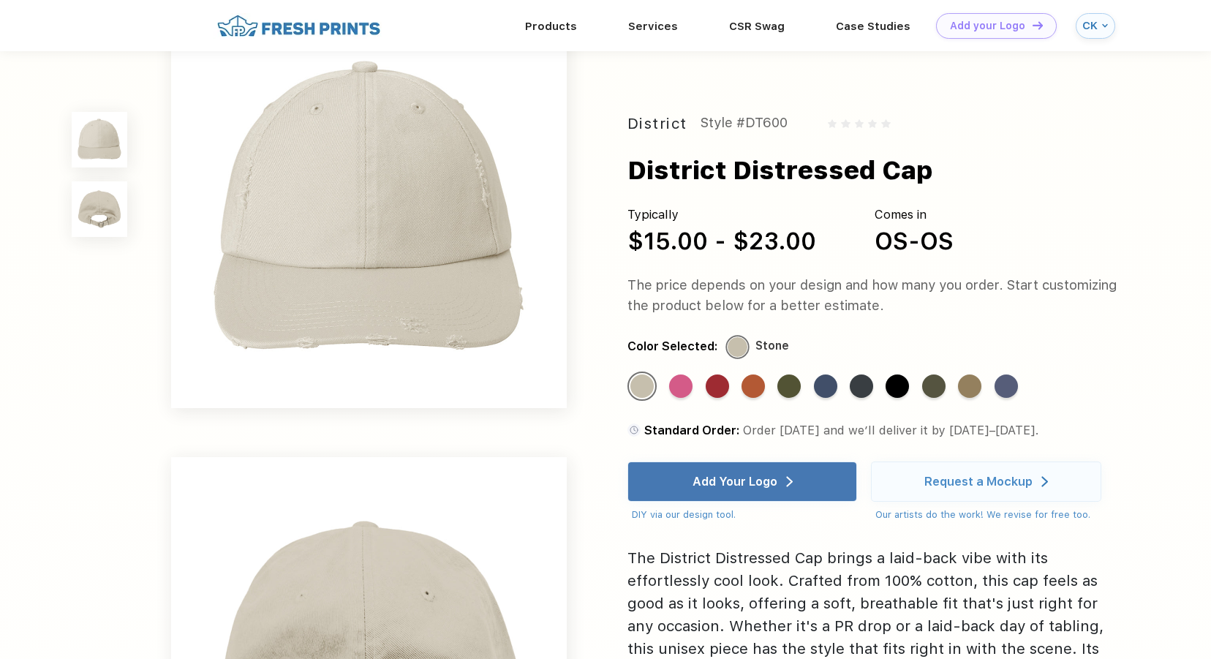
scroll to position [73, 0]
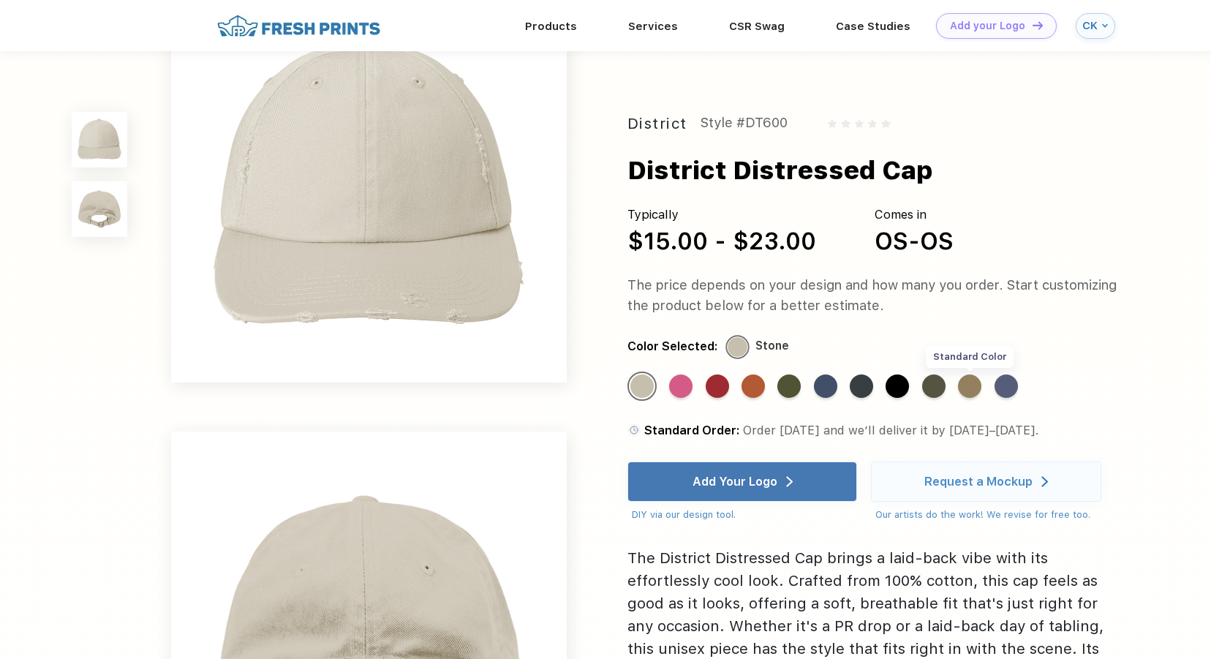
click at [968, 379] on div "Standard Color" at bounding box center [969, 385] width 23 height 23
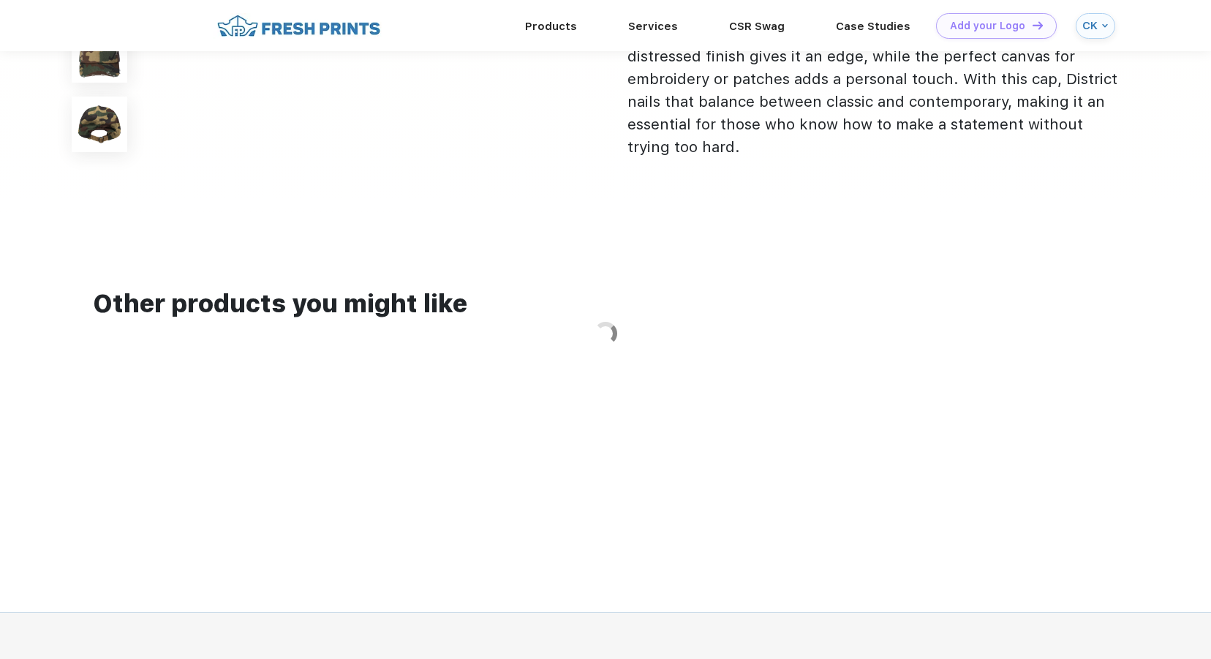
scroll to position [878, 0]
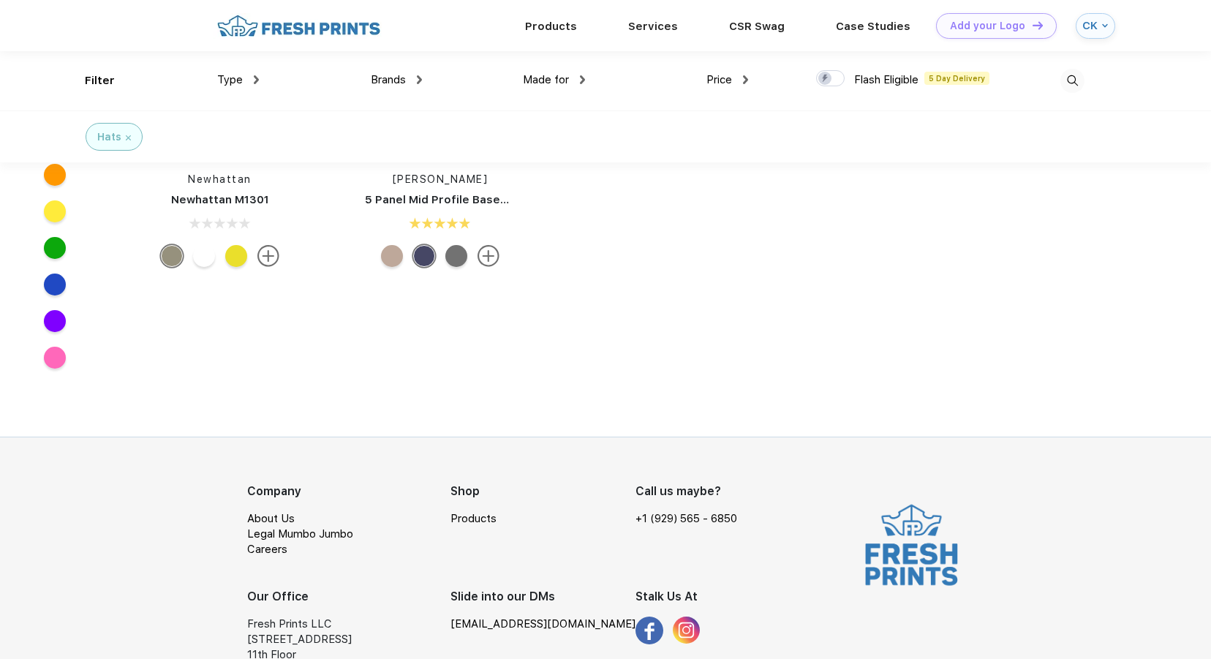
scroll to position [9191, 0]
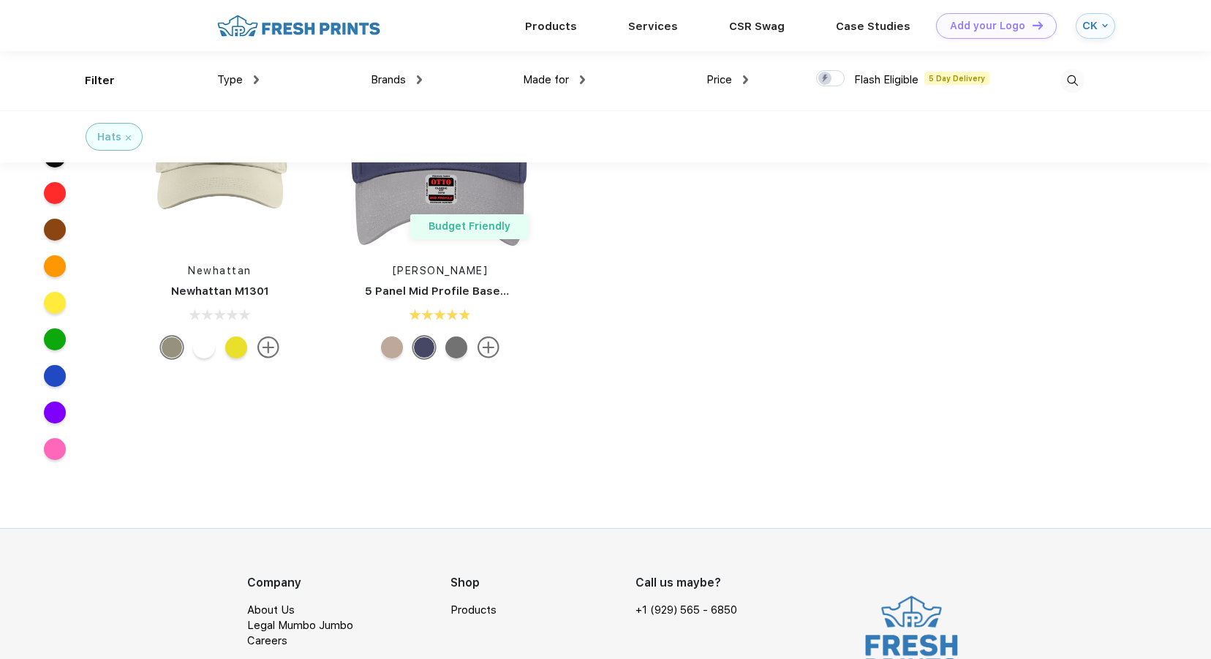
click at [456, 347] on div at bounding box center [456, 347] width 22 height 22
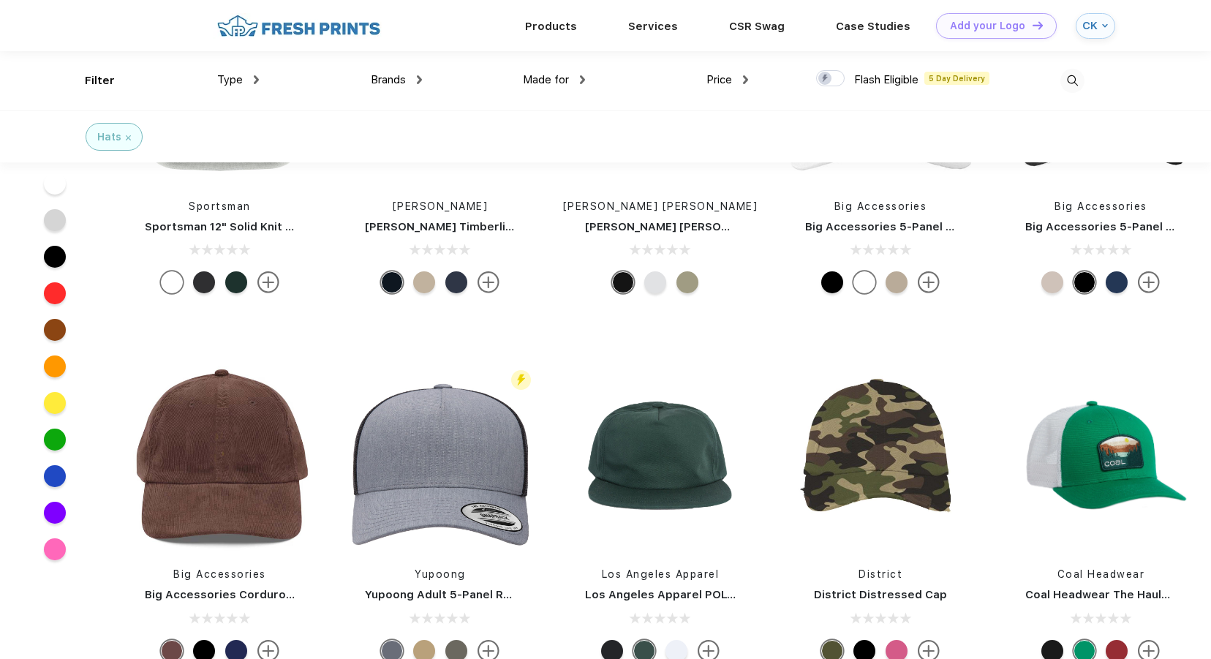
scroll to position [1076, 0]
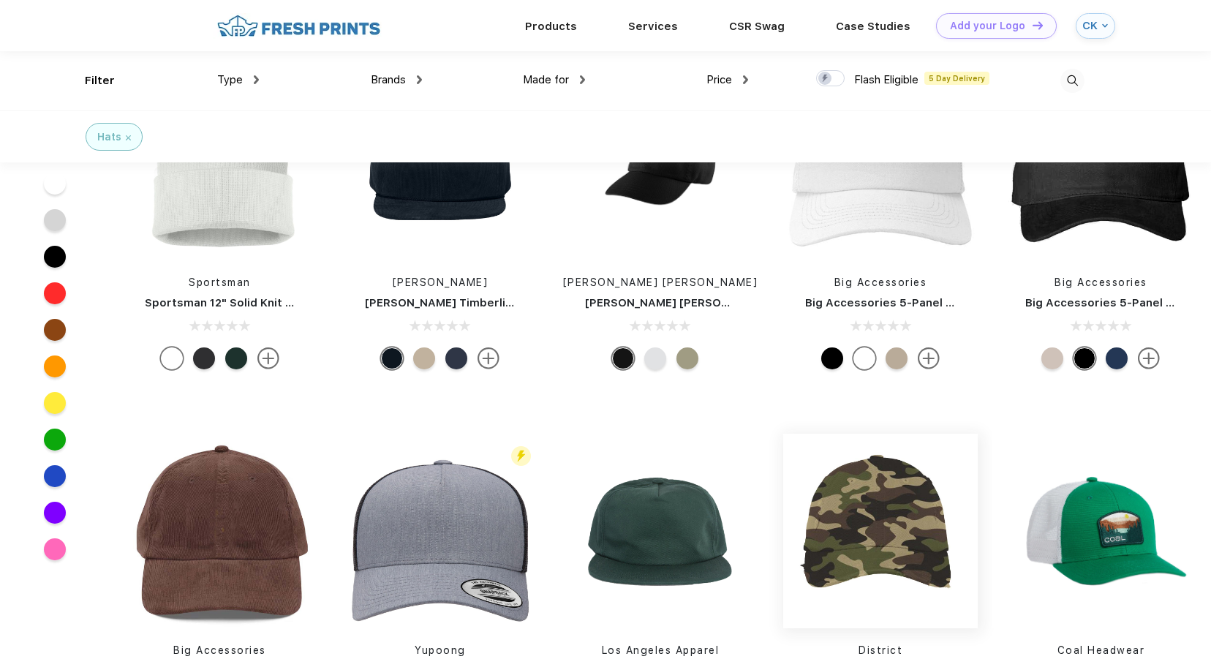
click at [874, 484] on img at bounding box center [880, 531] width 194 height 194
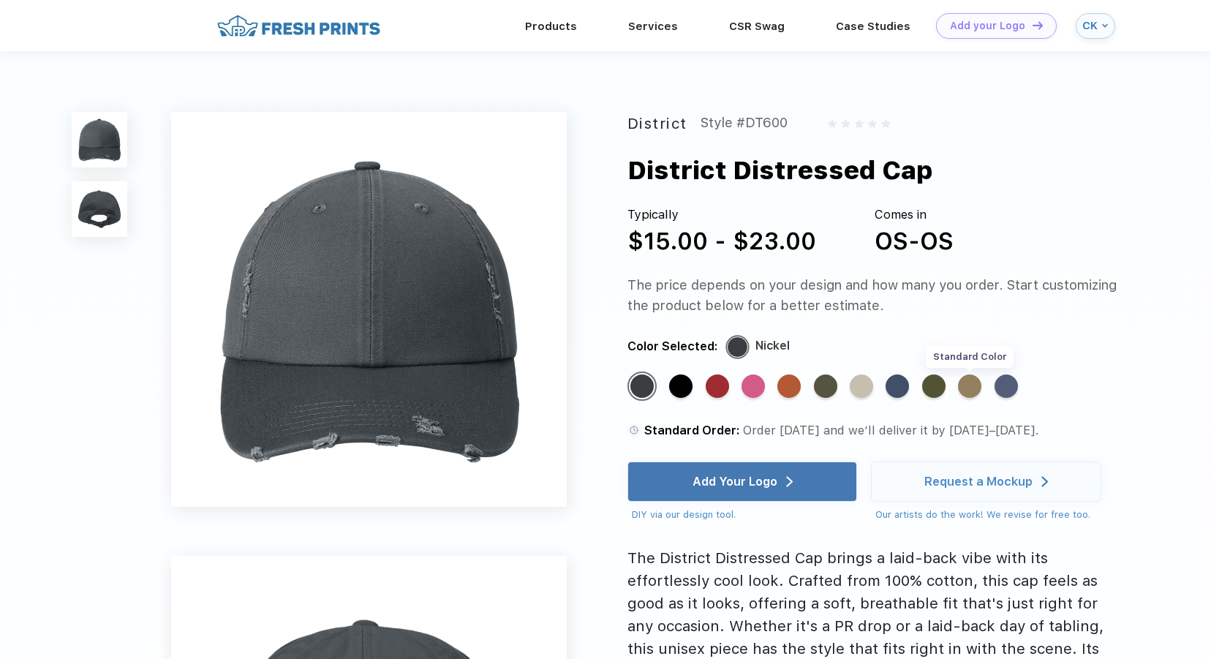
click at [974, 398] on div "Standard Color Standard Color Standard Color Standard Color Standard Color Stan…" at bounding box center [861, 392] width 469 height 42
click at [969, 392] on div "Standard Color" at bounding box center [969, 385] width 23 height 23
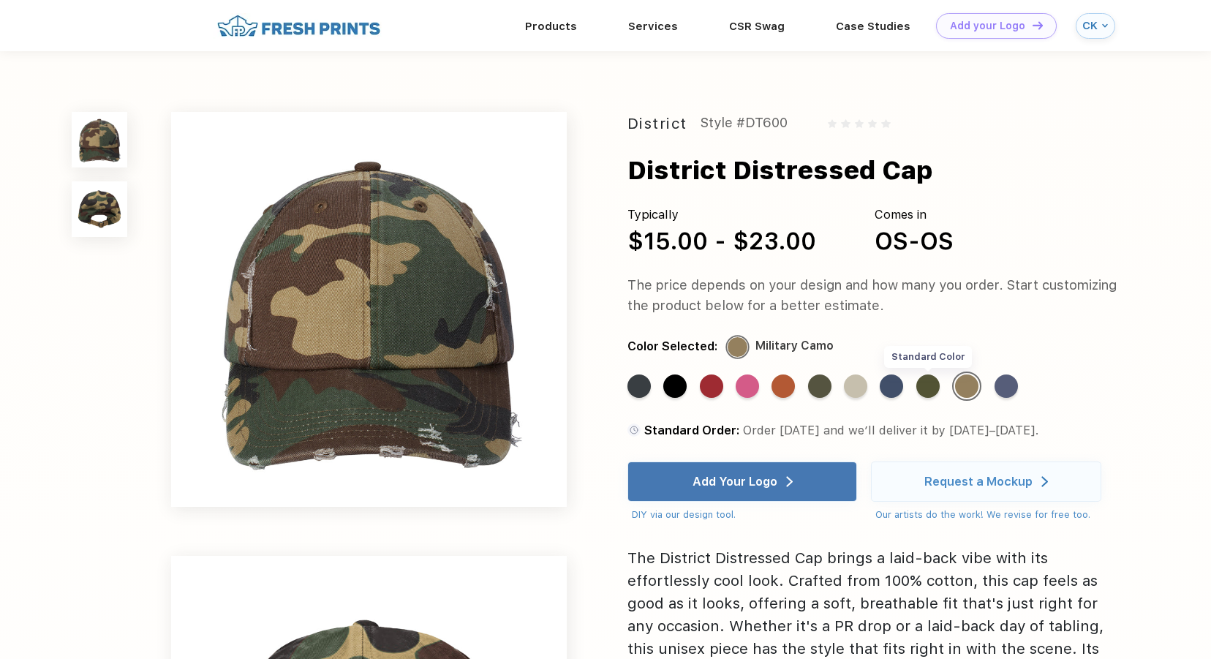
click at [927, 385] on div "Standard Color" at bounding box center [927, 385] width 23 height 23
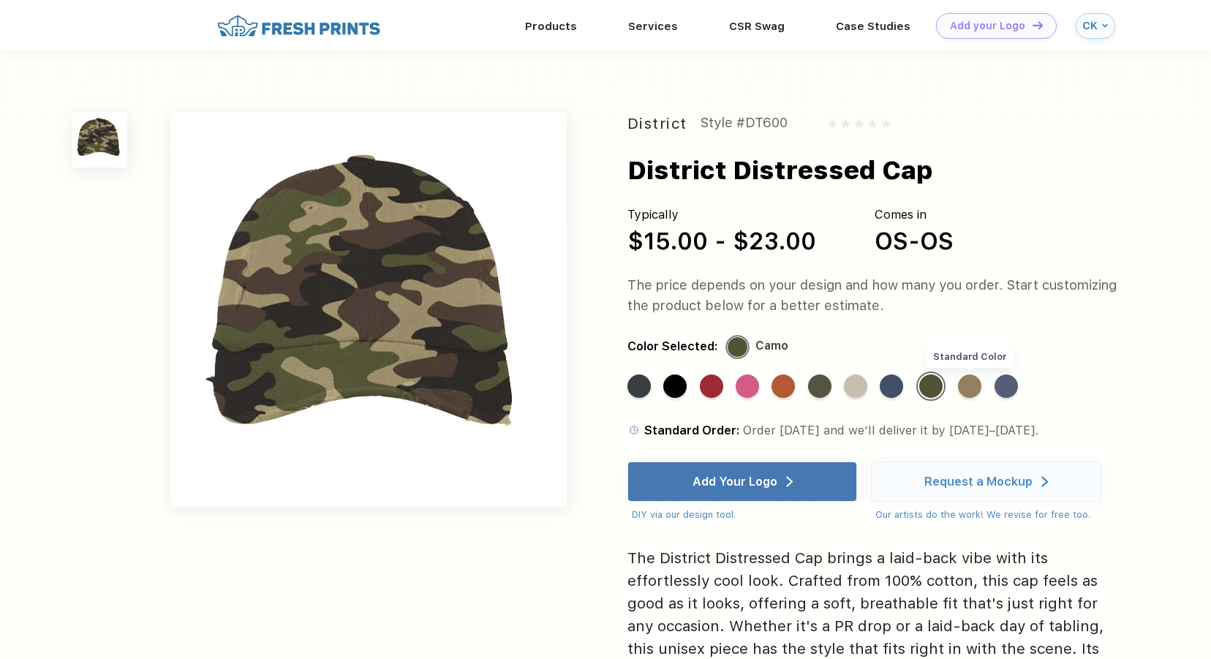
click at [968, 391] on div "Standard Color" at bounding box center [969, 385] width 23 height 23
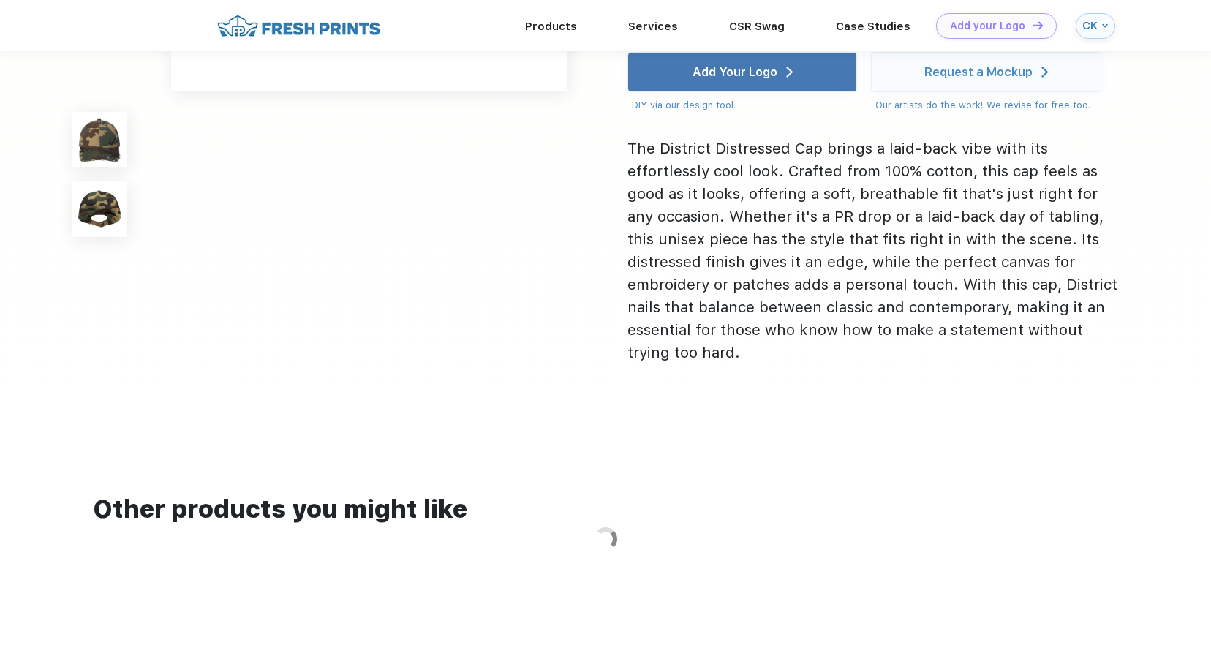
scroll to position [658, 0]
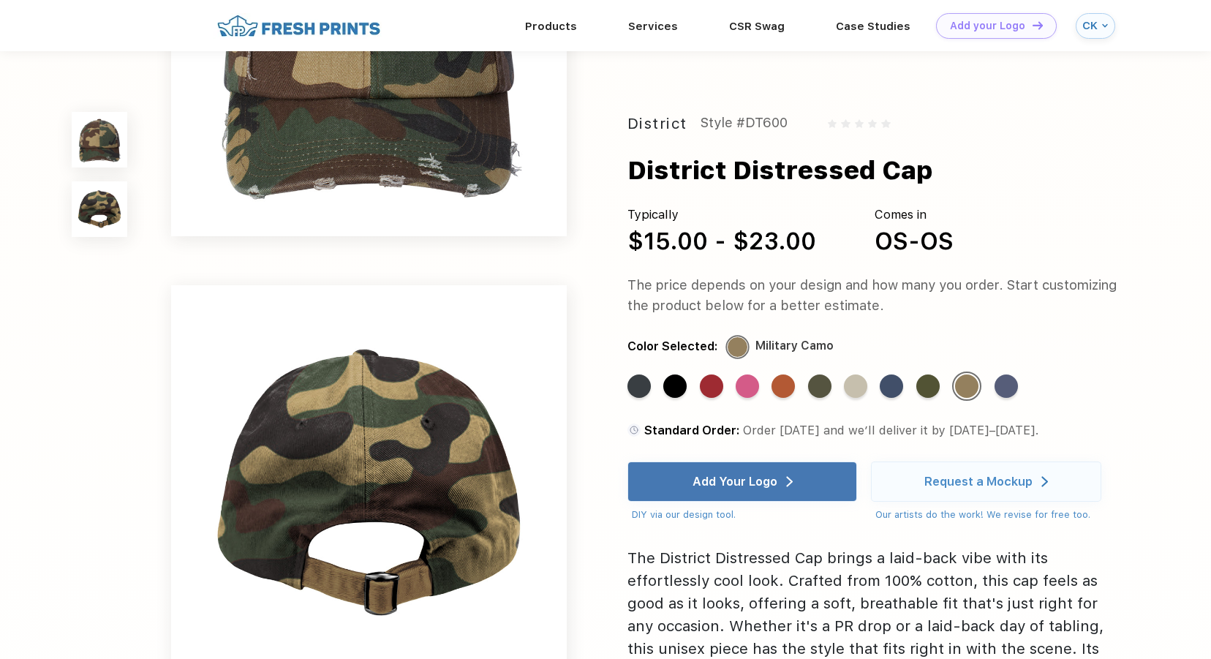
click at [94, 128] on img at bounding box center [100, 140] width 56 height 56
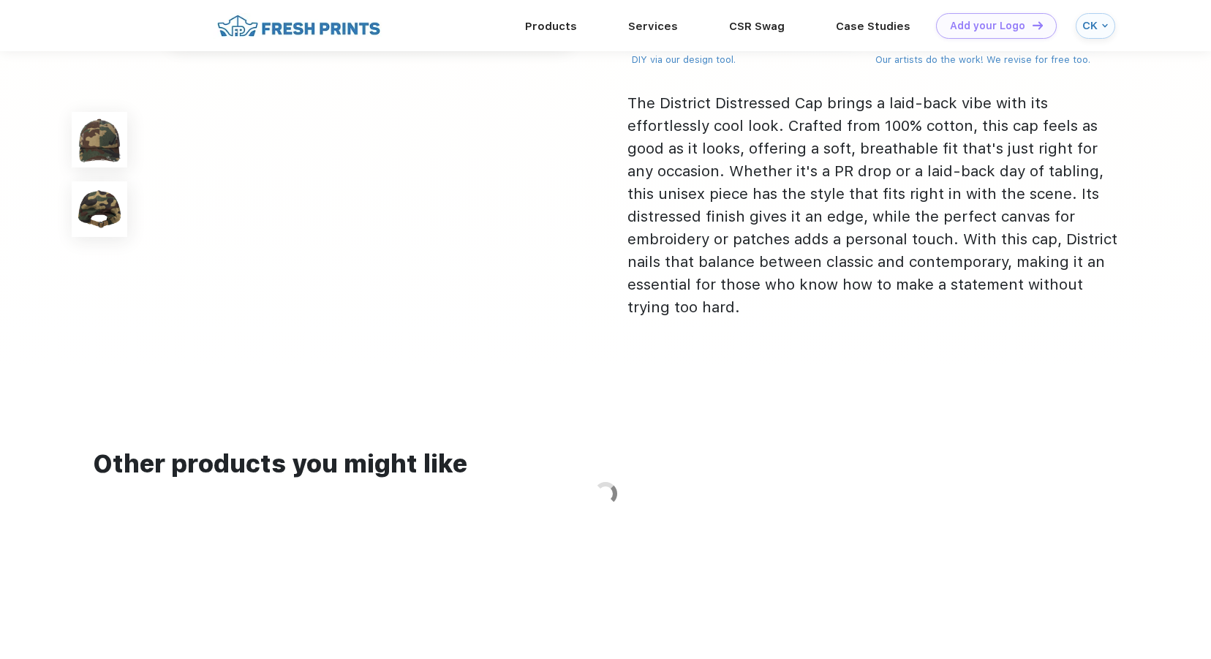
scroll to position [877, 0]
